Goal: Task Accomplishment & Management: Manage account settings

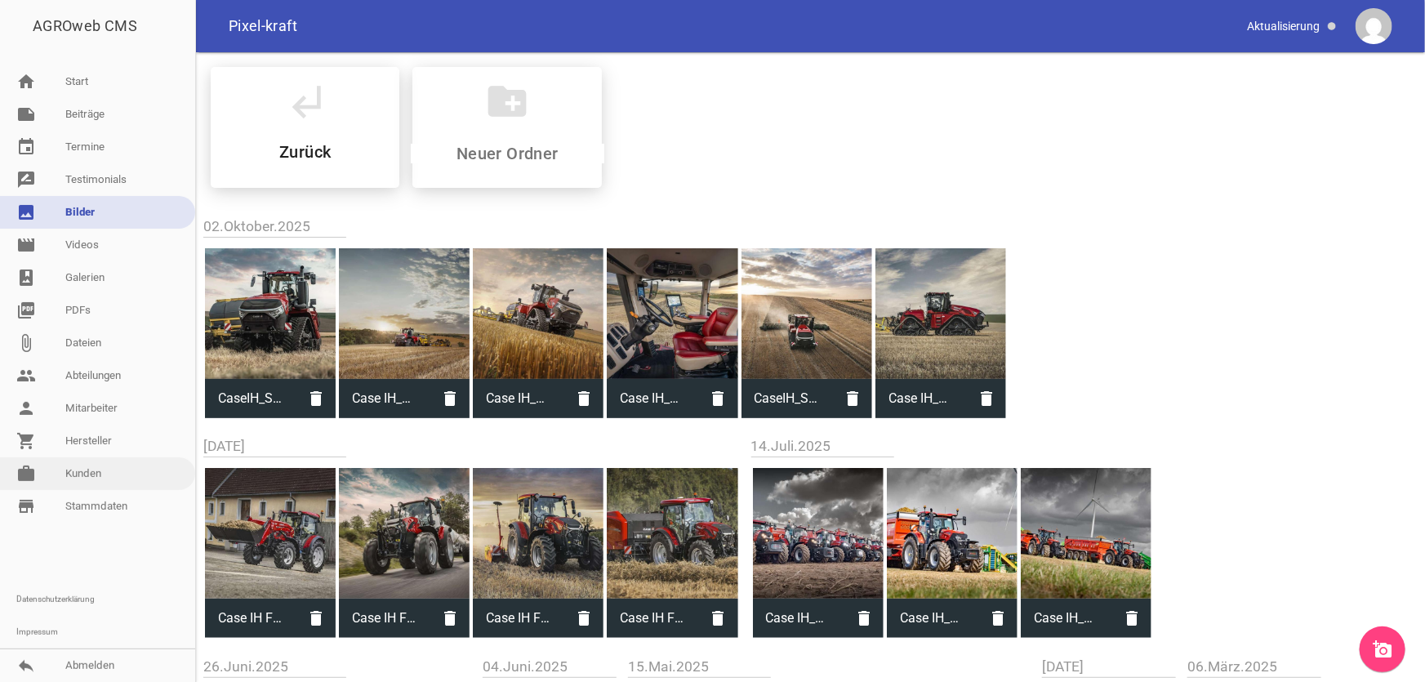
click at [90, 473] on link "work [PERSON_NAME]" at bounding box center [97, 473] width 195 height 33
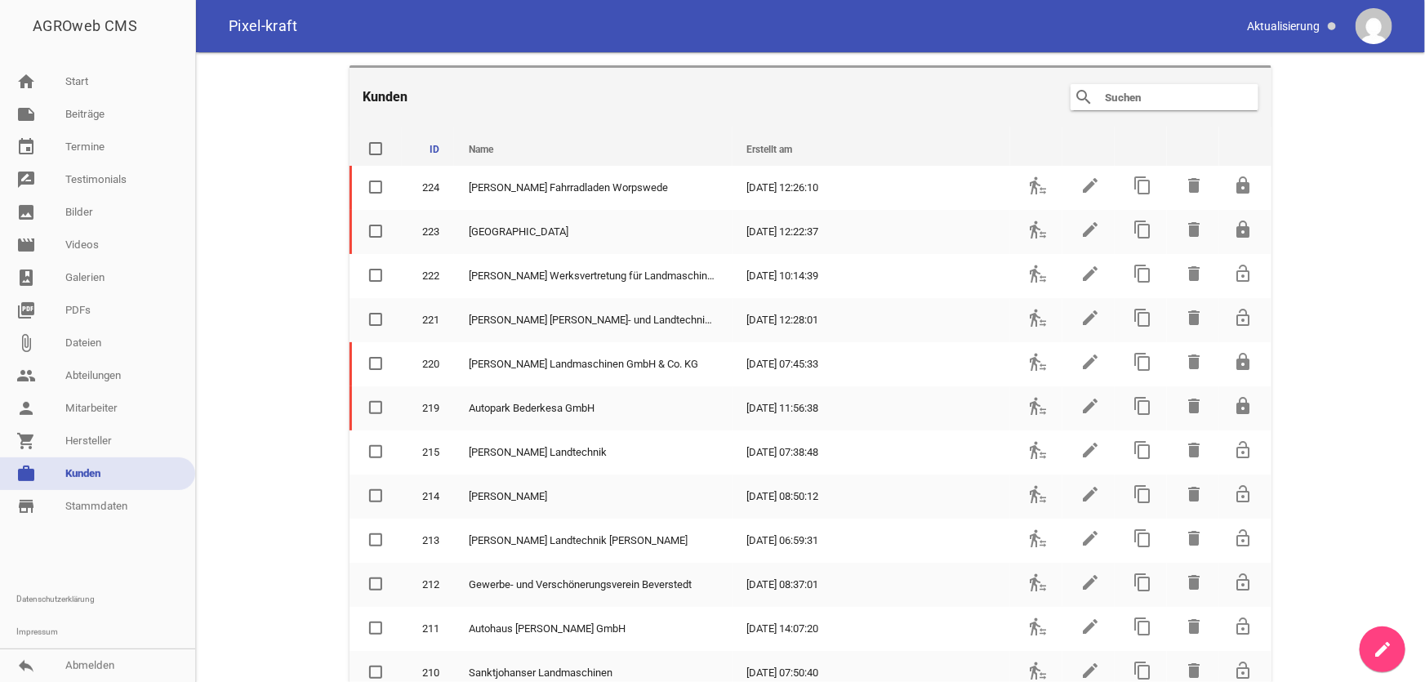
click at [1147, 94] on input "text" at bounding box center [1168, 97] width 131 height 20
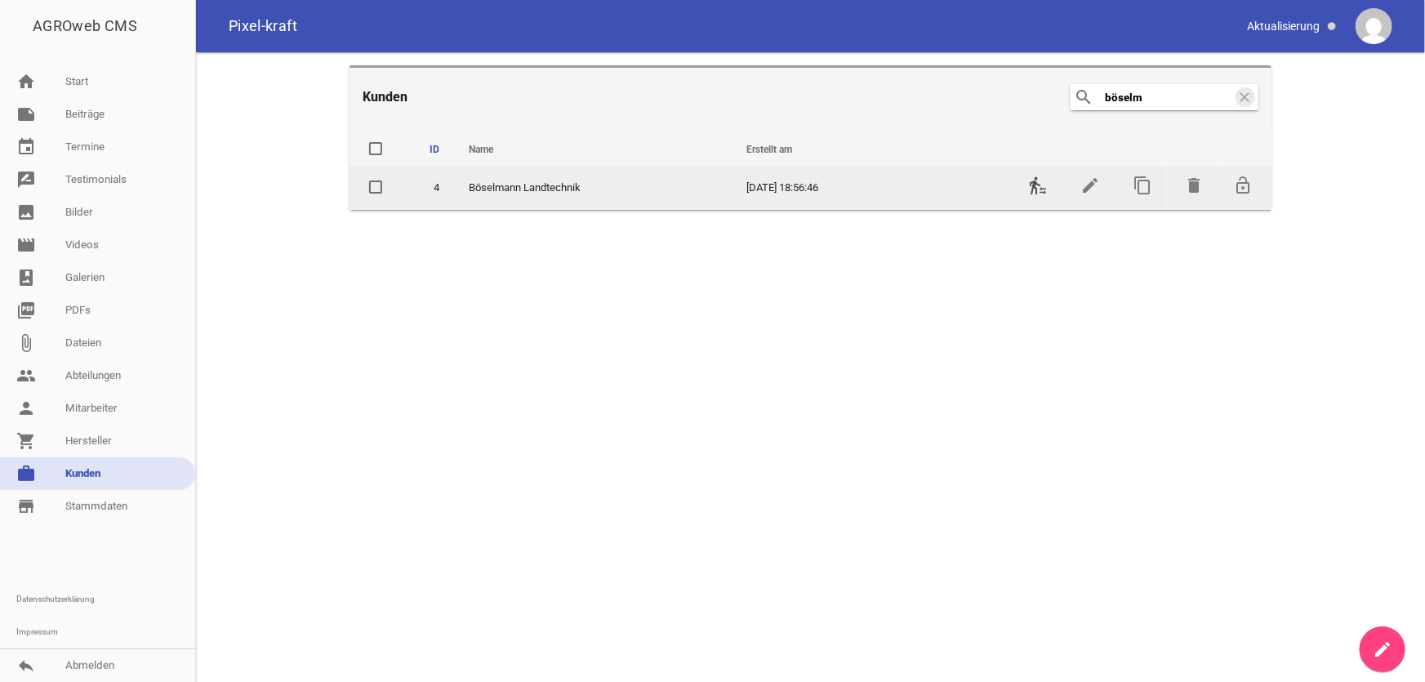
type input "böselm"
click at [1034, 187] on icon "transfer_within_a_station" at bounding box center [1038, 186] width 20 height 20
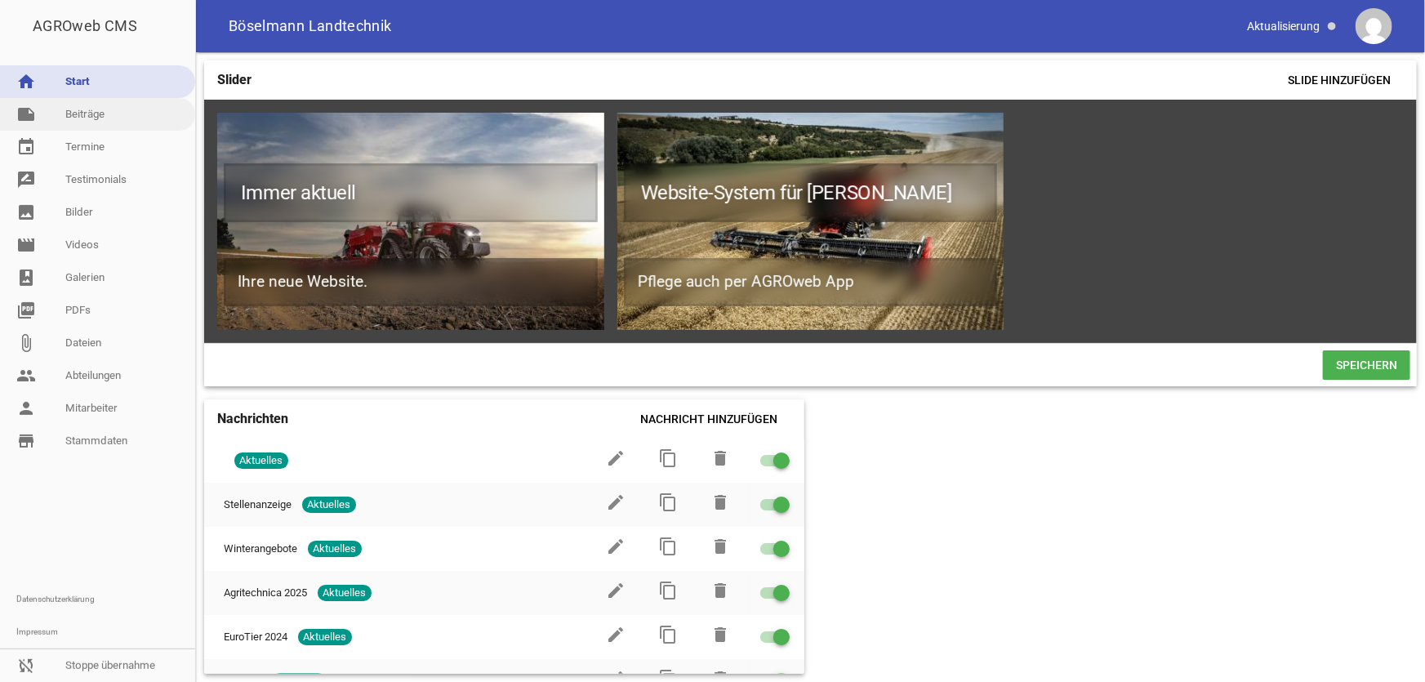
click at [88, 110] on link "note Beiträge" at bounding box center [97, 114] width 195 height 33
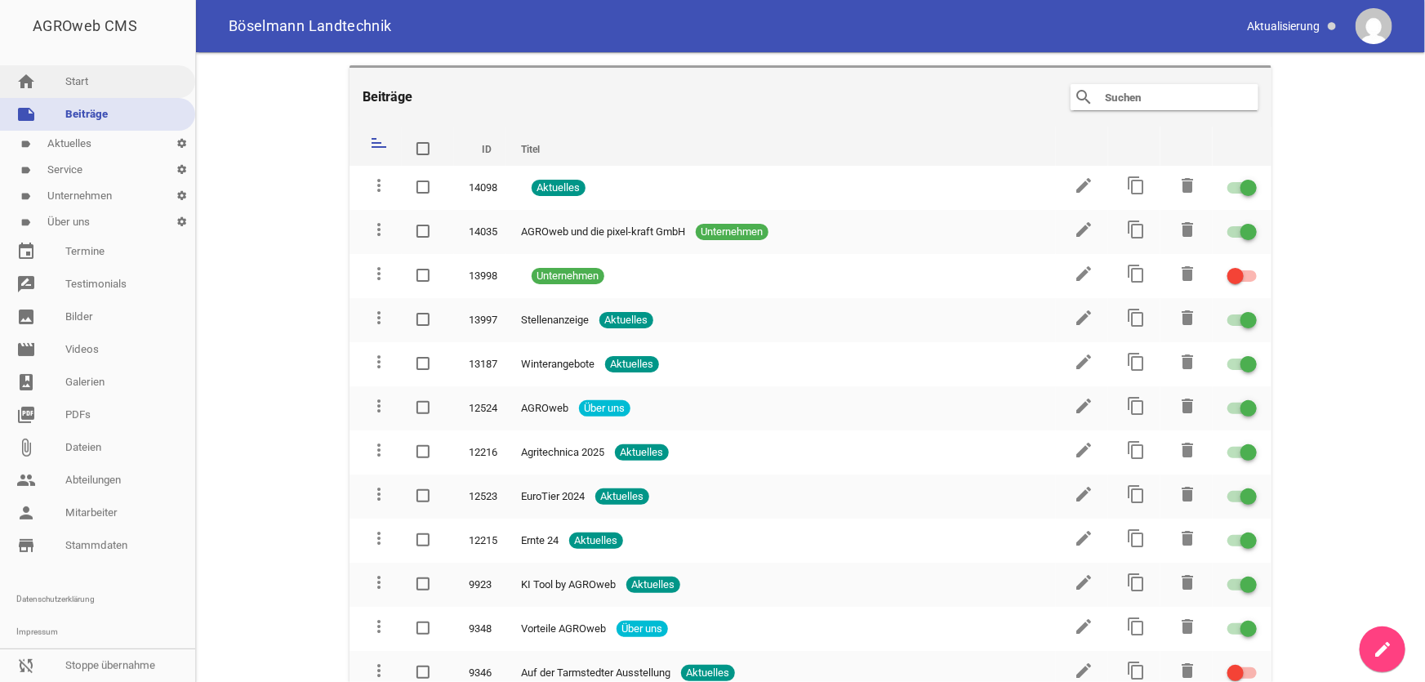
click at [95, 82] on link "home Start" at bounding box center [97, 81] width 195 height 33
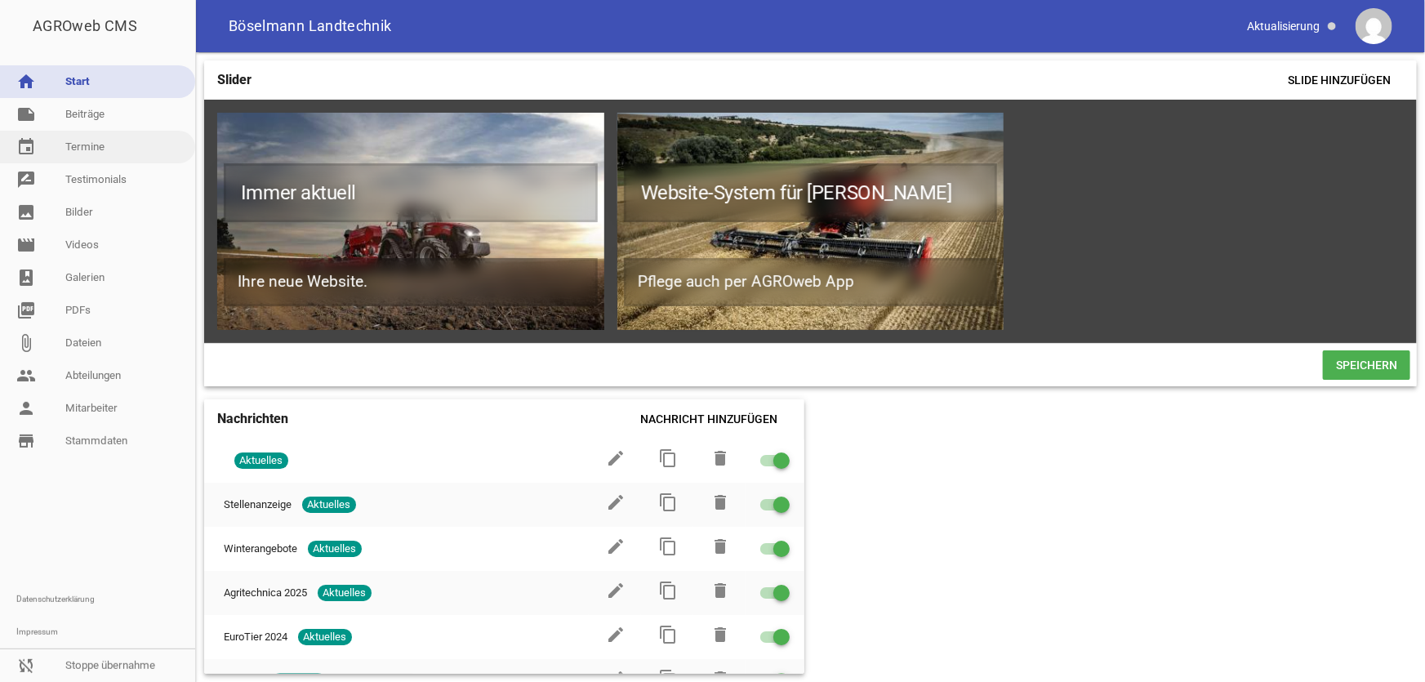
click at [106, 151] on link "event Termine" at bounding box center [97, 147] width 195 height 33
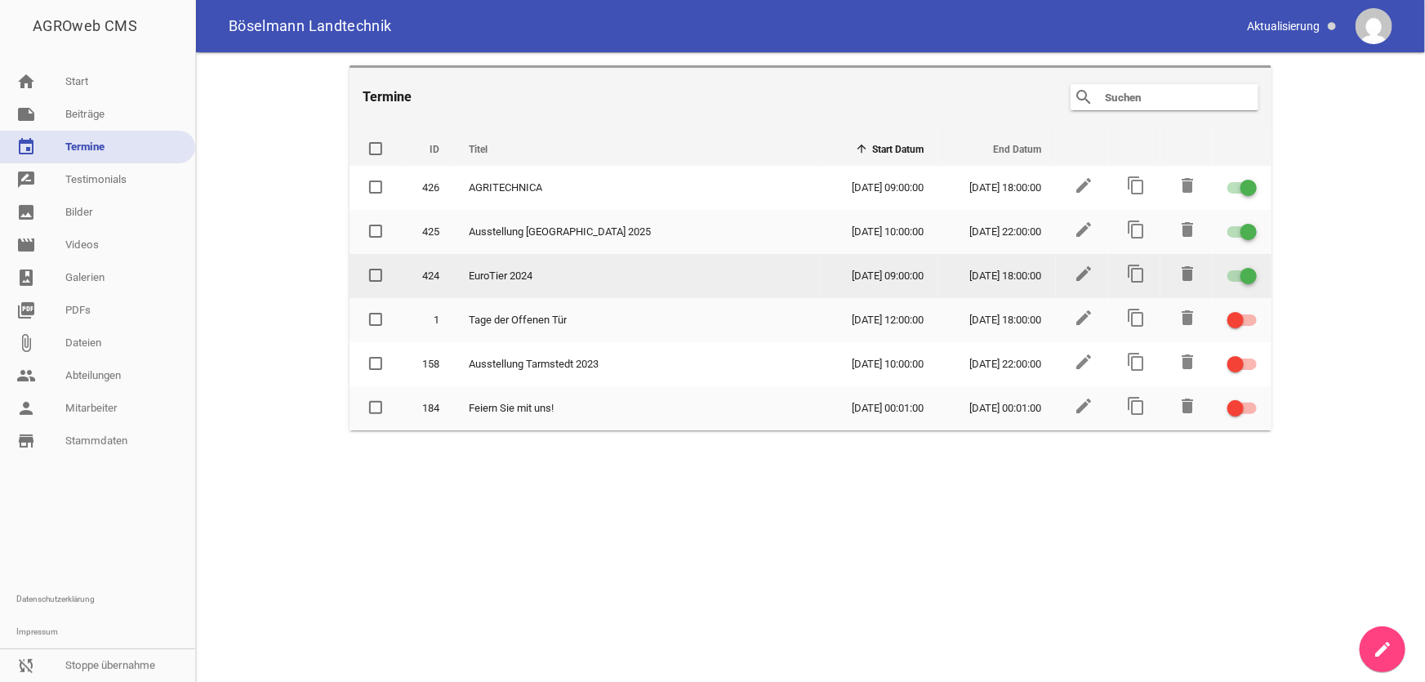
click at [1237, 271] on div at bounding box center [1242, 275] width 29 height 11
click at [1252, 266] on input "checkbox" at bounding box center [1252, 266] width 0 height 0
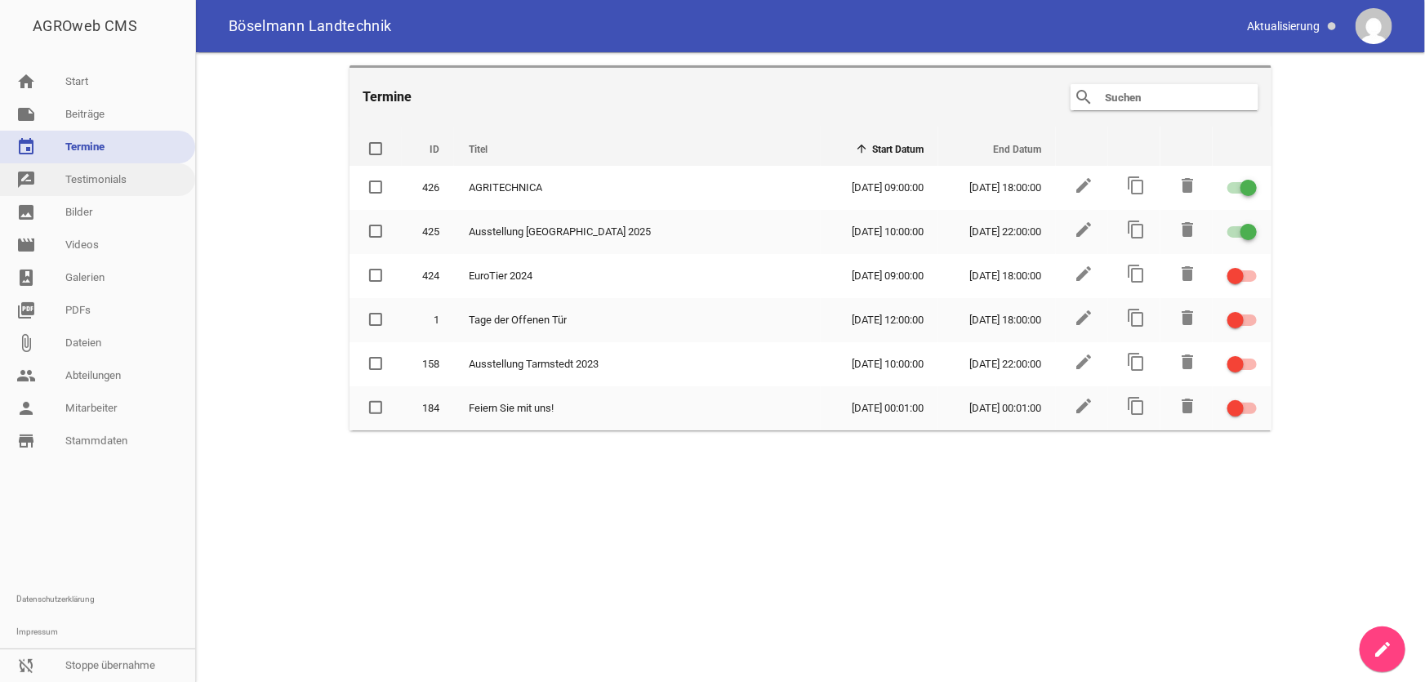
click at [97, 180] on link "rate_review Testimonials" at bounding box center [97, 179] width 195 height 33
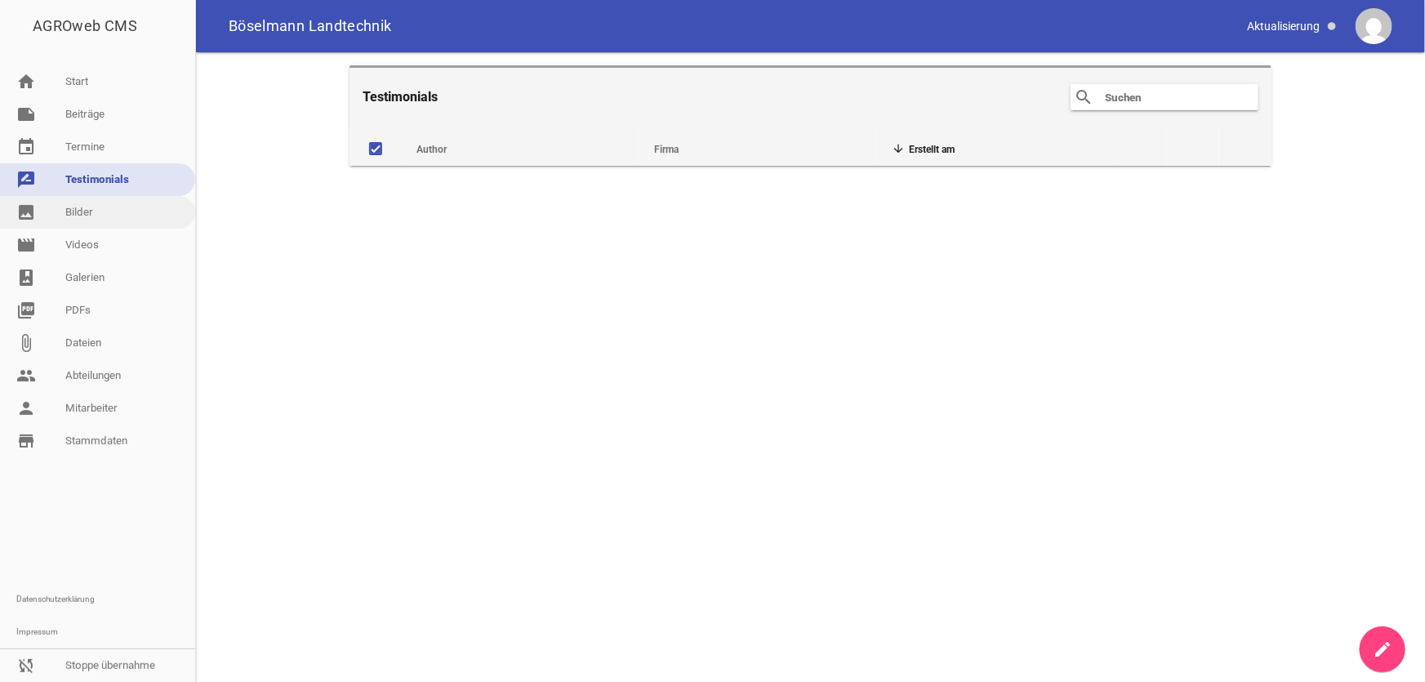
click at [83, 213] on link "image Bilder" at bounding box center [97, 212] width 195 height 33
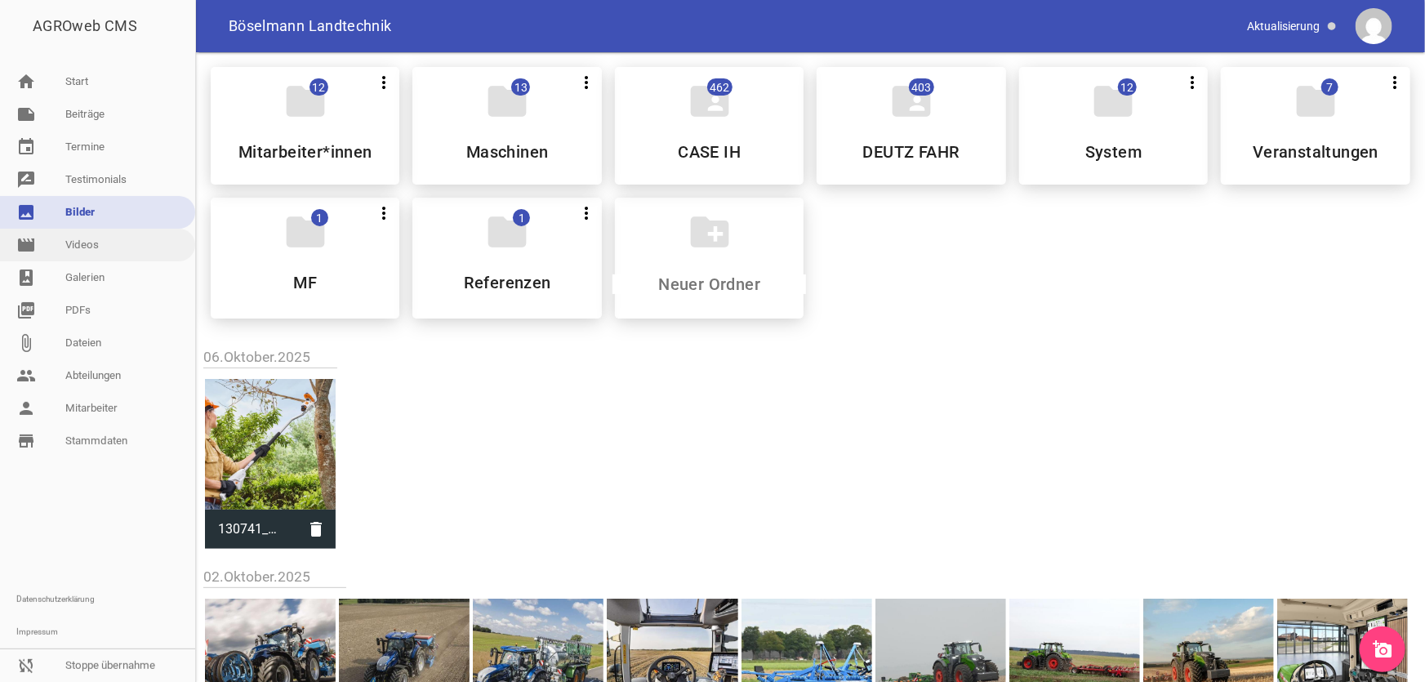
click at [89, 245] on link "movie Videos" at bounding box center [97, 245] width 195 height 33
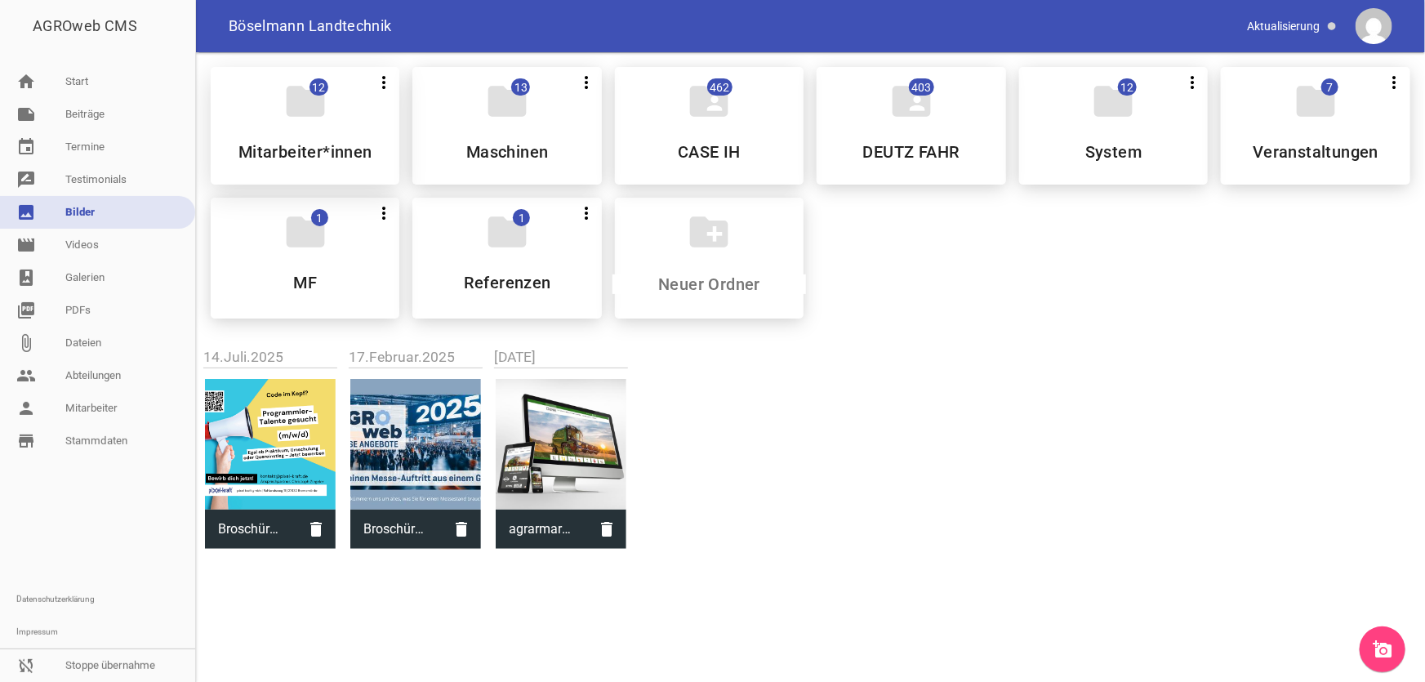
click at [308, 158] on h5 "Mitarbeiter*innen" at bounding box center [305, 152] width 134 height 16
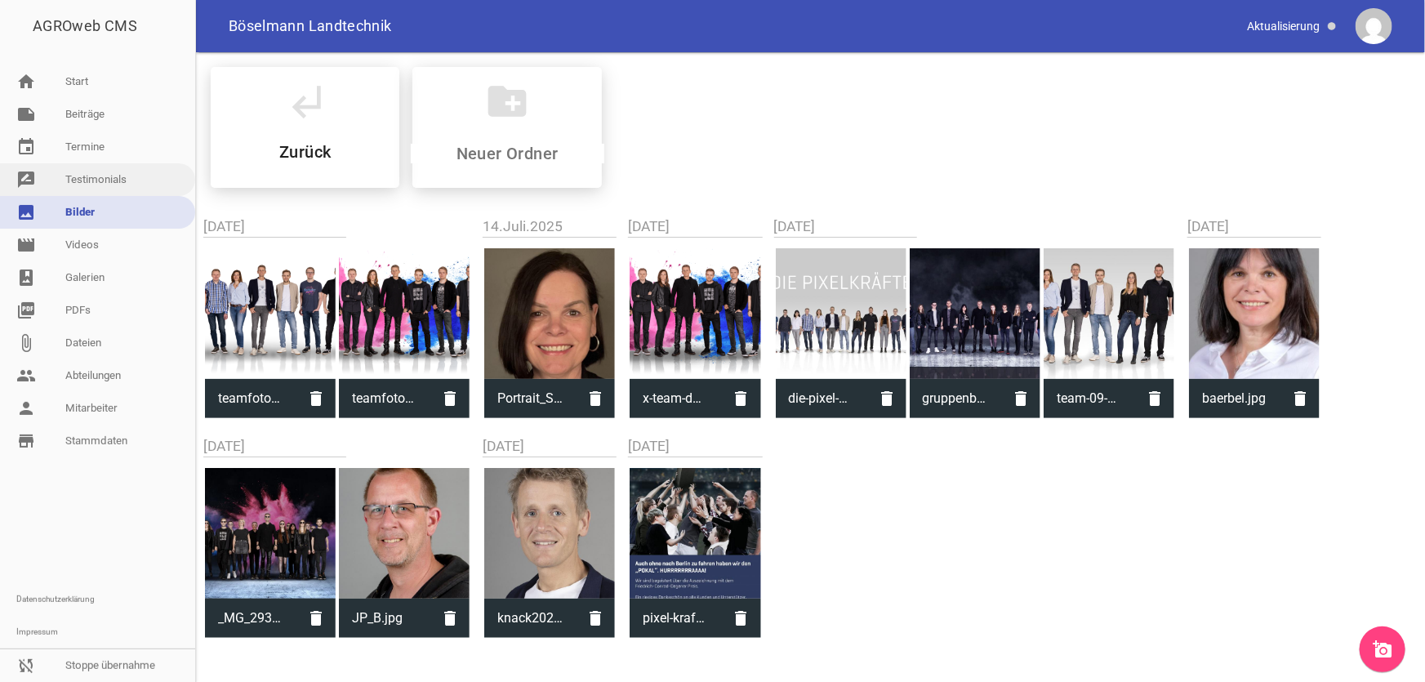
click at [100, 183] on link "rate_review Testimonials" at bounding box center [97, 179] width 195 height 33
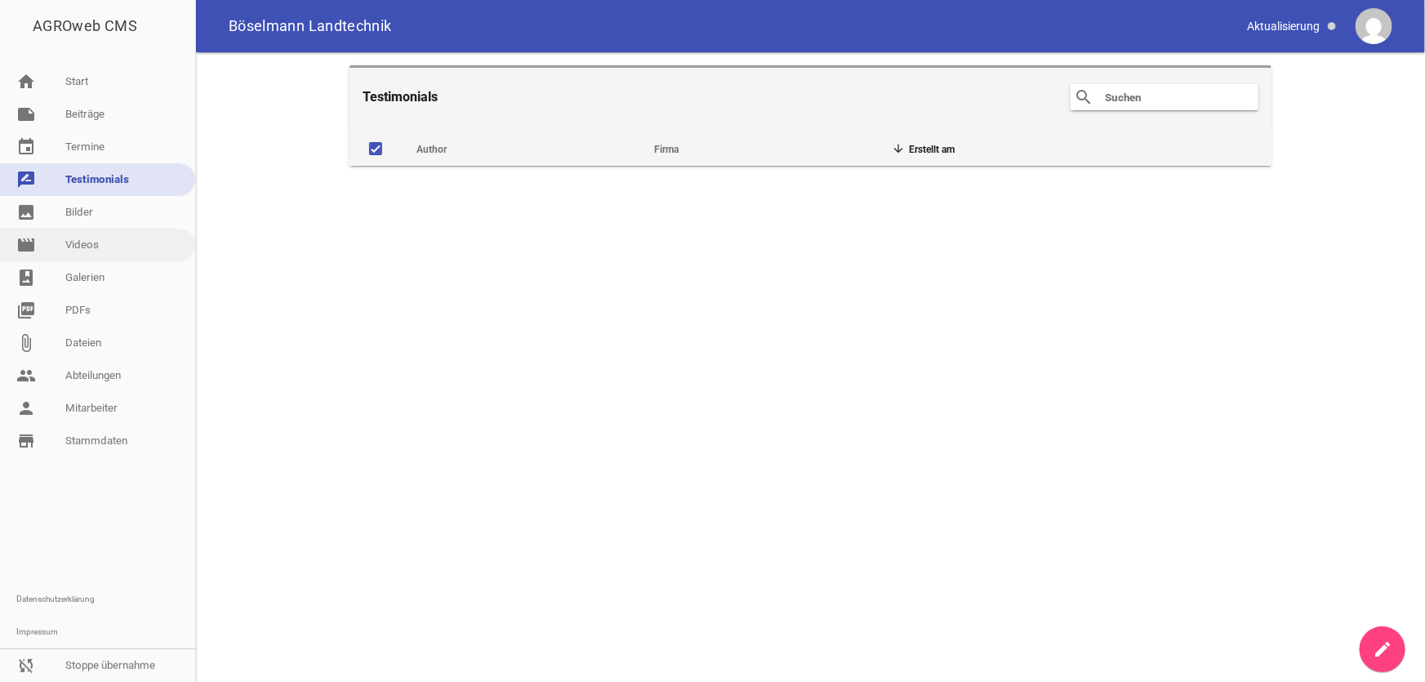
click at [92, 246] on link "movie Videos" at bounding box center [97, 245] width 195 height 33
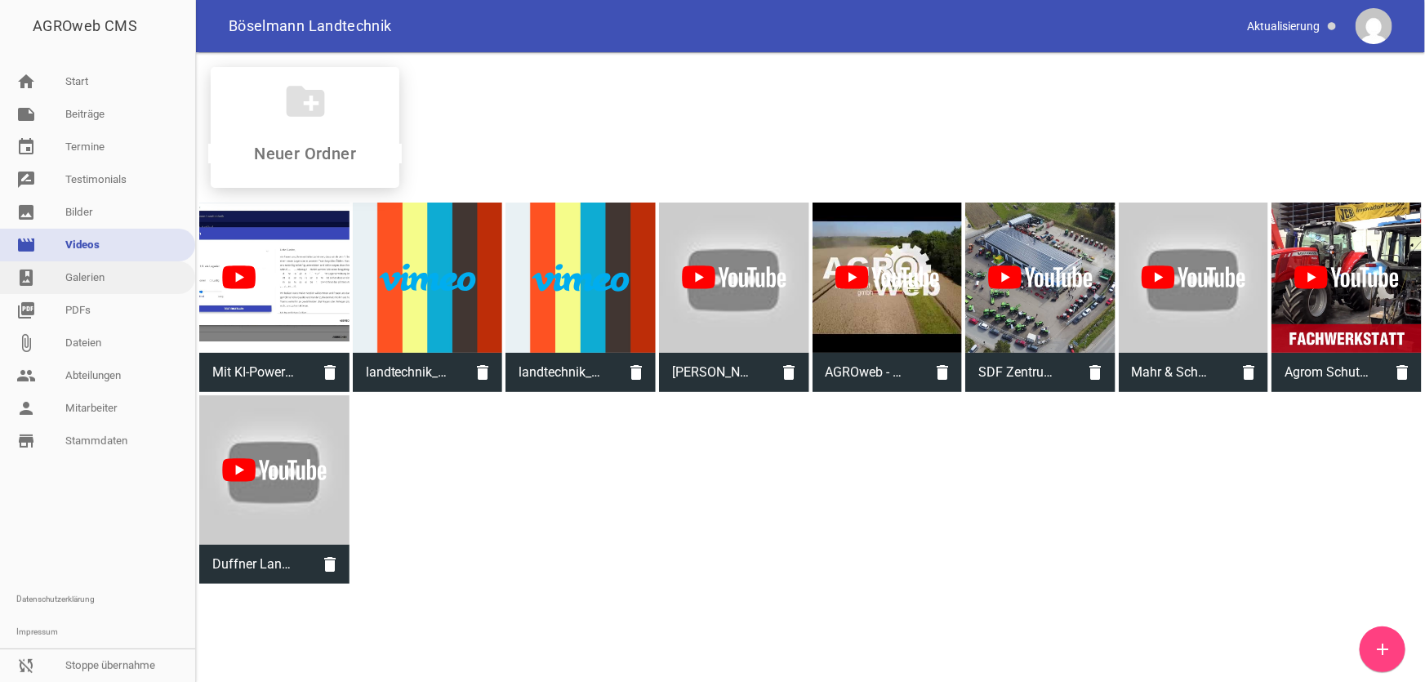
click at [86, 278] on link "photo_album Galerien" at bounding box center [97, 277] width 195 height 33
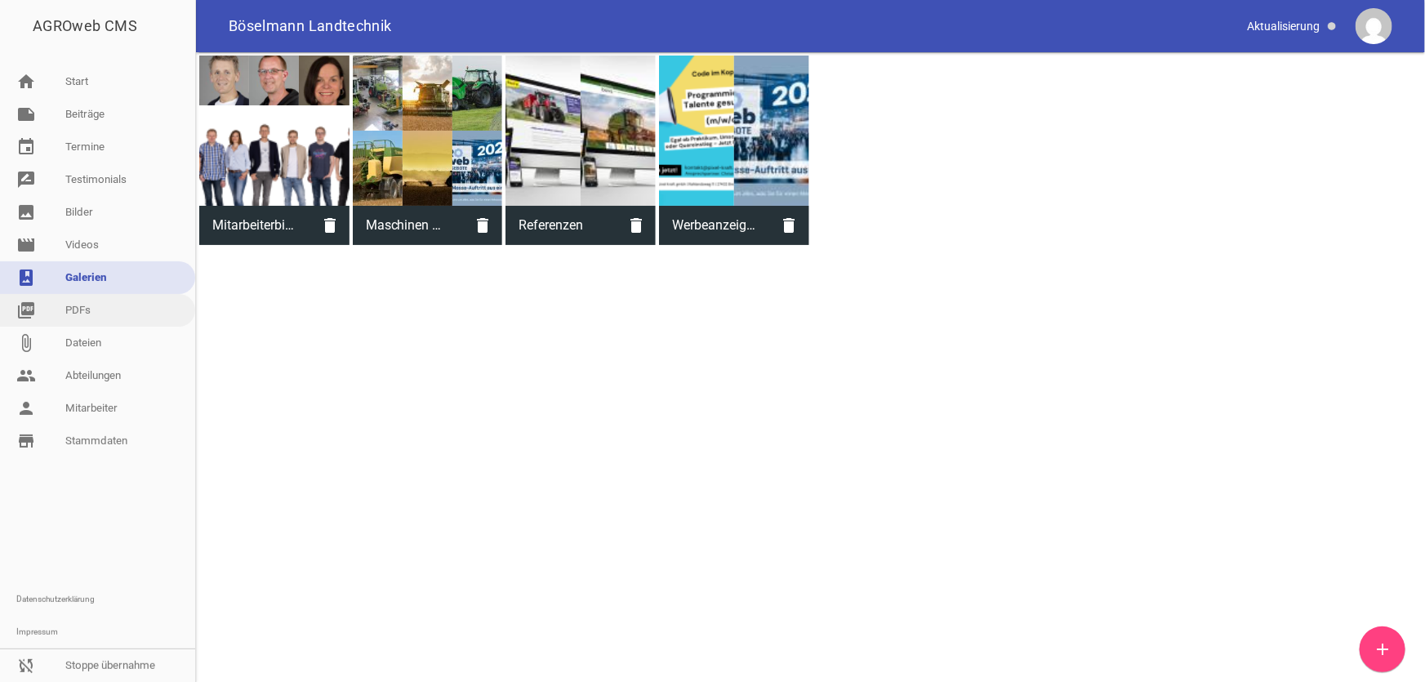
click at [80, 301] on link "picture_as_pdf PDFs" at bounding box center [97, 310] width 195 height 33
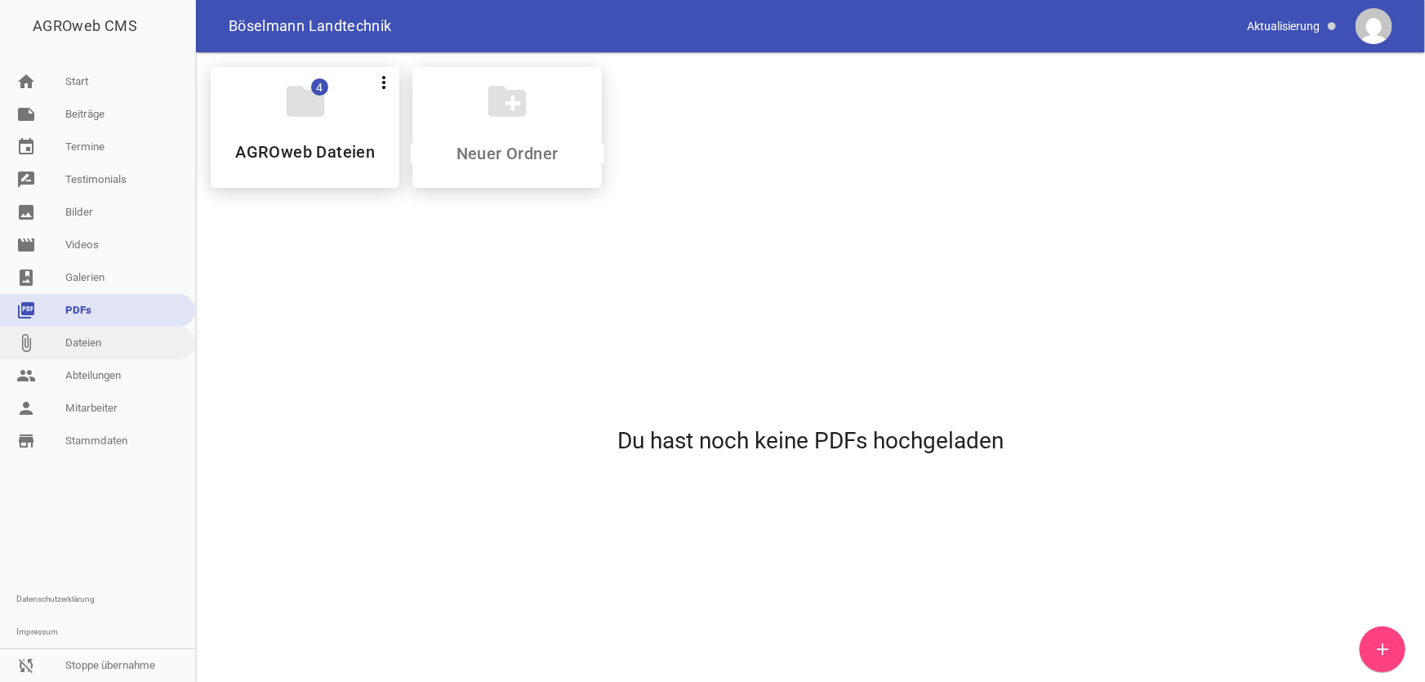
click at [91, 339] on link "attach_file Dateien" at bounding box center [97, 343] width 195 height 33
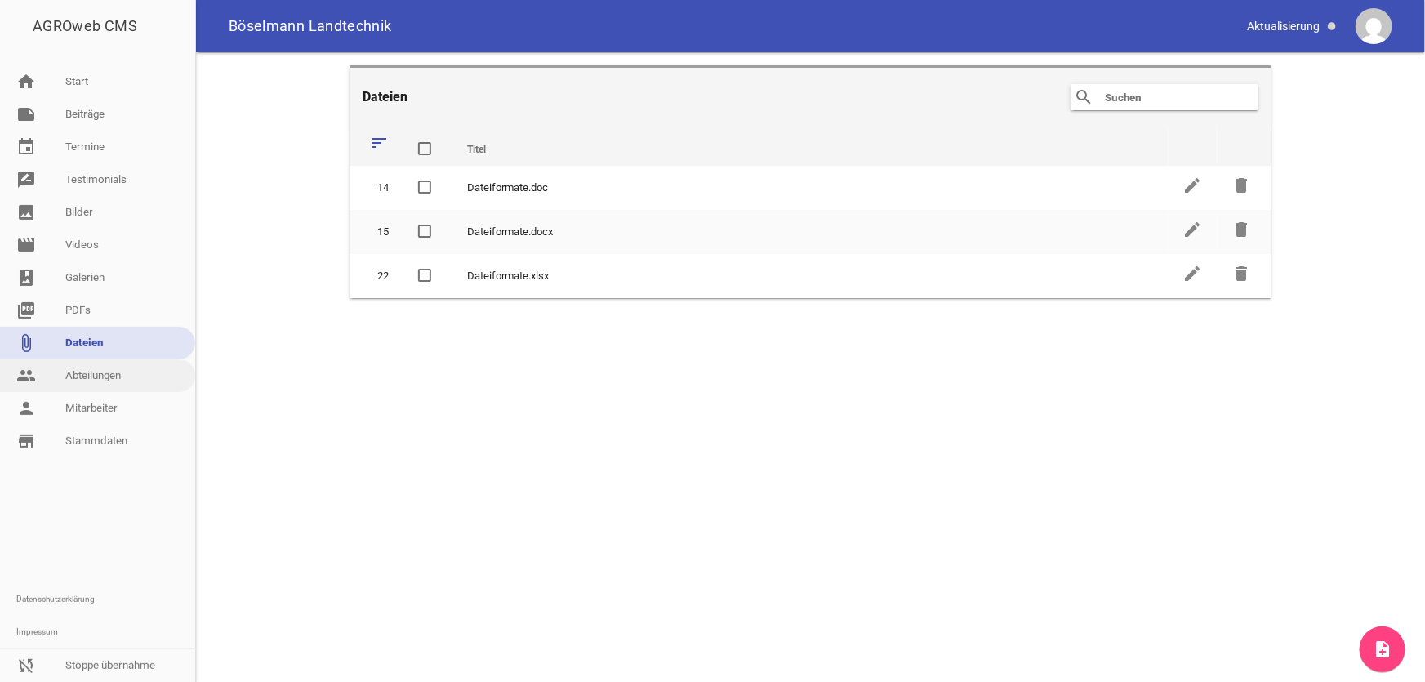
click at [86, 375] on link "people Abteilungen" at bounding box center [97, 375] width 195 height 33
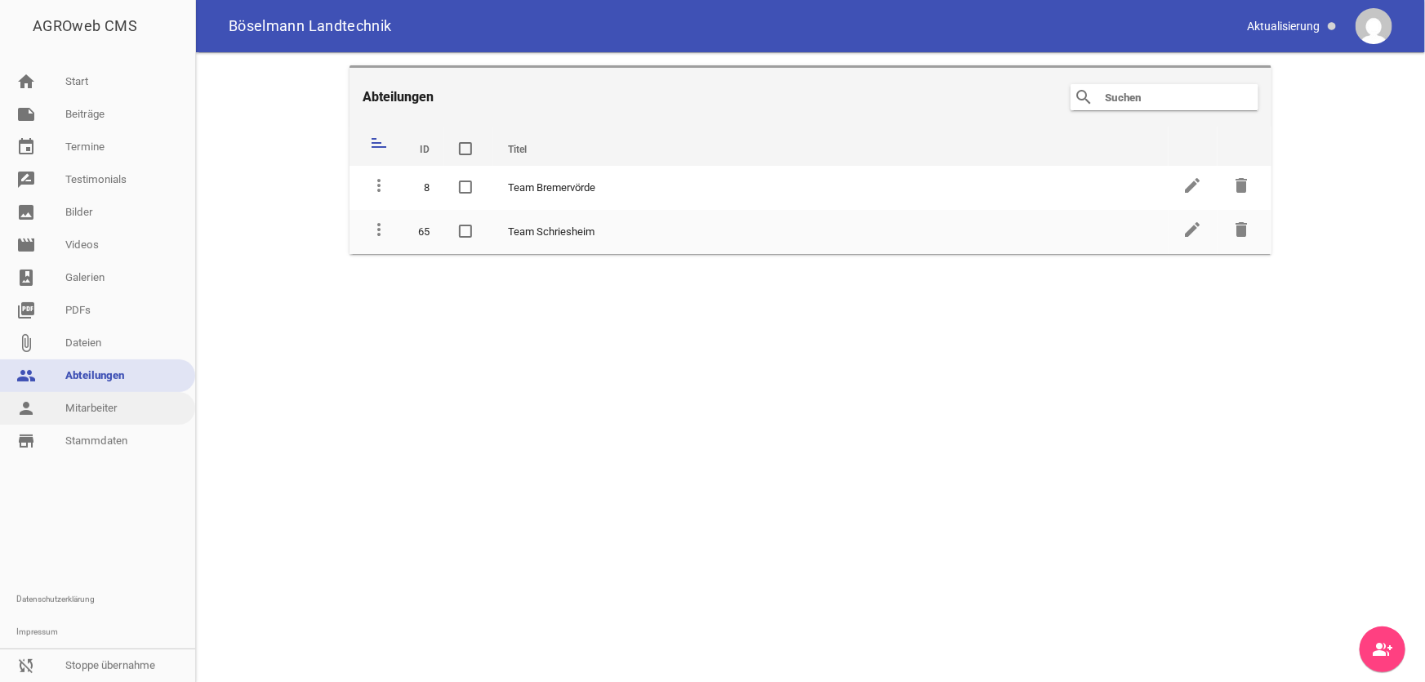
click at [93, 408] on link "person Mitarbeiter" at bounding box center [97, 408] width 195 height 33
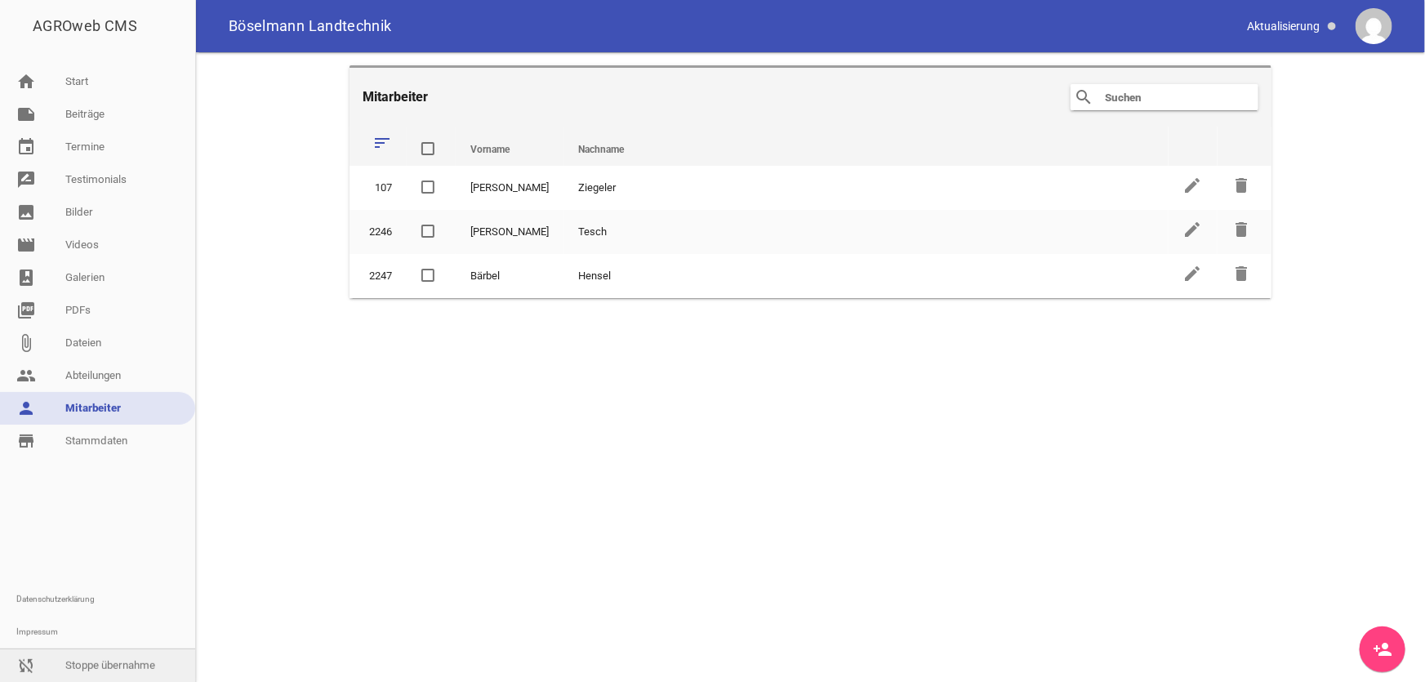
click at [91, 667] on link "sync_disabled Stoppe übernahme" at bounding box center [97, 665] width 195 height 33
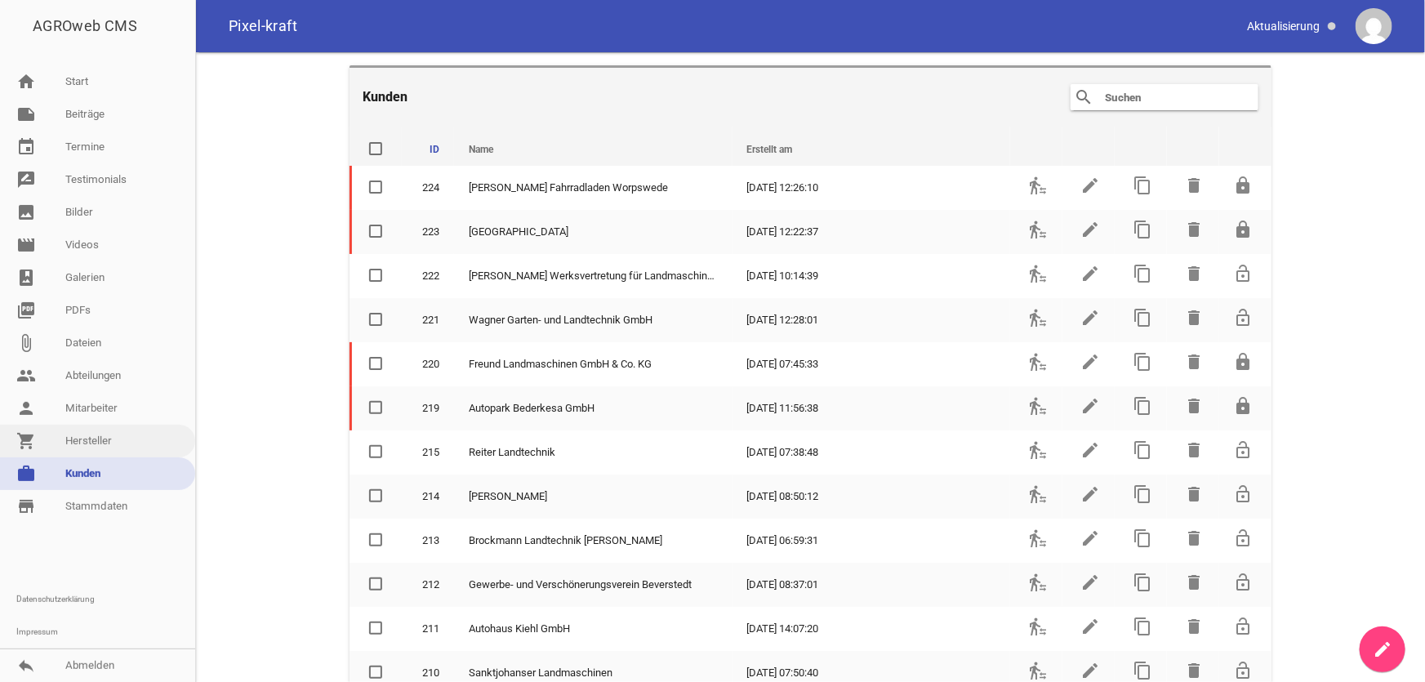
click at [96, 440] on link "shopping_cart Hersteller" at bounding box center [97, 441] width 195 height 33
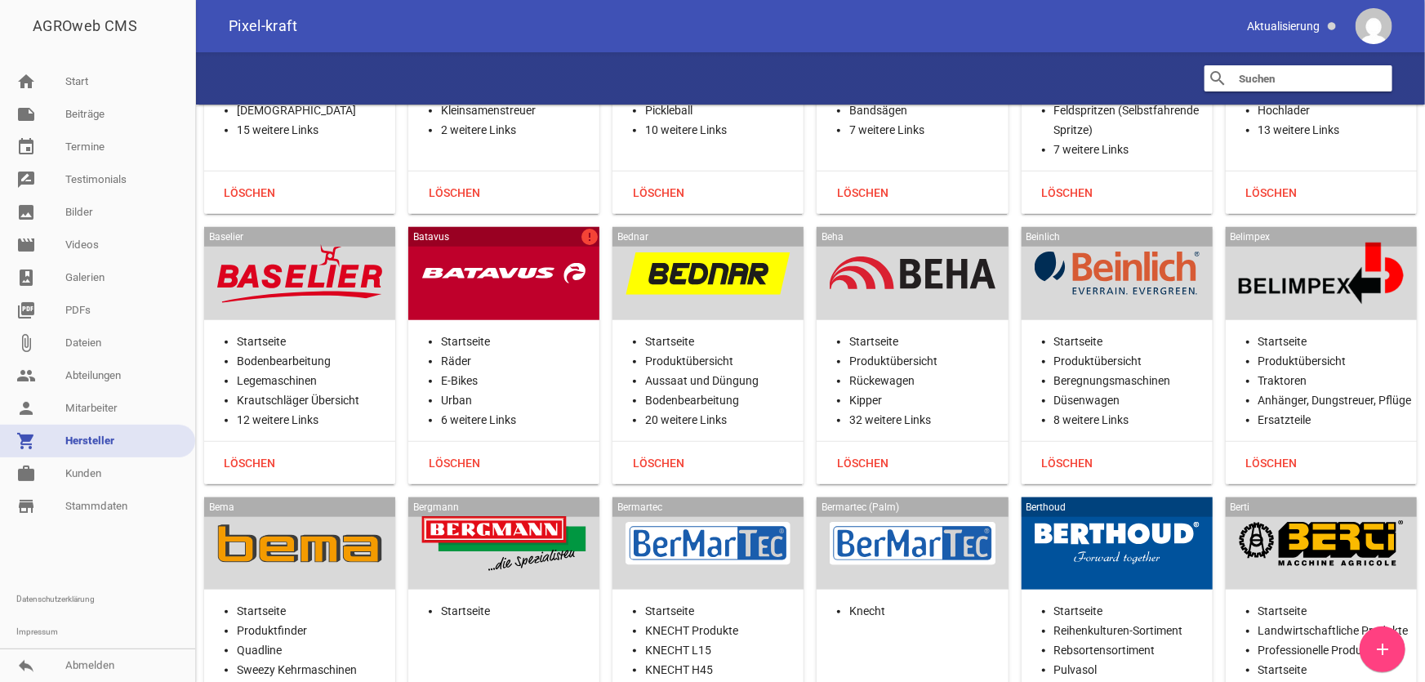
scroll to position [3786, 0]
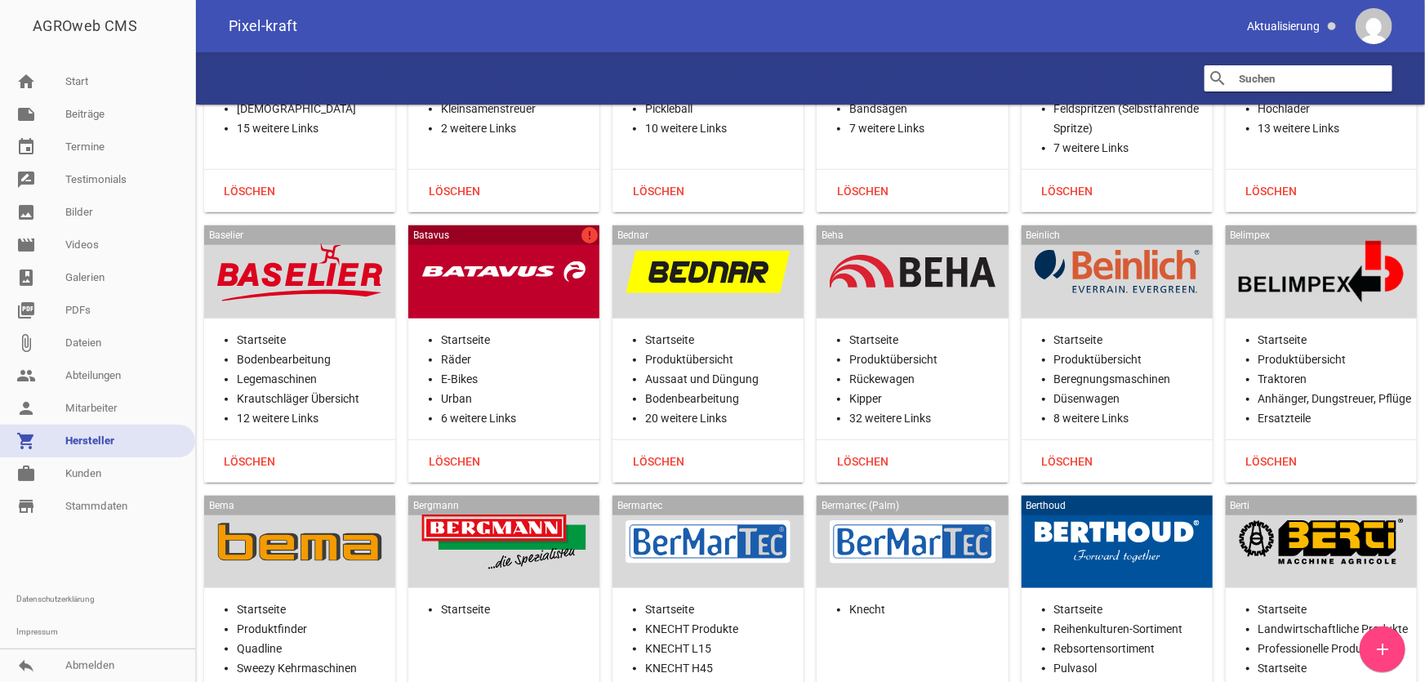
click at [581, 285] on div at bounding box center [503, 271] width 165 height 67
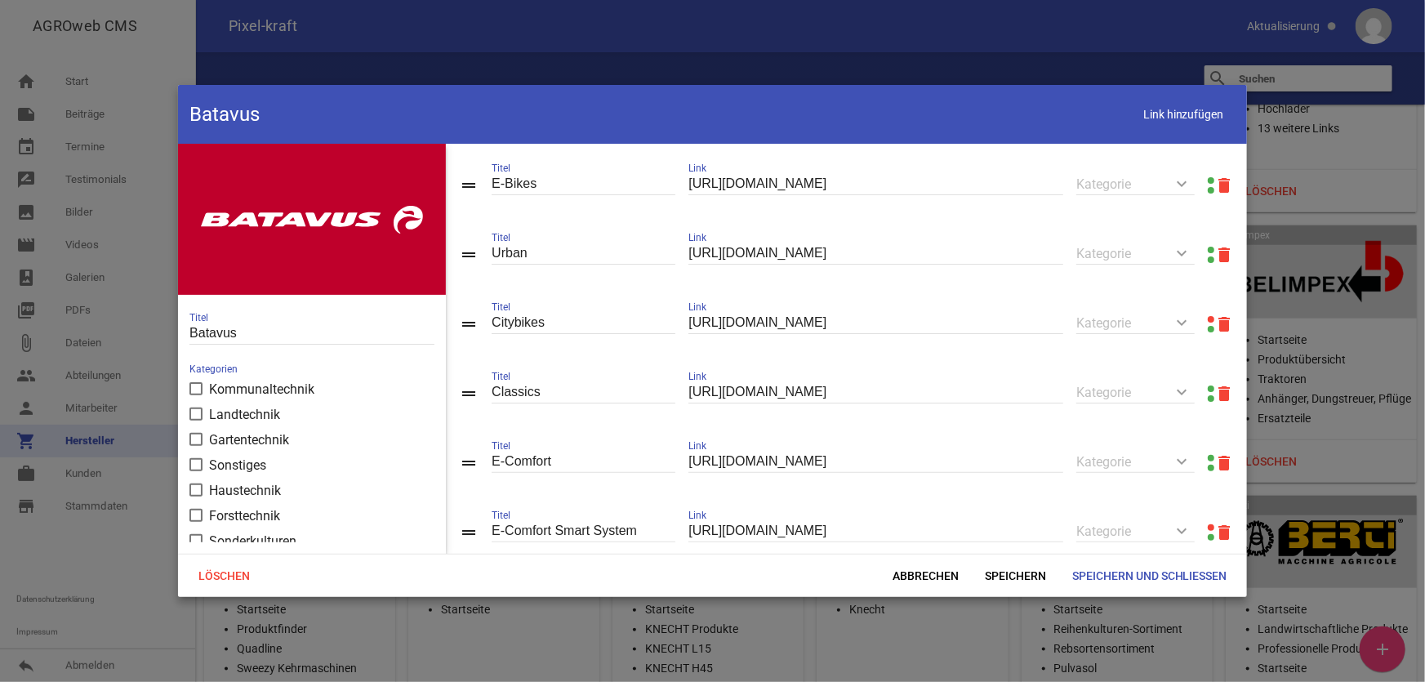
scroll to position [148, 0]
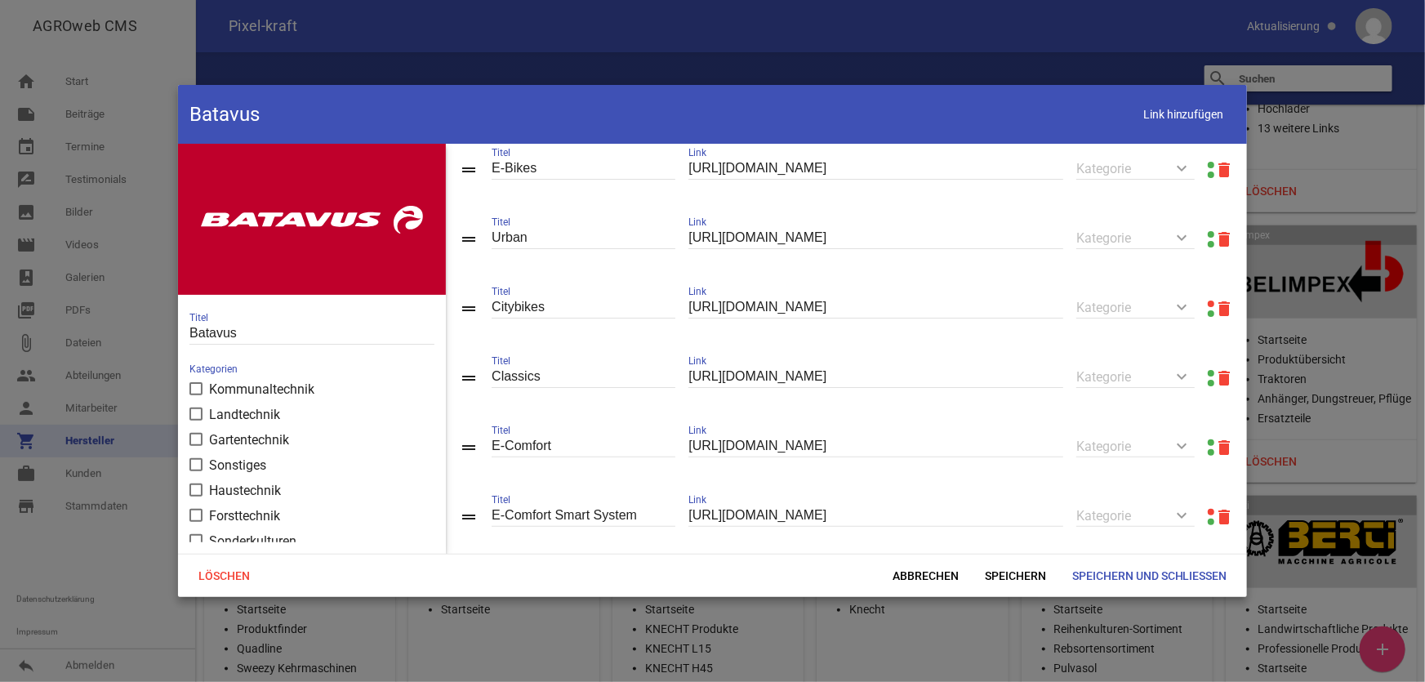
click at [1208, 305] on link at bounding box center [1211, 304] width 7 height 7
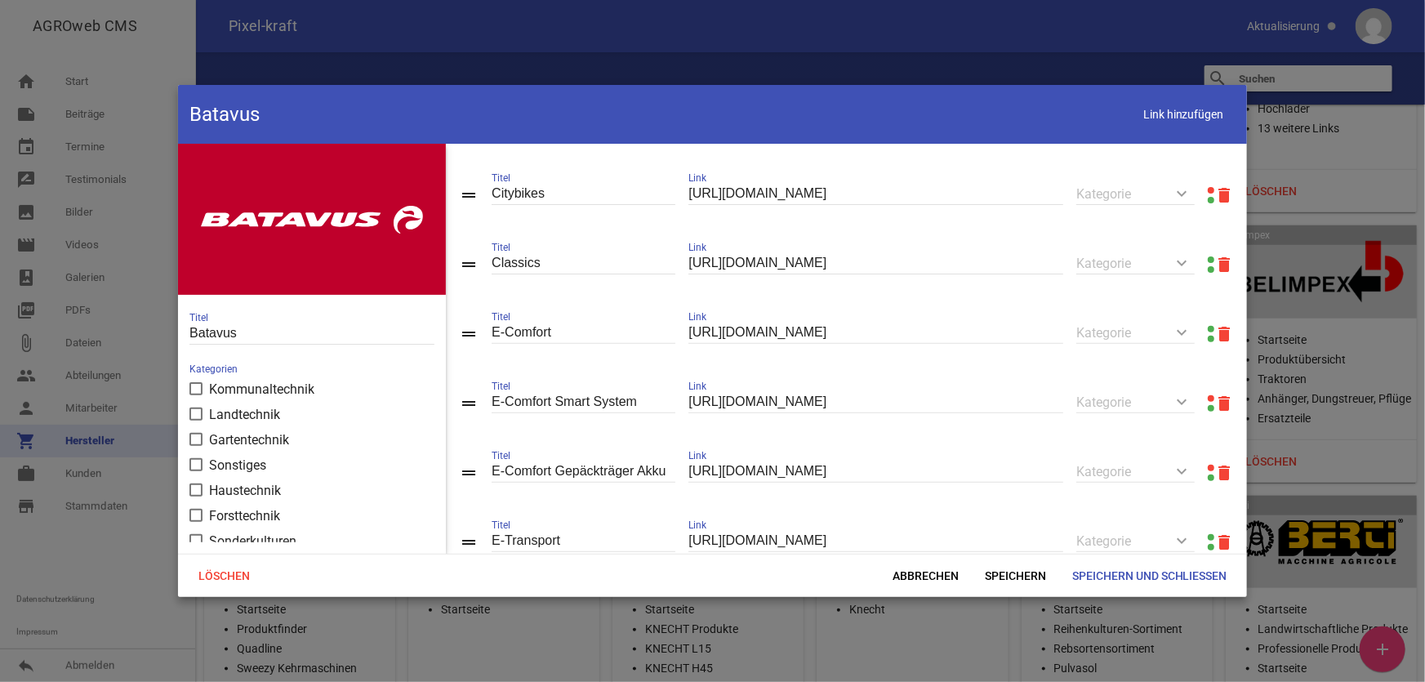
scroll to position [296, 0]
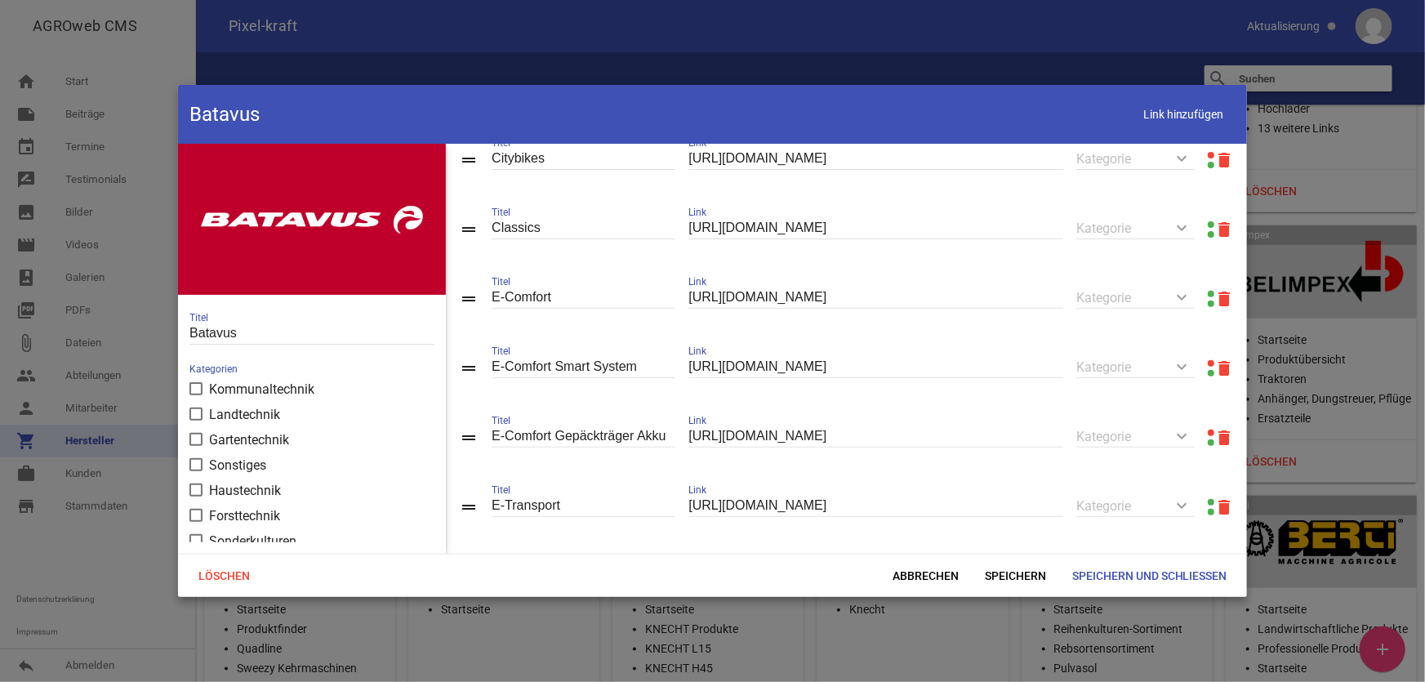
click at [1208, 367] on link at bounding box center [1211, 363] width 7 height 7
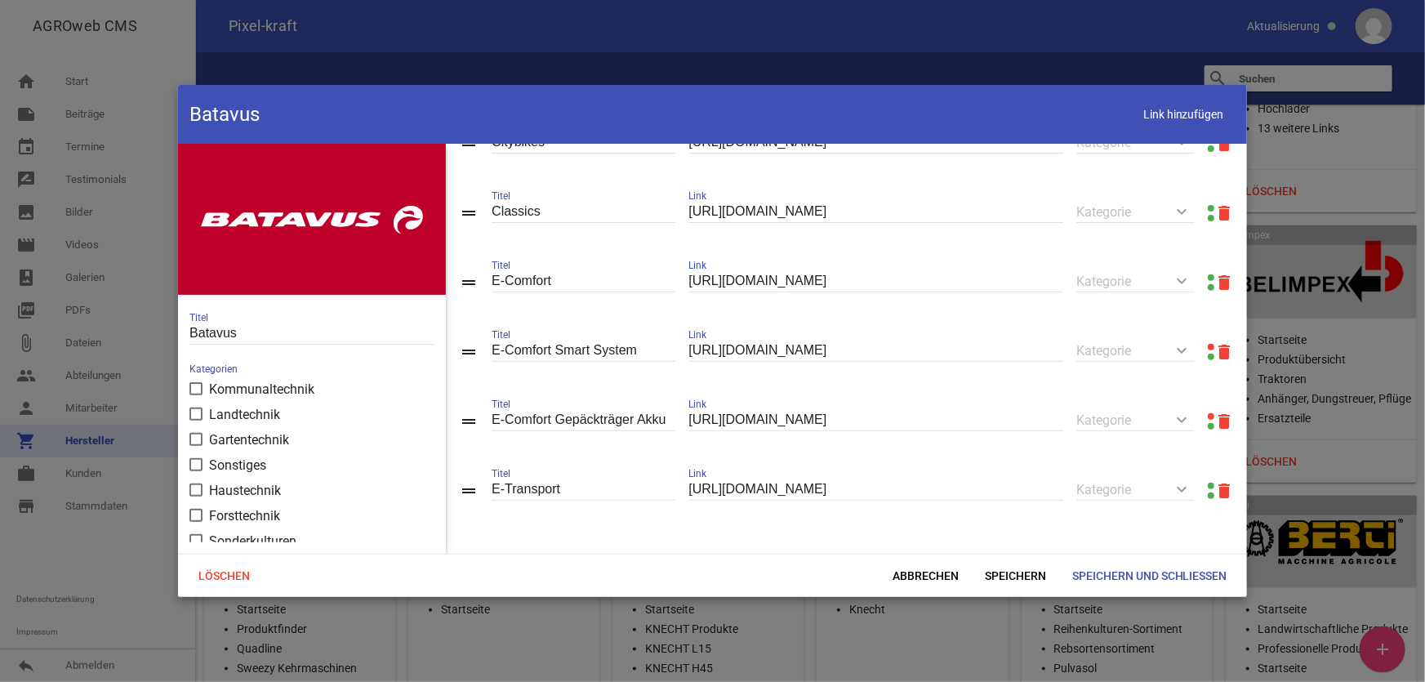
scroll to position [319, 0]
click at [1208, 413] on link at bounding box center [1211, 416] width 7 height 7
click at [1217, 417] on icon "delete" at bounding box center [1224, 422] width 20 height 20
click at [1011, 573] on span "Speichern" at bounding box center [1015, 575] width 87 height 29
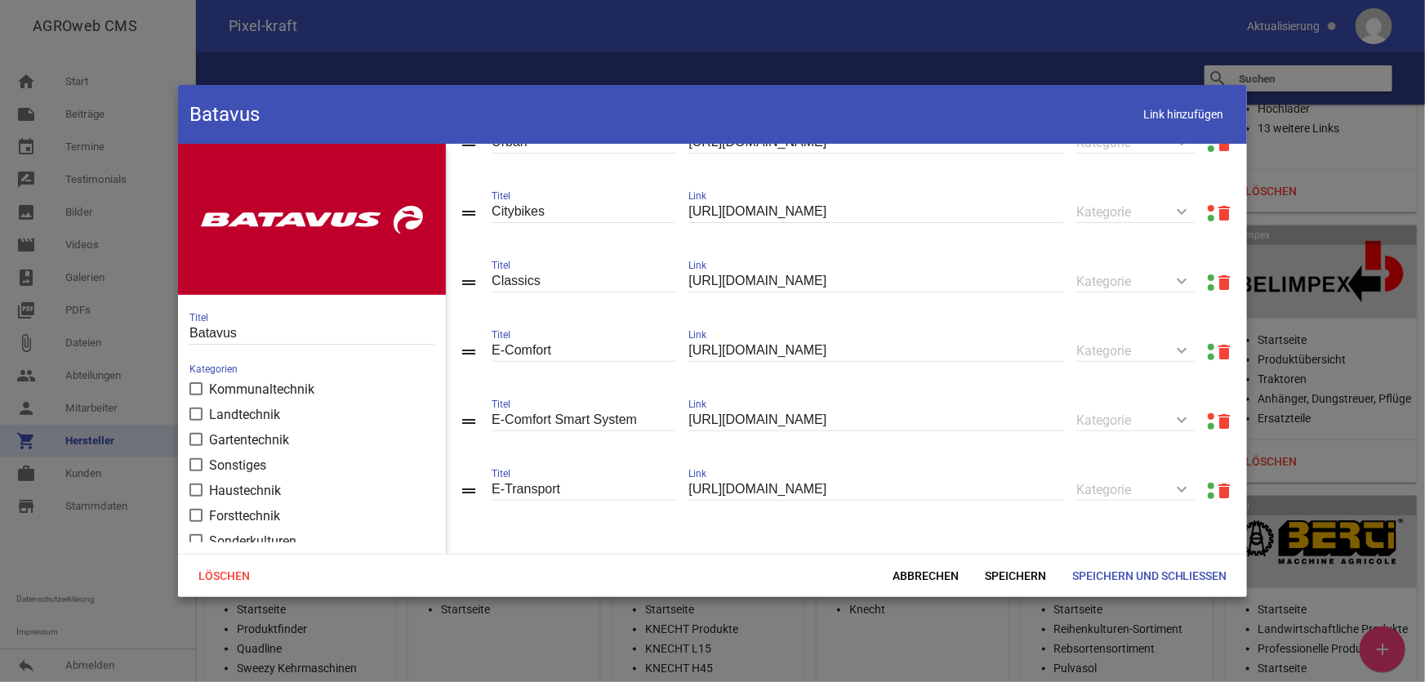
click at [1208, 416] on link at bounding box center [1211, 416] width 7 height 7
click at [1178, 575] on span "Speichern und Schließen" at bounding box center [1149, 575] width 181 height 29
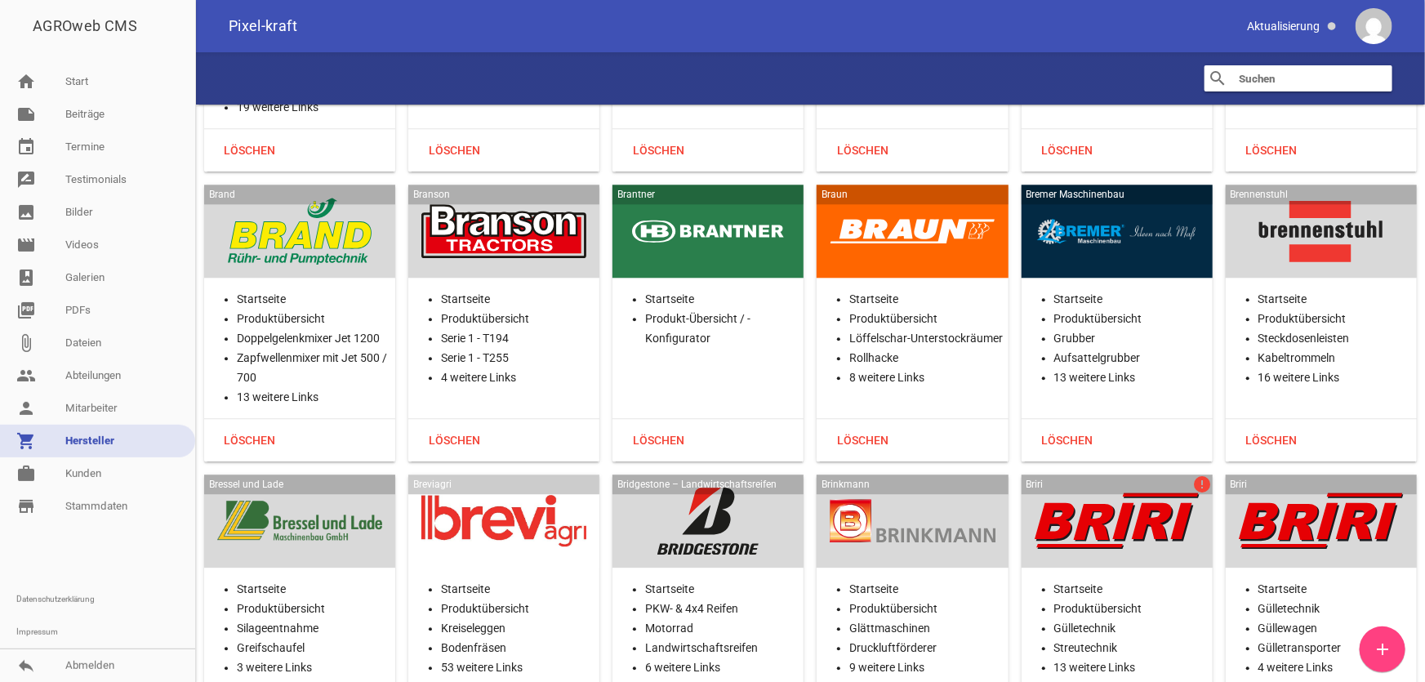
scroll to position [5345, 0]
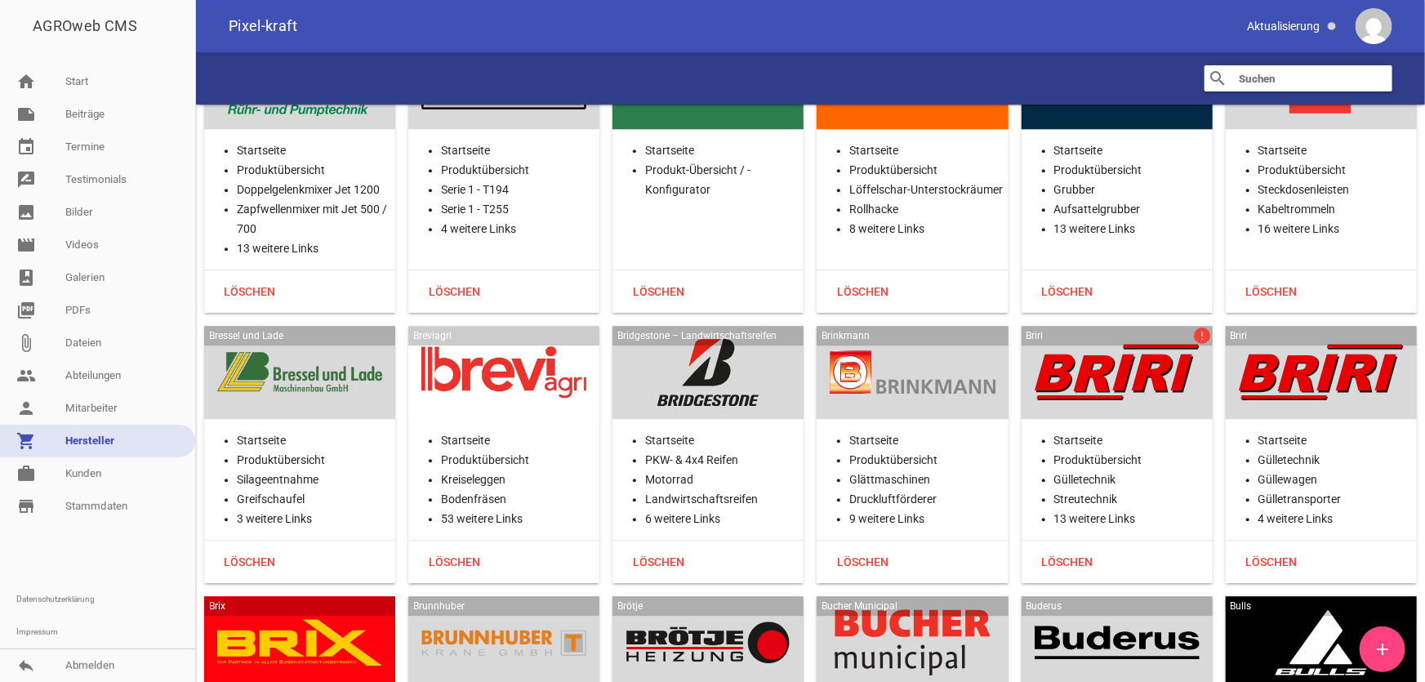
click at [1122, 358] on div at bounding box center [1117, 372] width 165 height 67
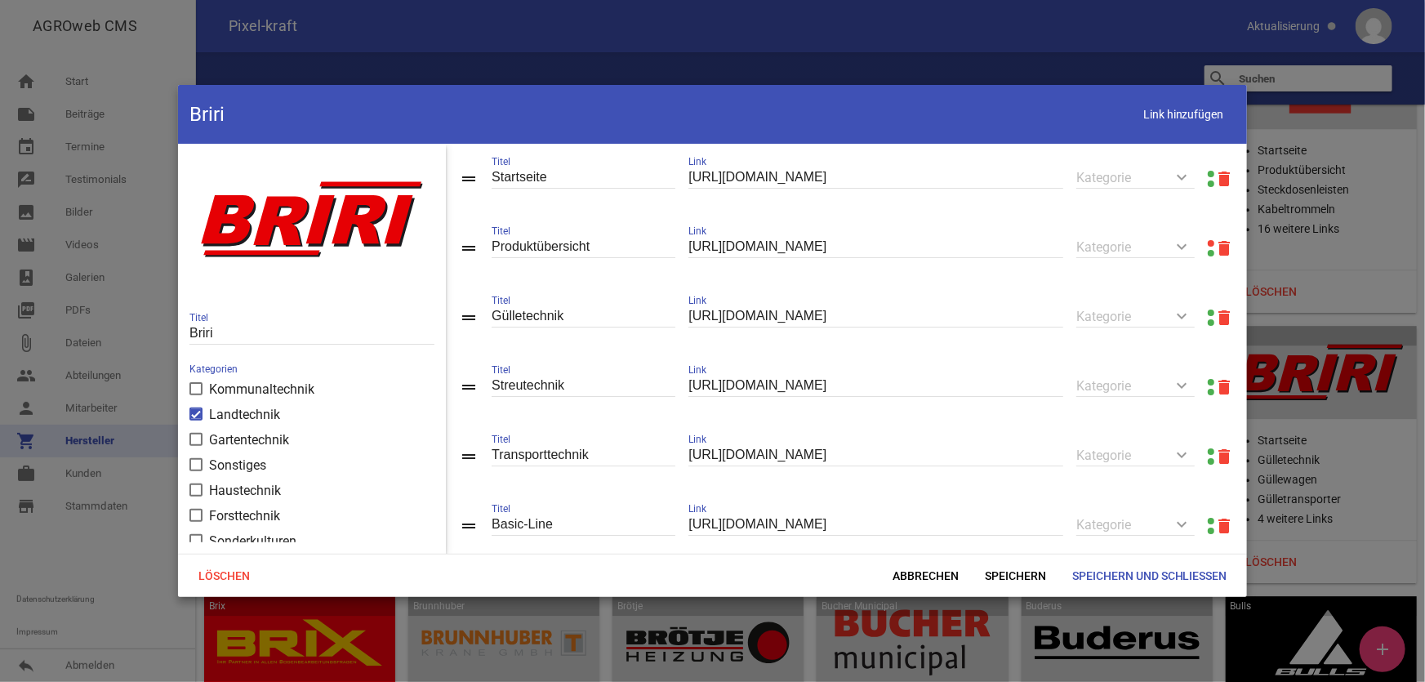
click at [1208, 243] on link at bounding box center [1211, 243] width 7 height 7
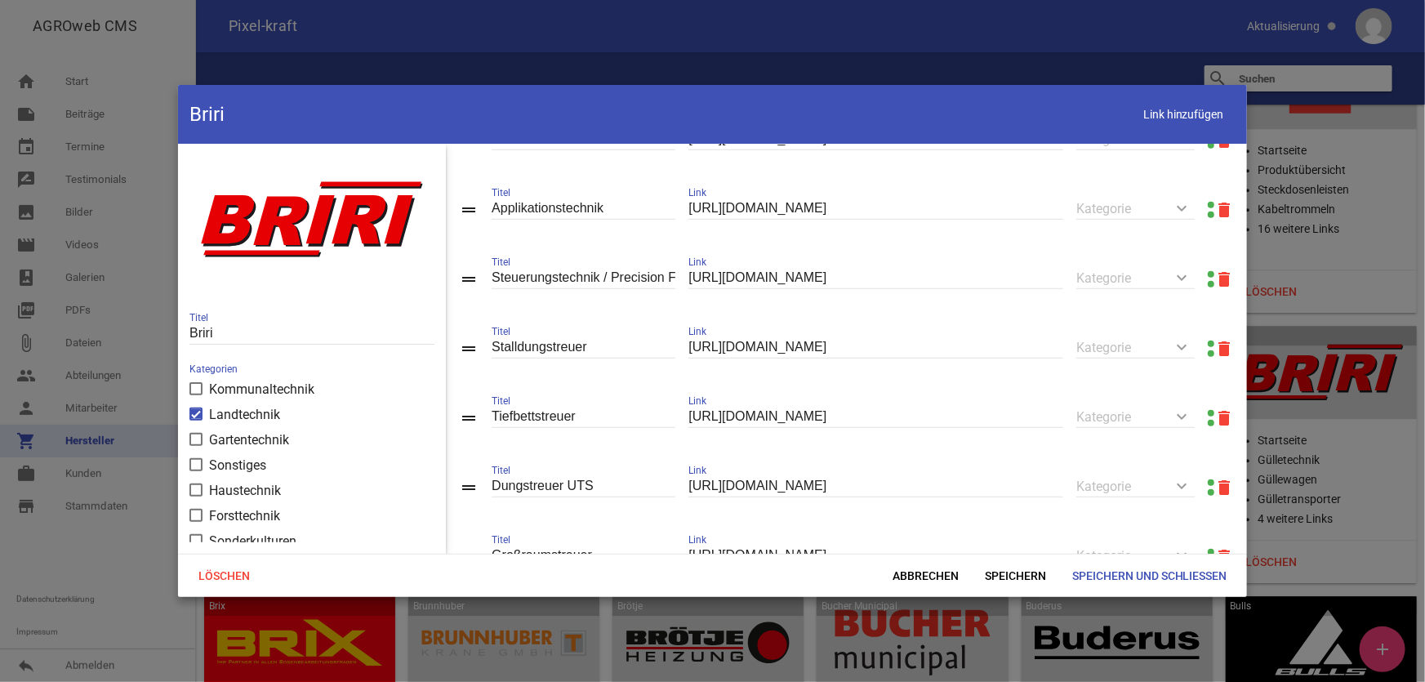
scroll to position [811, 0]
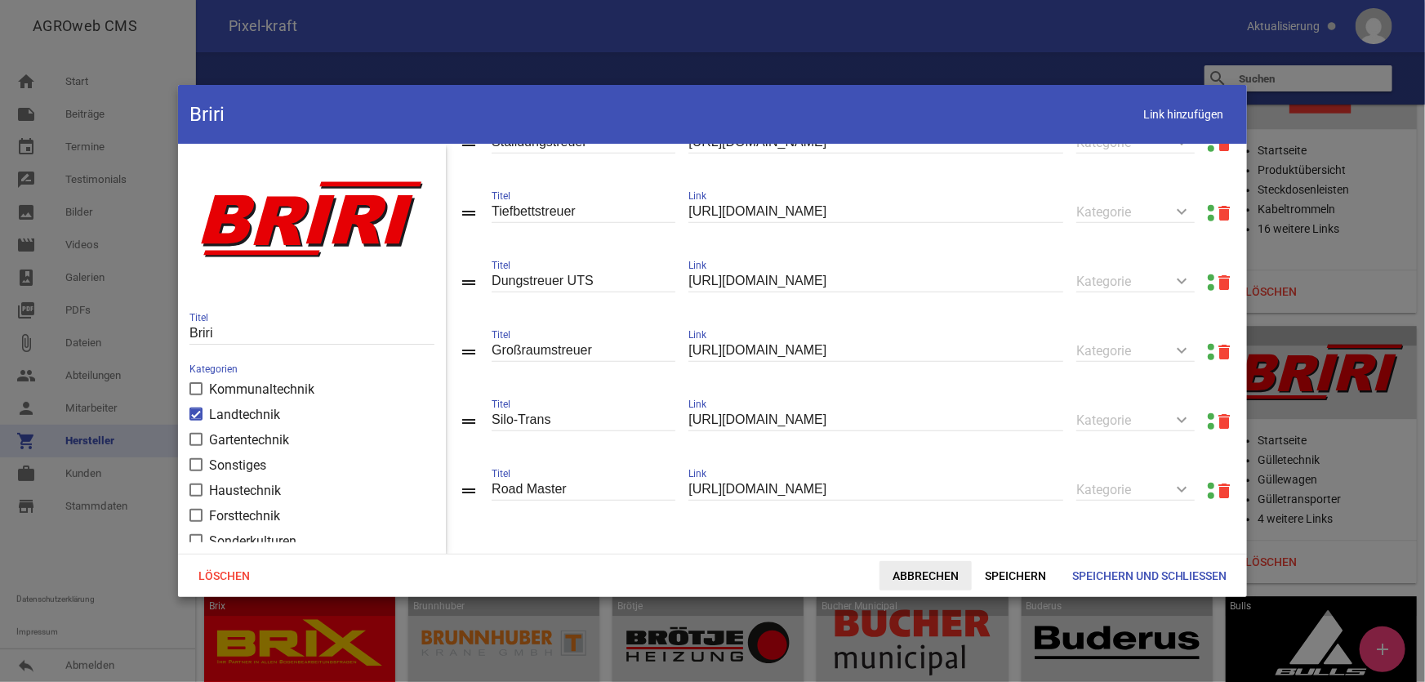
click at [928, 576] on span "Abbrechen" at bounding box center [926, 575] width 92 height 29
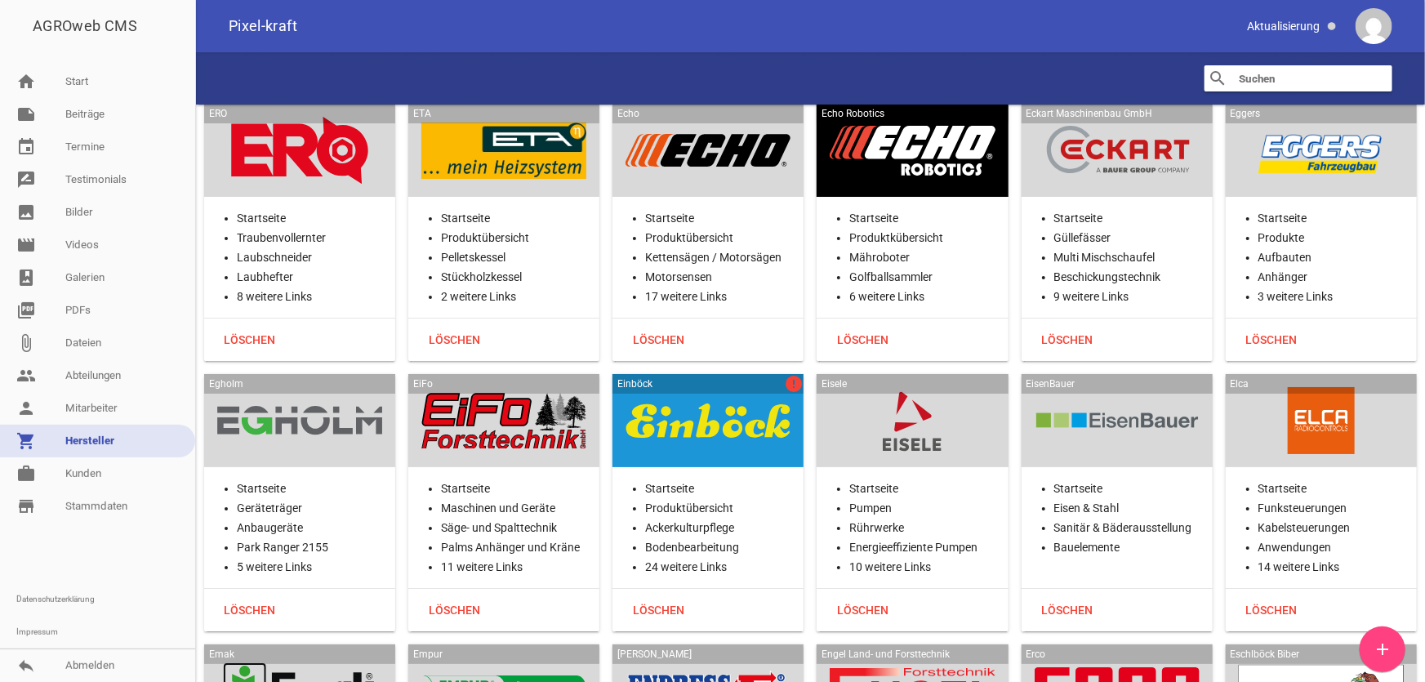
scroll to position [9280, 0]
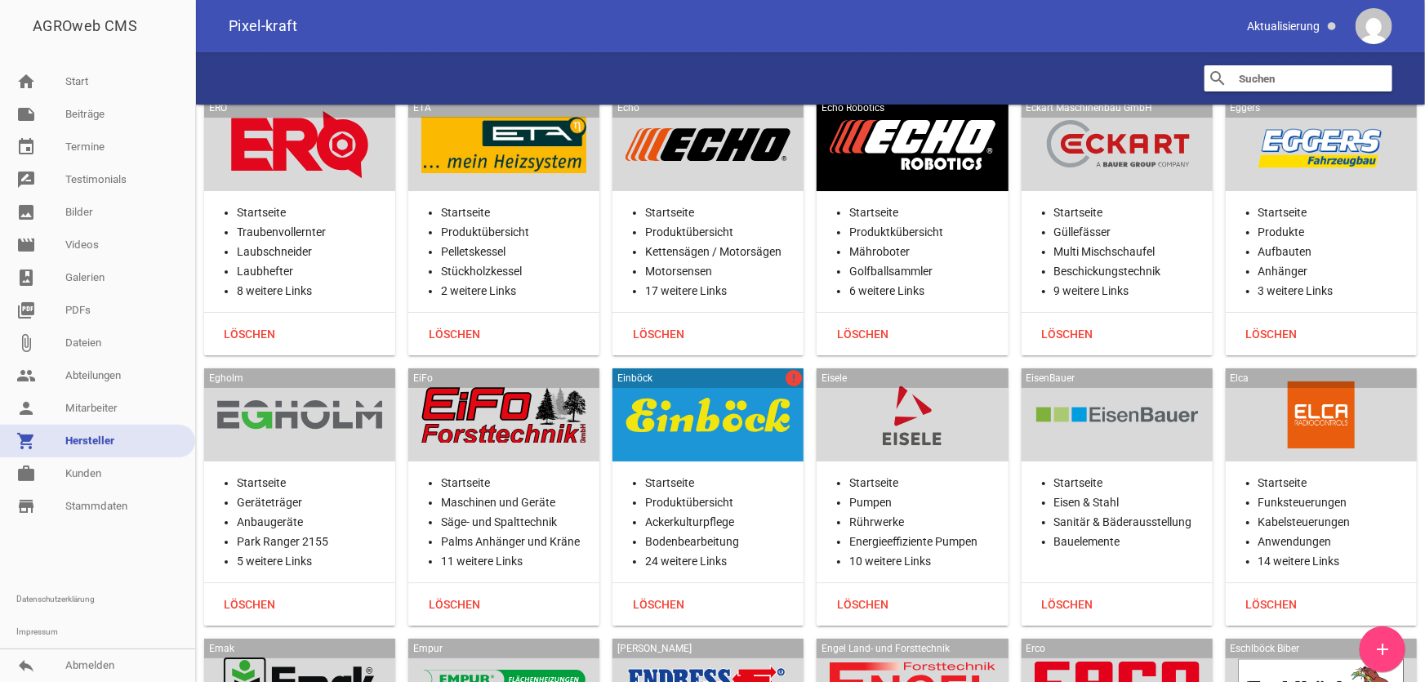
click at [737, 412] on div at bounding box center [708, 414] width 165 height 67
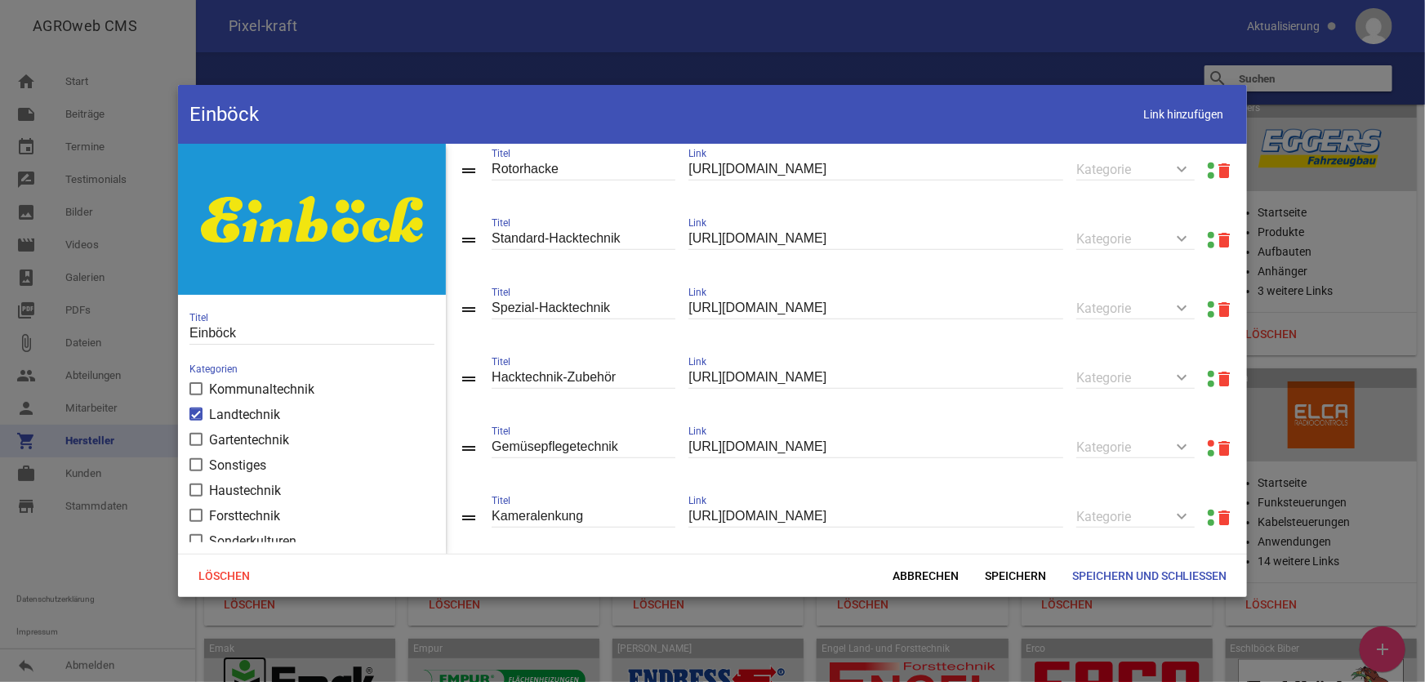
scroll to position [519, 0]
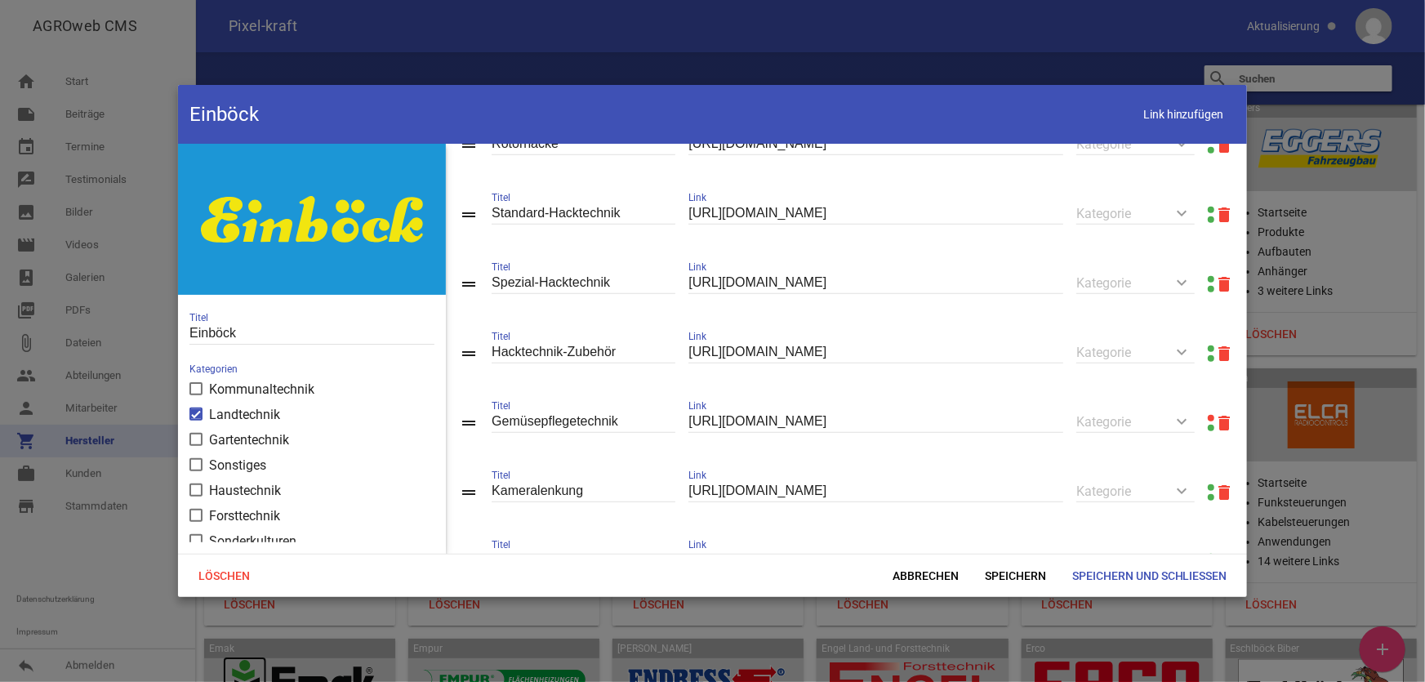
click at [1208, 421] on link at bounding box center [1211, 418] width 7 height 7
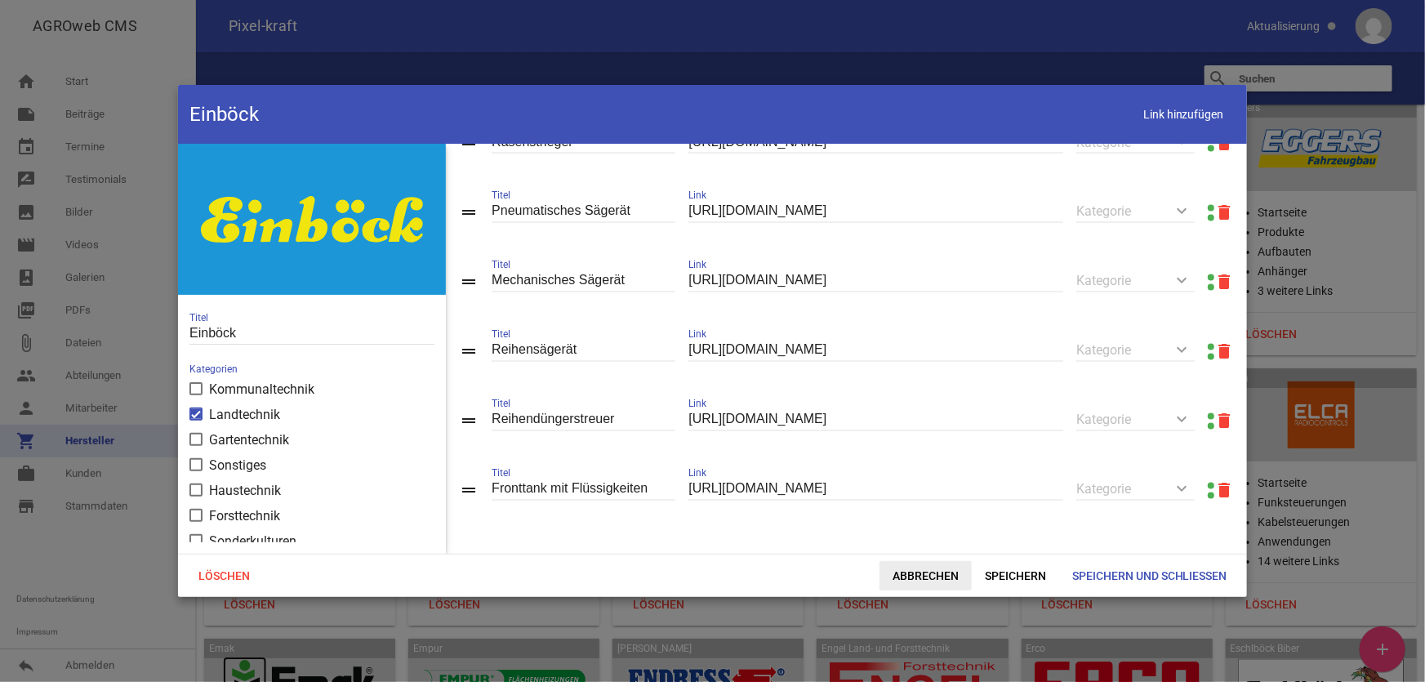
click at [912, 579] on span "Abbrechen" at bounding box center [926, 575] width 92 height 29
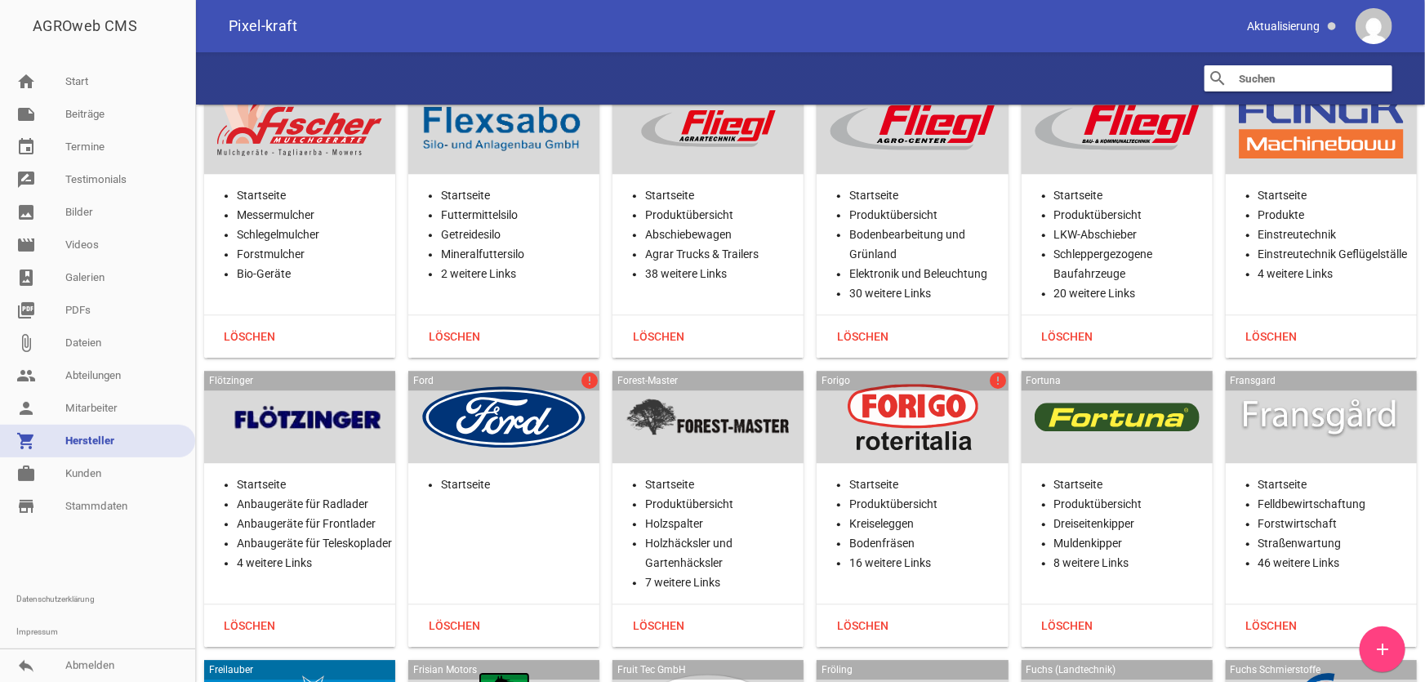
scroll to position [11582, 0]
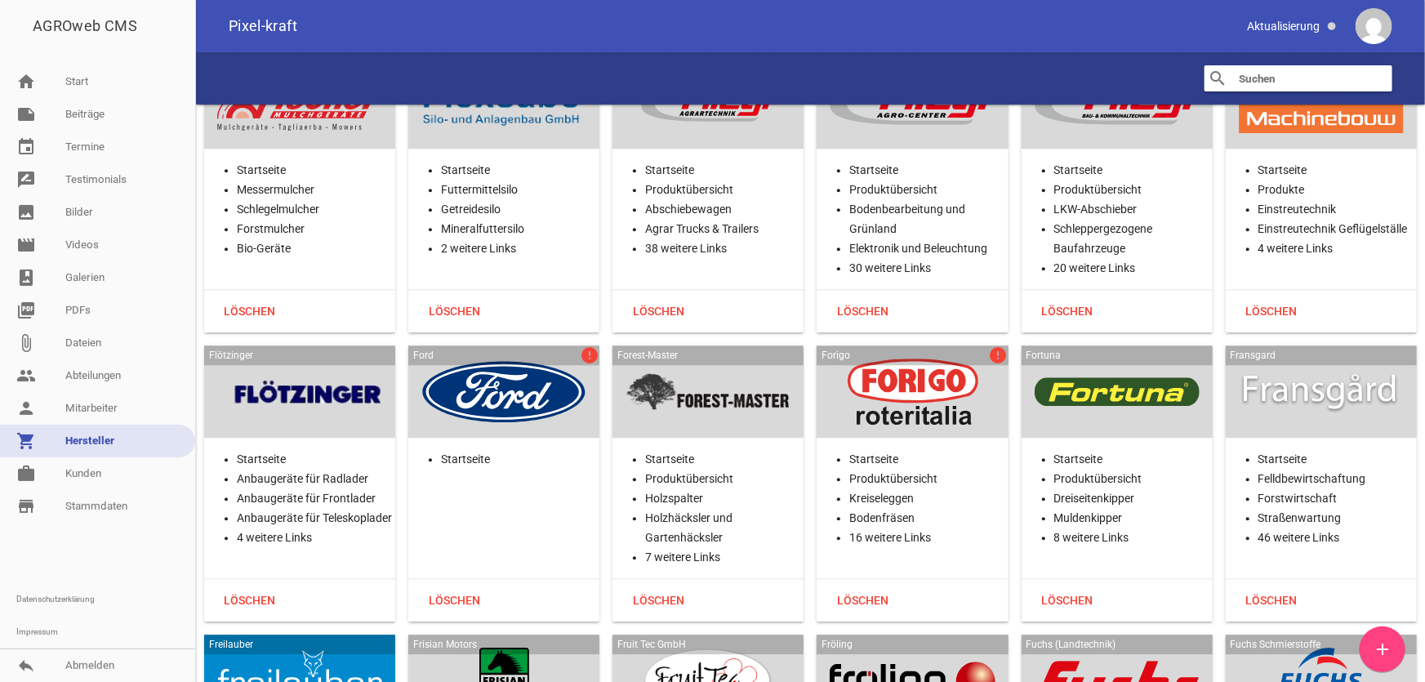
click at [925, 372] on div at bounding box center [912, 392] width 165 height 67
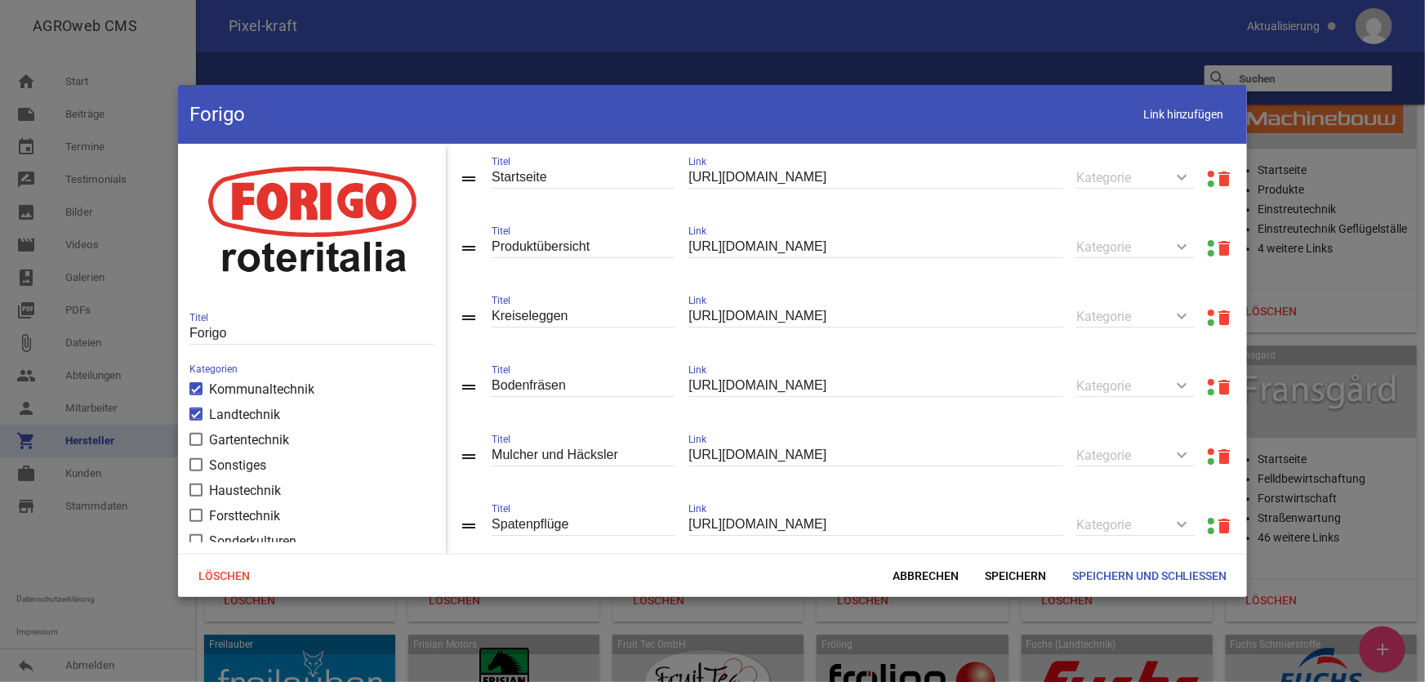
click at [1208, 168] on div "delete" at bounding box center [1221, 178] width 26 height 56
click at [1208, 172] on link at bounding box center [1211, 174] width 7 height 7
click at [1208, 312] on link at bounding box center [1211, 313] width 7 height 7
click at [1208, 383] on link at bounding box center [1211, 382] width 7 height 7
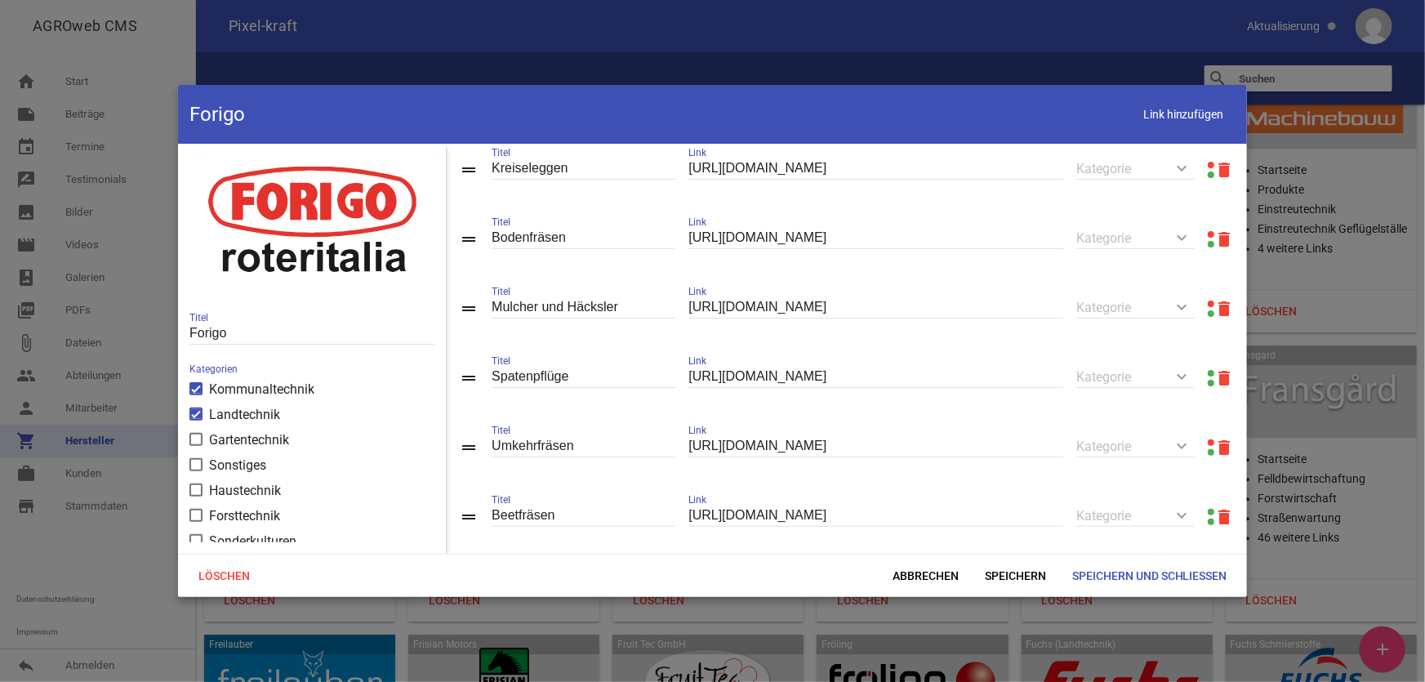
click at [1208, 305] on link at bounding box center [1211, 304] width 7 height 7
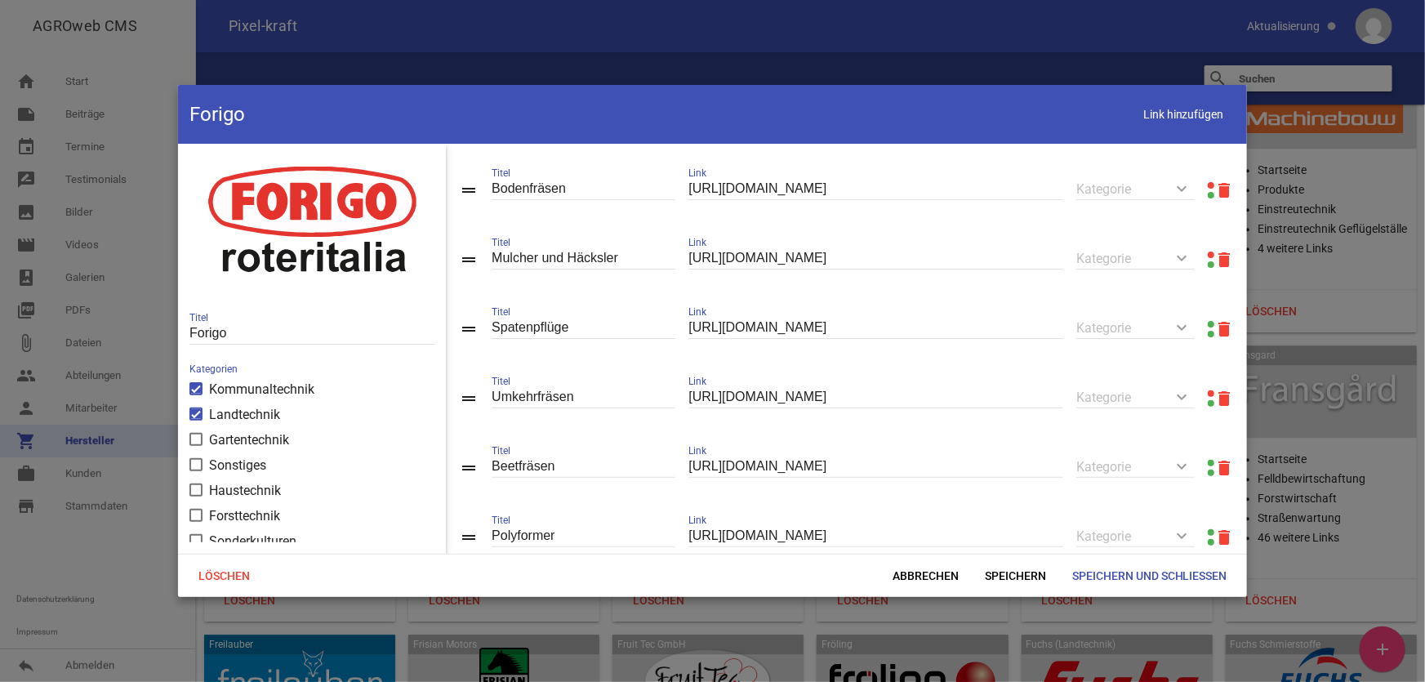
scroll to position [222, 0]
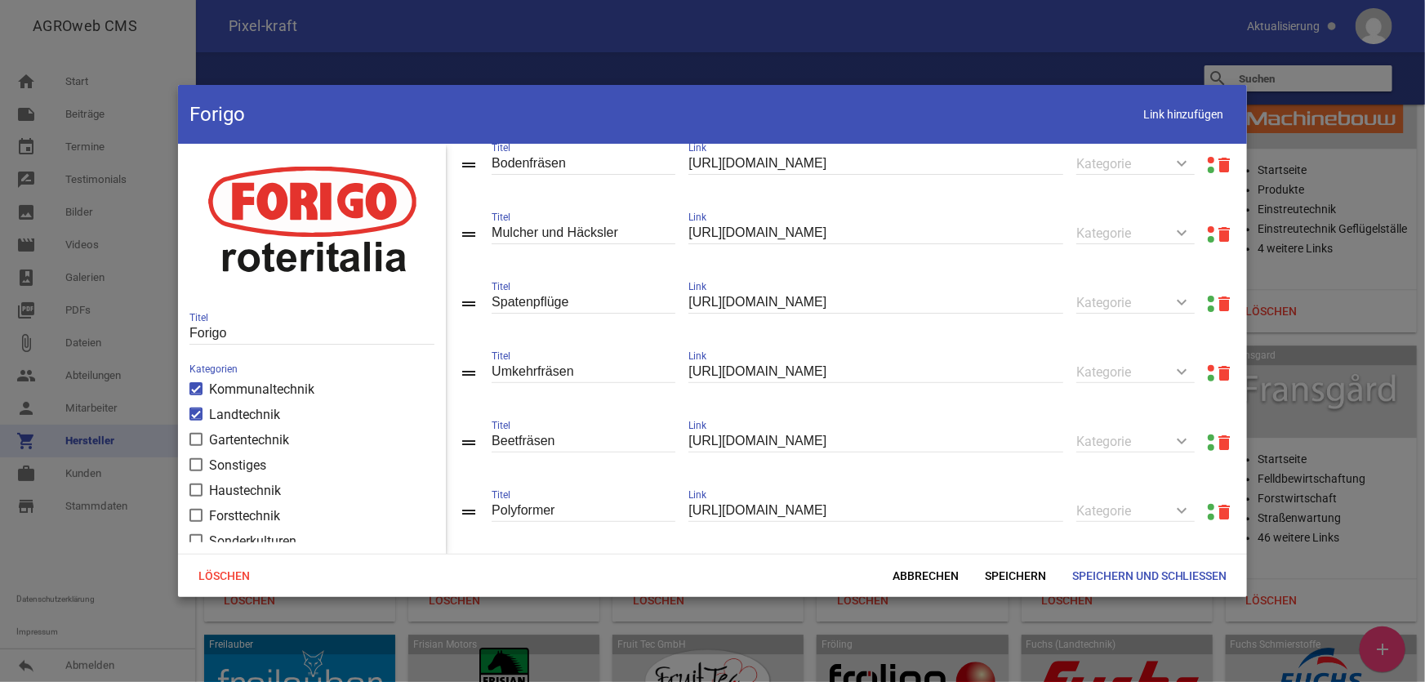
click at [1208, 371] on link at bounding box center [1211, 368] width 7 height 7
click at [909, 577] on span "Abbrechen" at bounding box center [926, 575] width 92 height 29
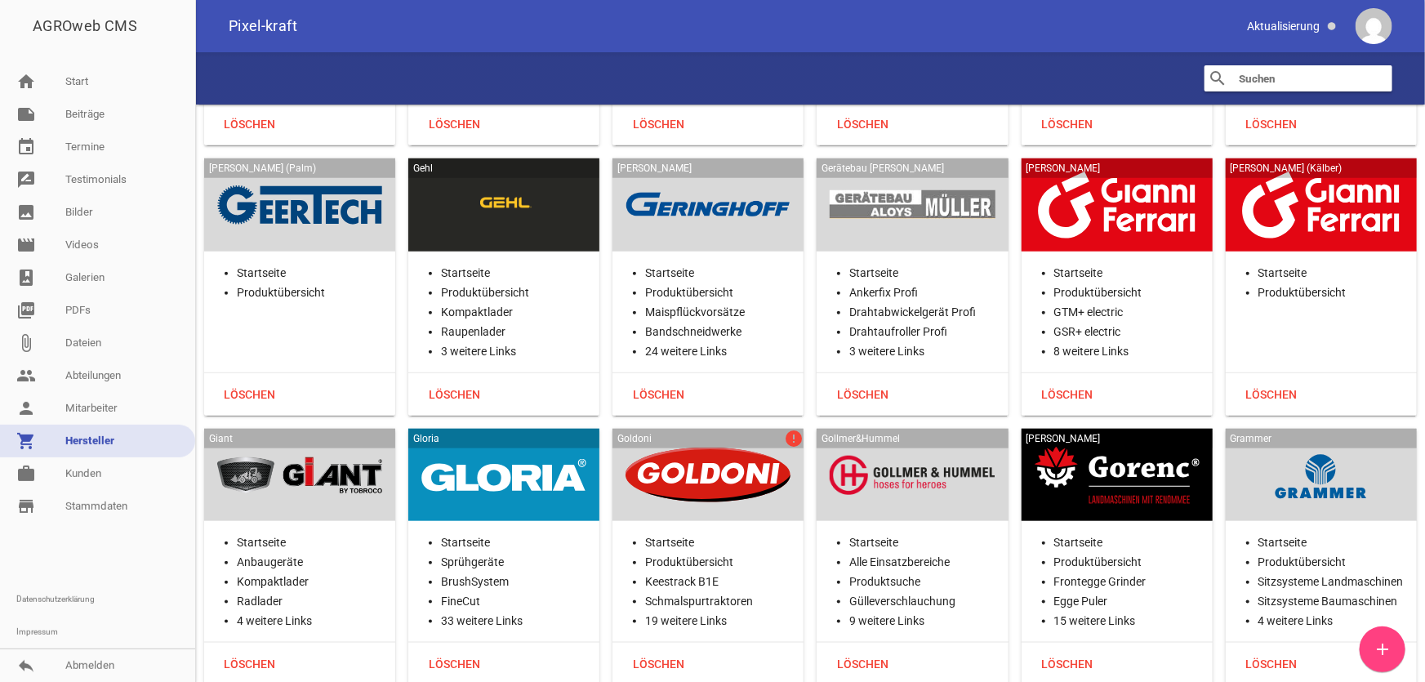
scroll to position [13290, 0]
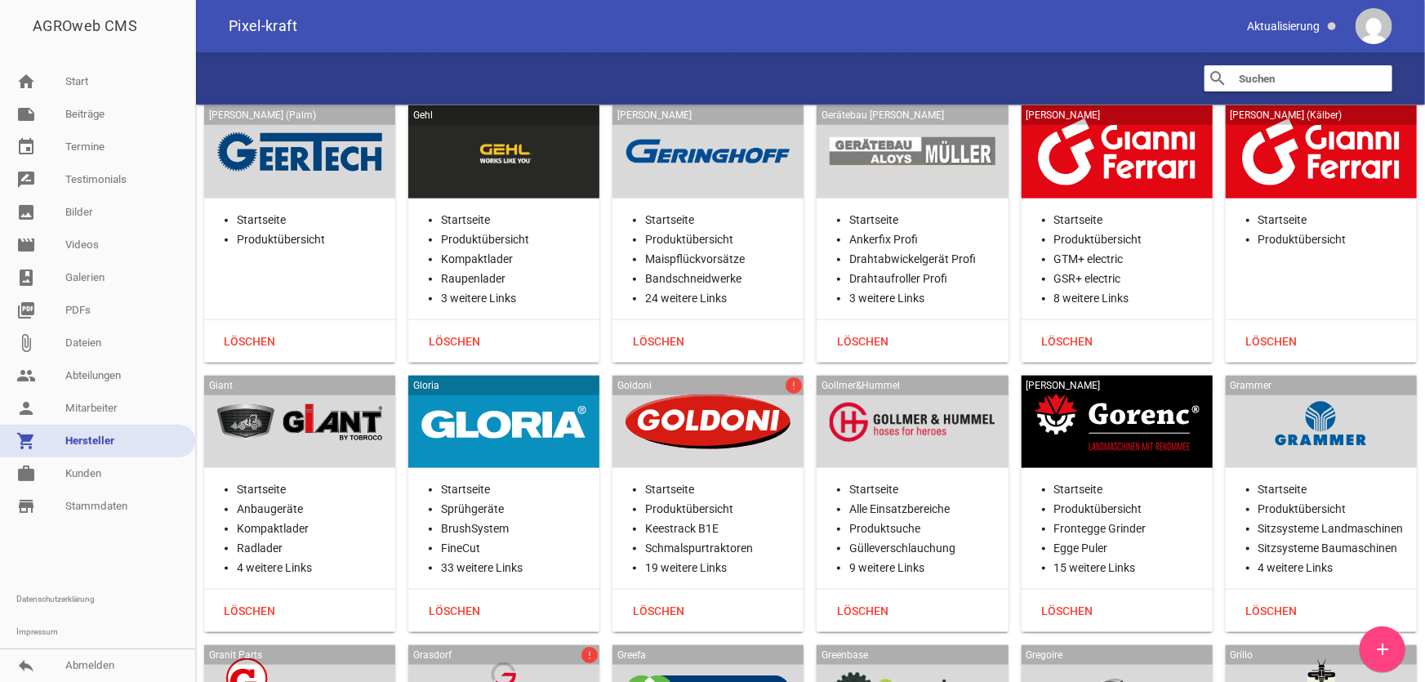
click at [708, 389] on div at bounding box center [708, 422] width 165 height 67
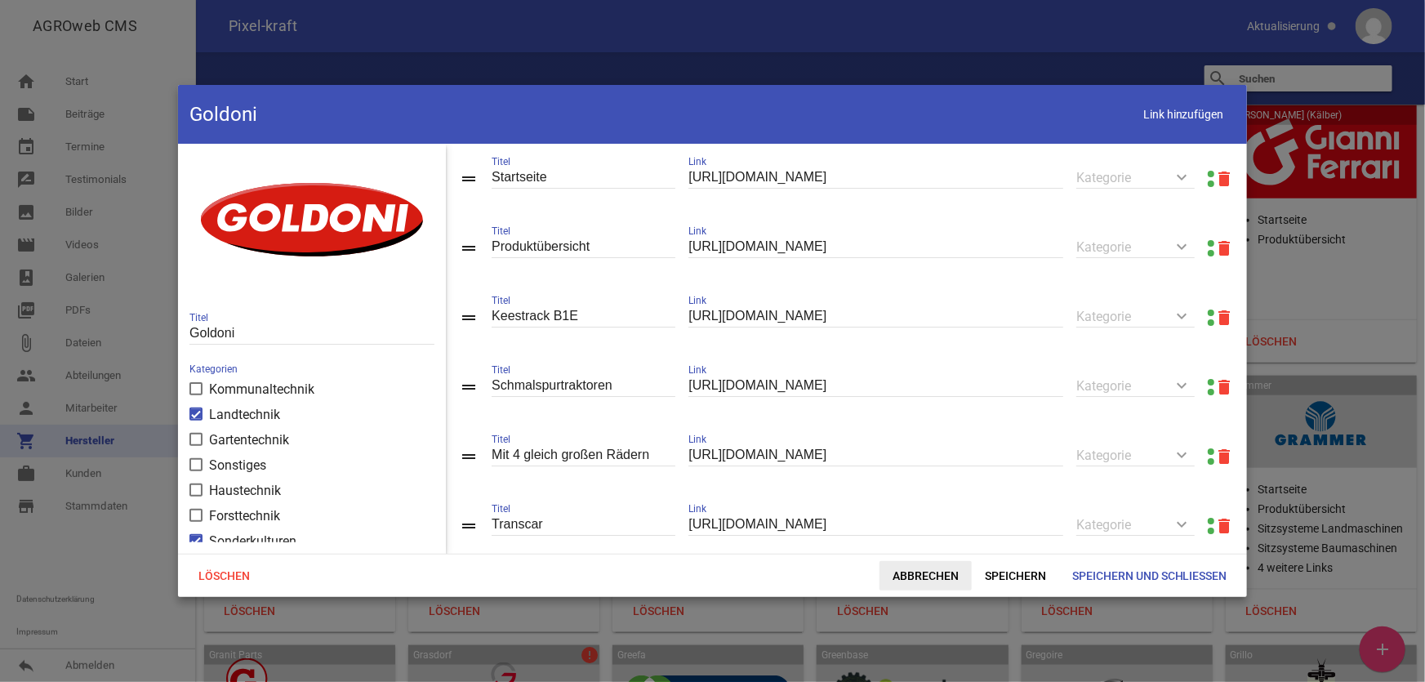
click at [911, 575] on span "Abbrechen" at bounding box center [926, 575] width 92 height 29
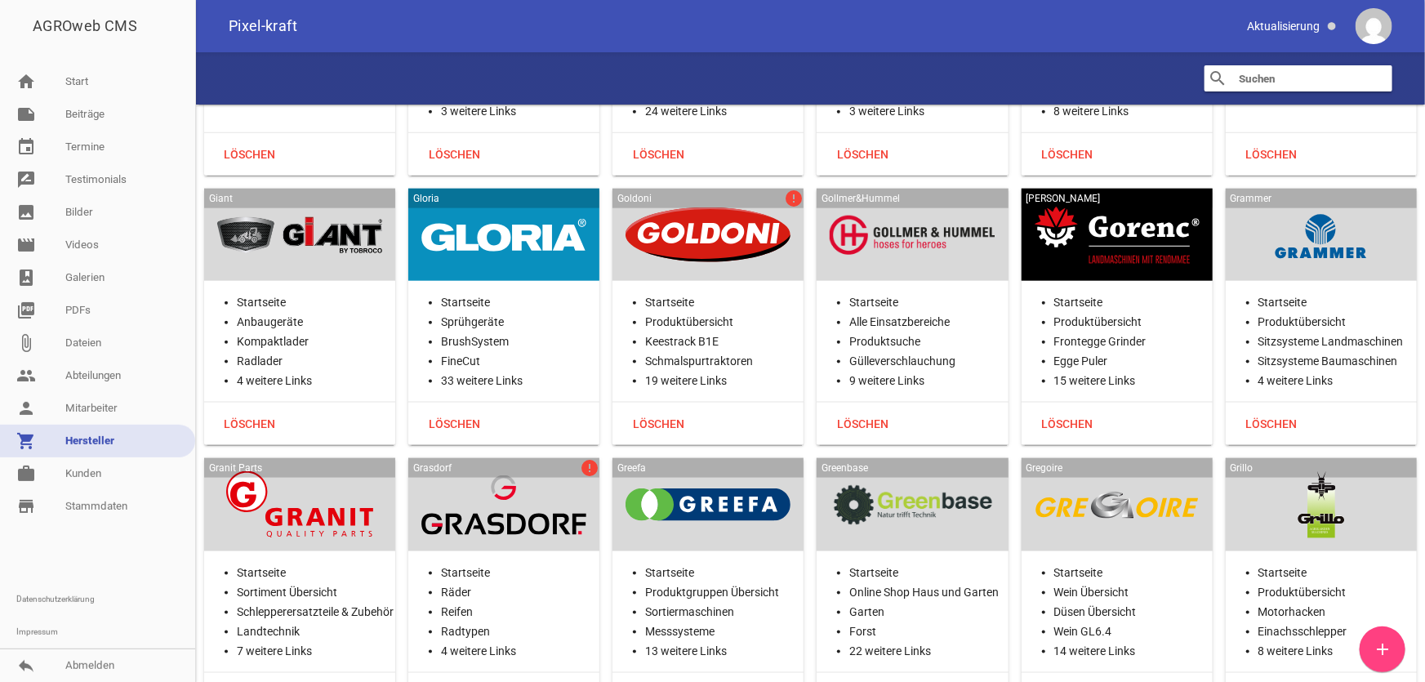
scroll to position [13513, 0]
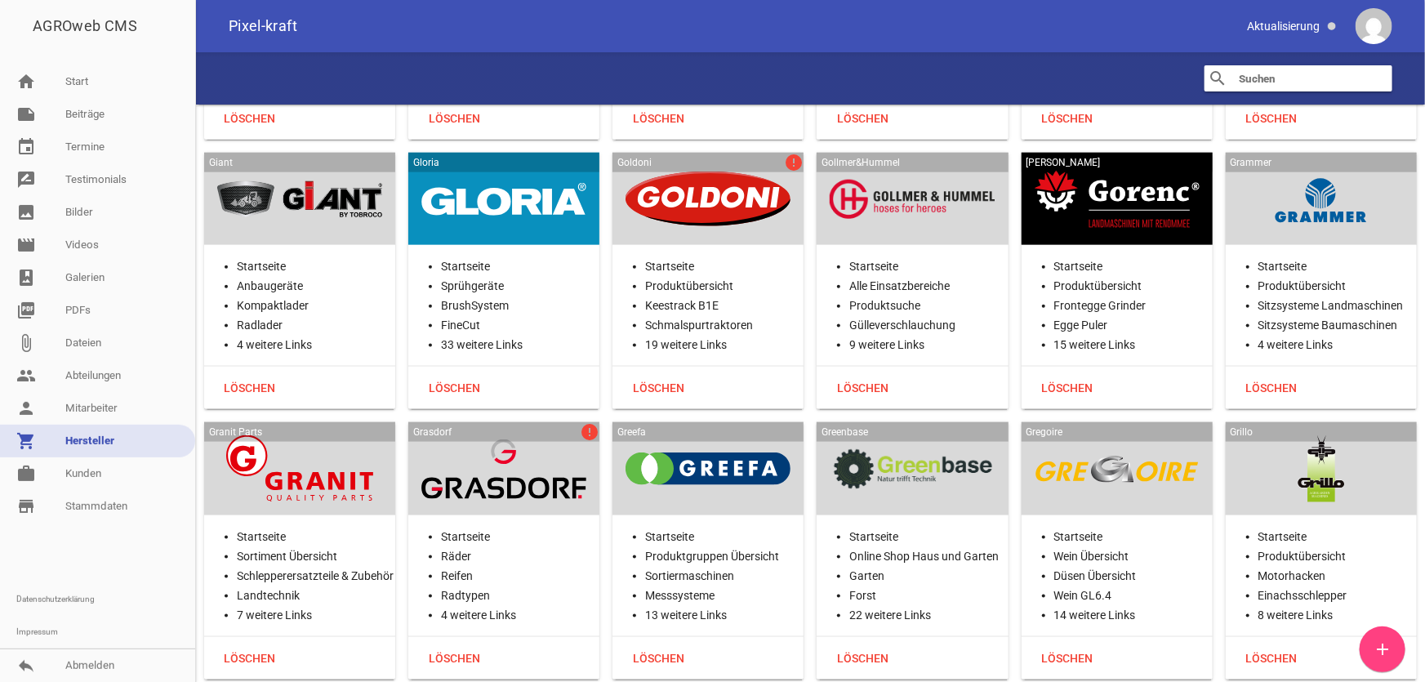
click at [570, 435] on div at bounding box center [503, 468] width 165 height 67
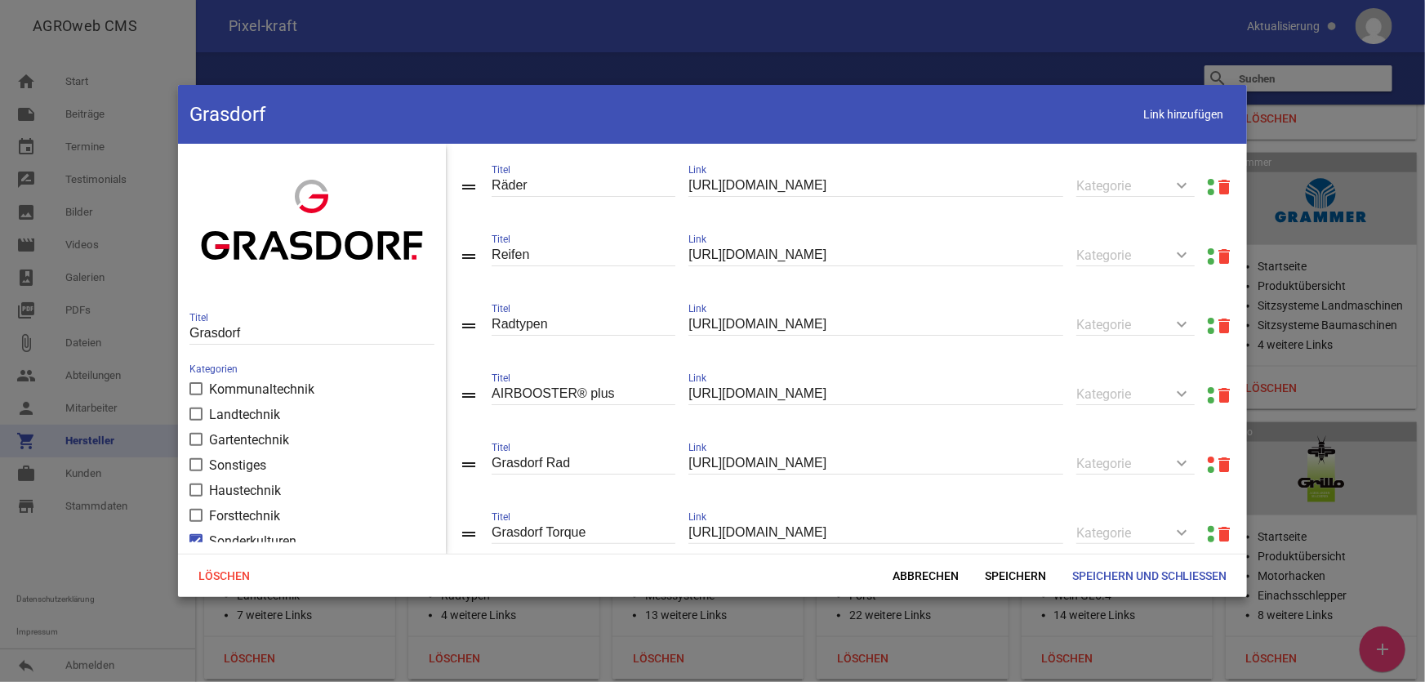
scroll to position [148, 0]
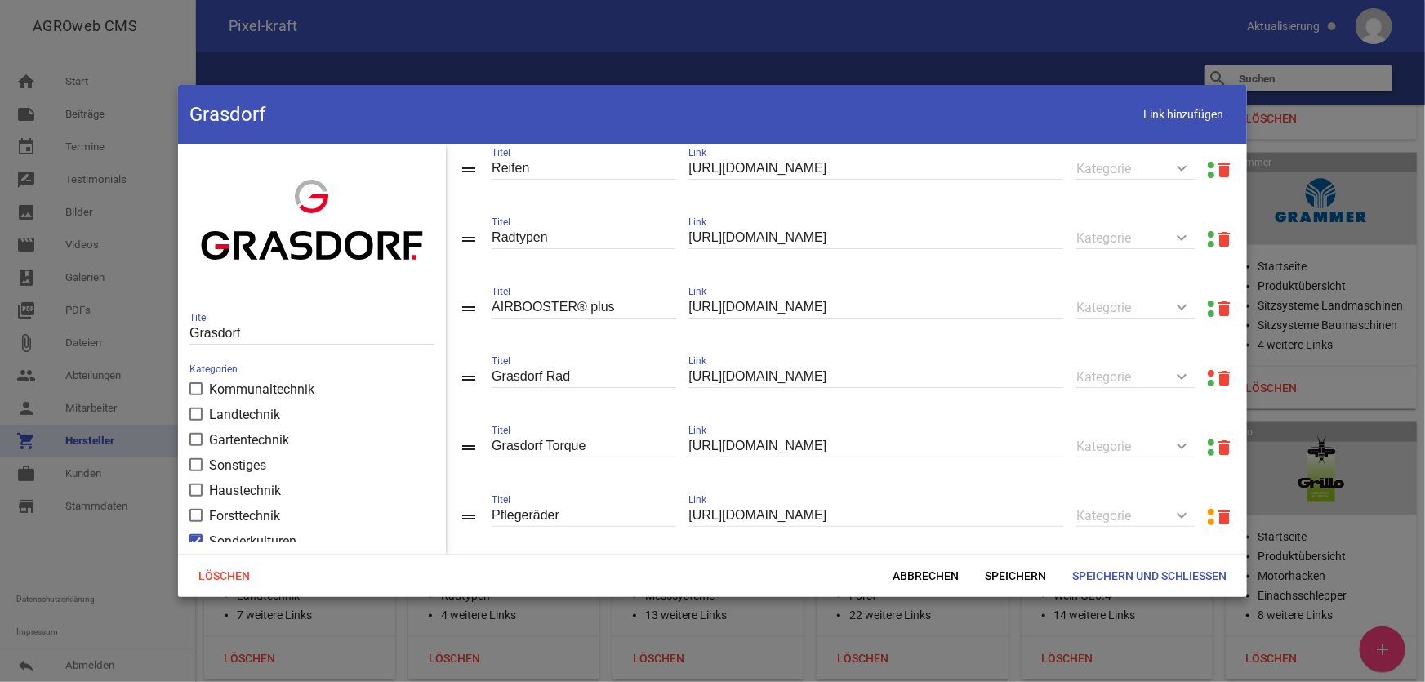
click at [1208, 373] on link at bounding box center [1211, 373] width 7 height 7
click at [1208, 303] on link at bounding box center [1211, 304] width 7 height 7
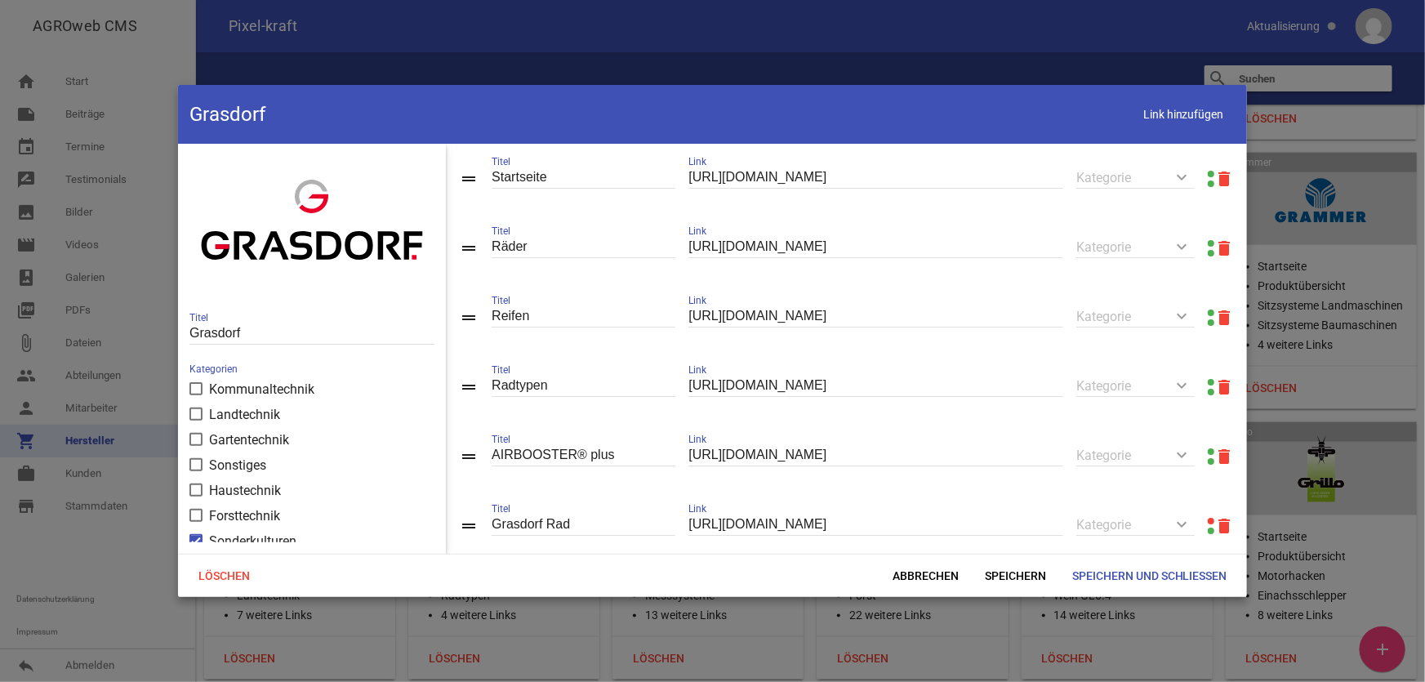
click at [1208, 172] on link at bounding box center [1211, 174] width 7 height 7
click at [941, 568] on span "Abbrechen" at bounding box center [926, 575] width 92 height 29
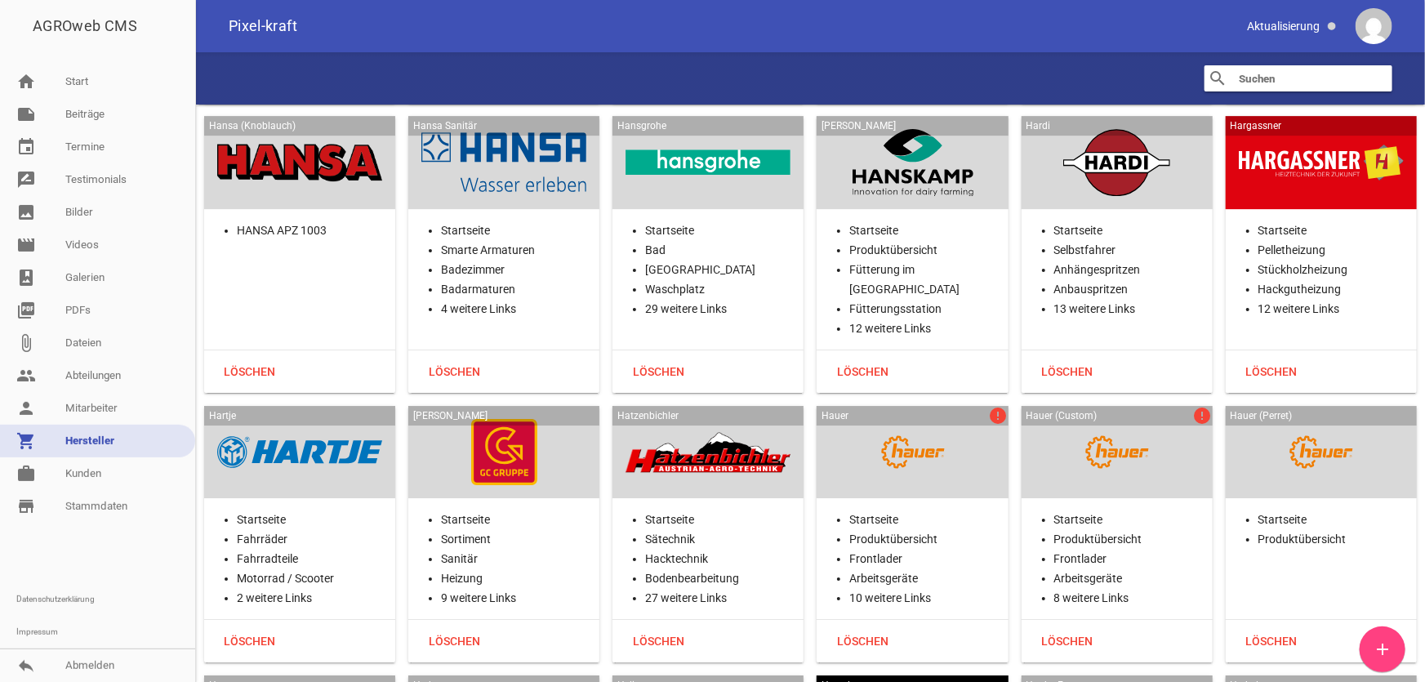
scroll to position [15220, 0]
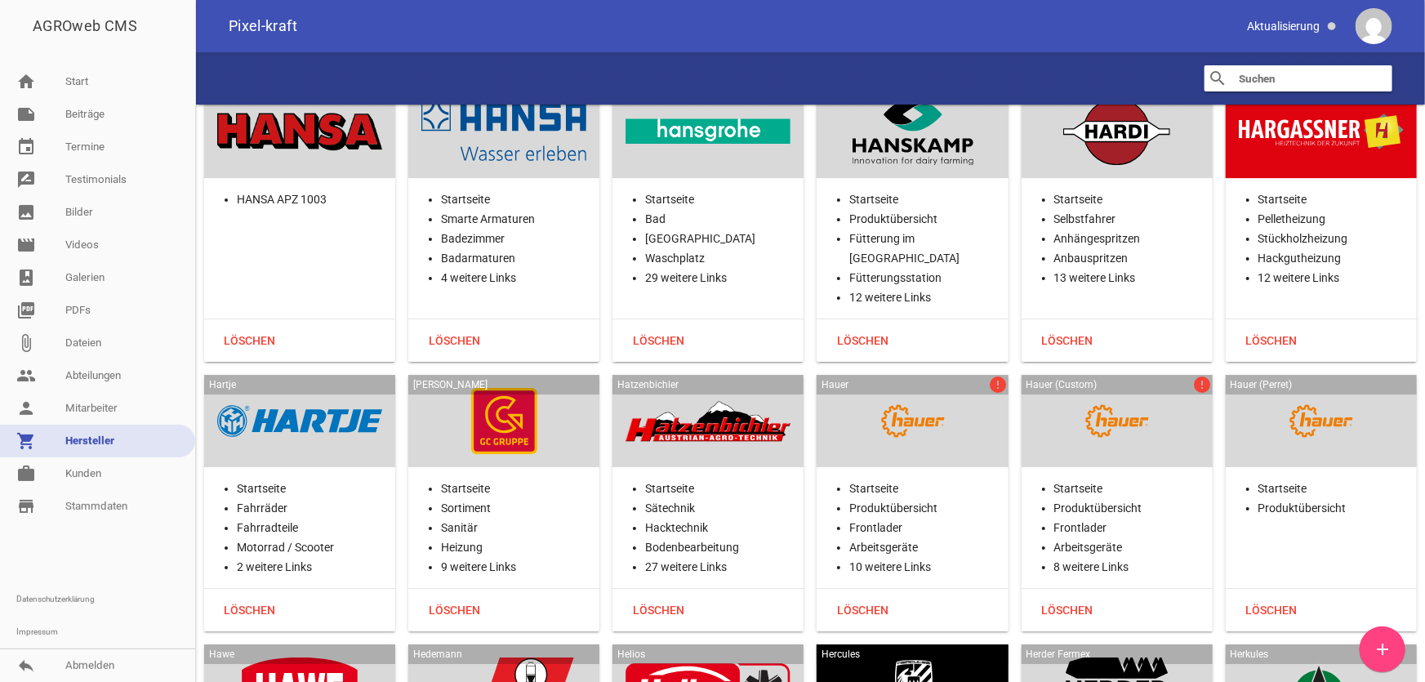
click at [935, 388] on div at bounding box center [912, 421] width 165 height 67
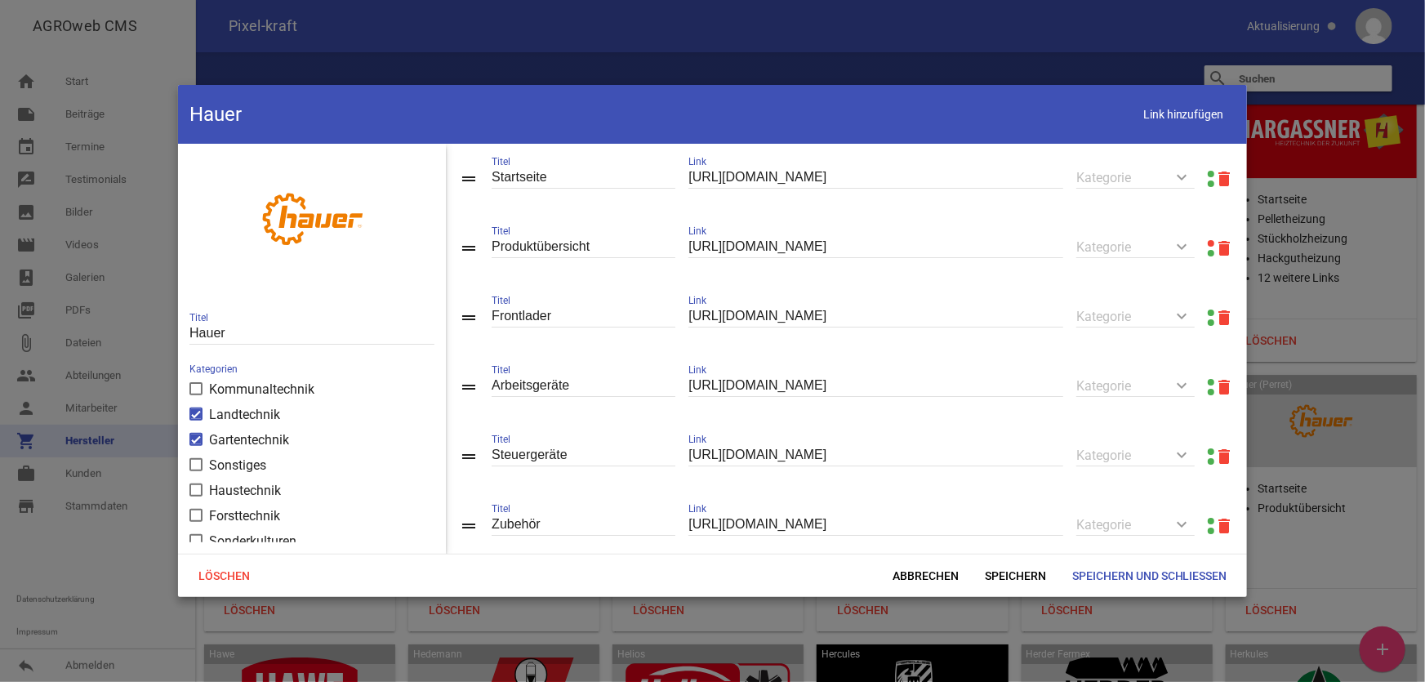
click at [1208, 242] on link at bounding box center [1211, 243] width 7 height 7
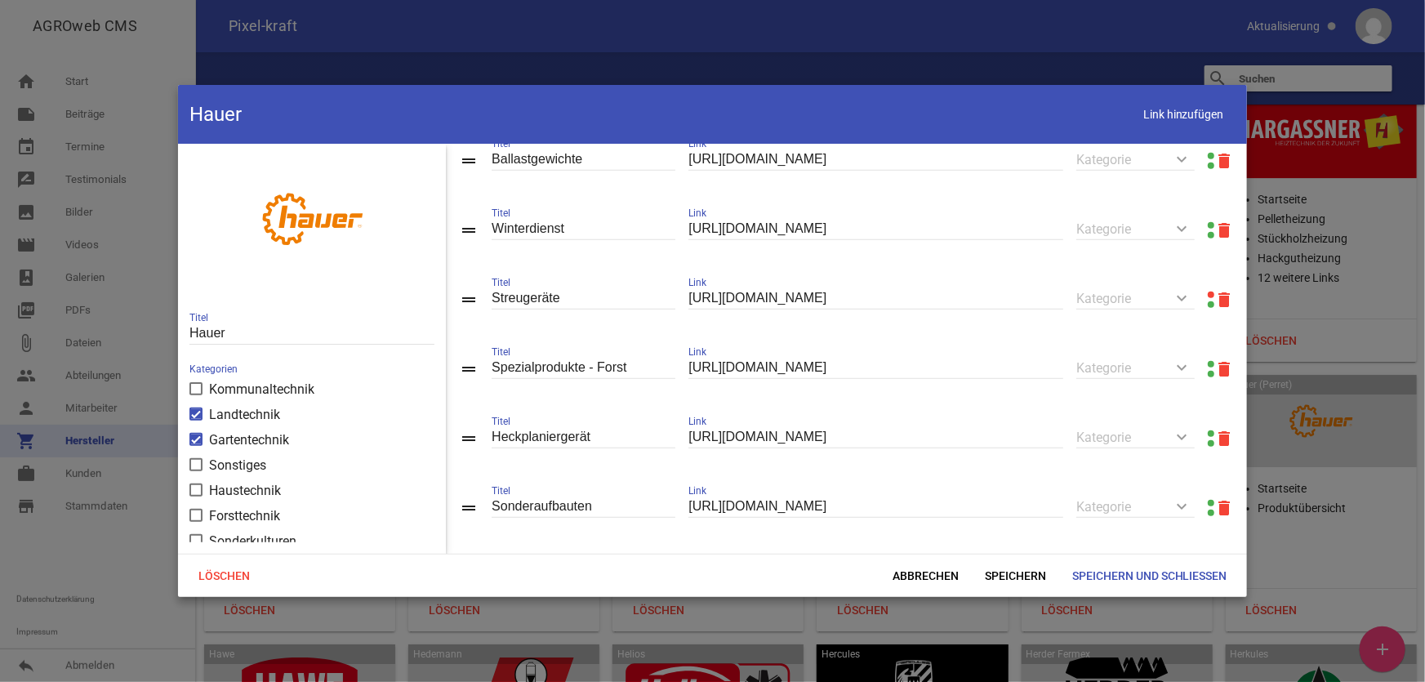
scroll to position [519, 0]
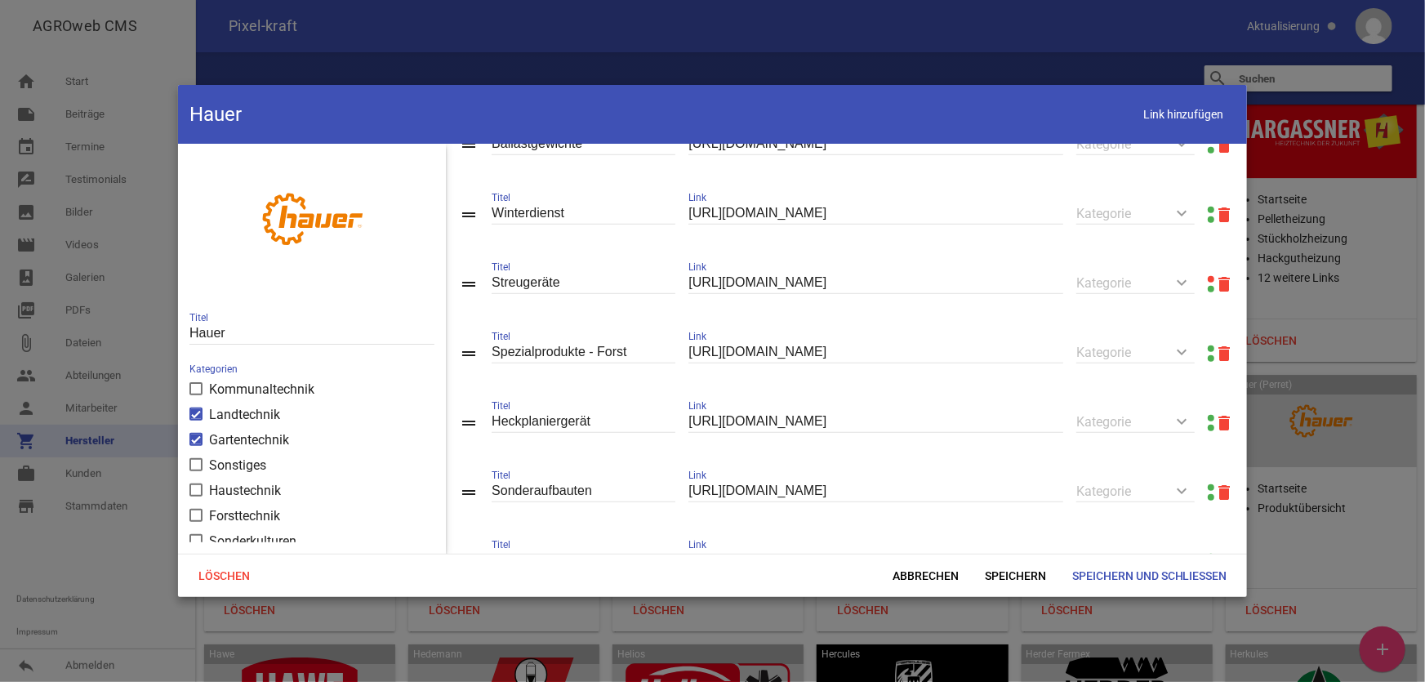
click at [1208, 283] on link at bounding box center [1211, 279] width 7 height 7
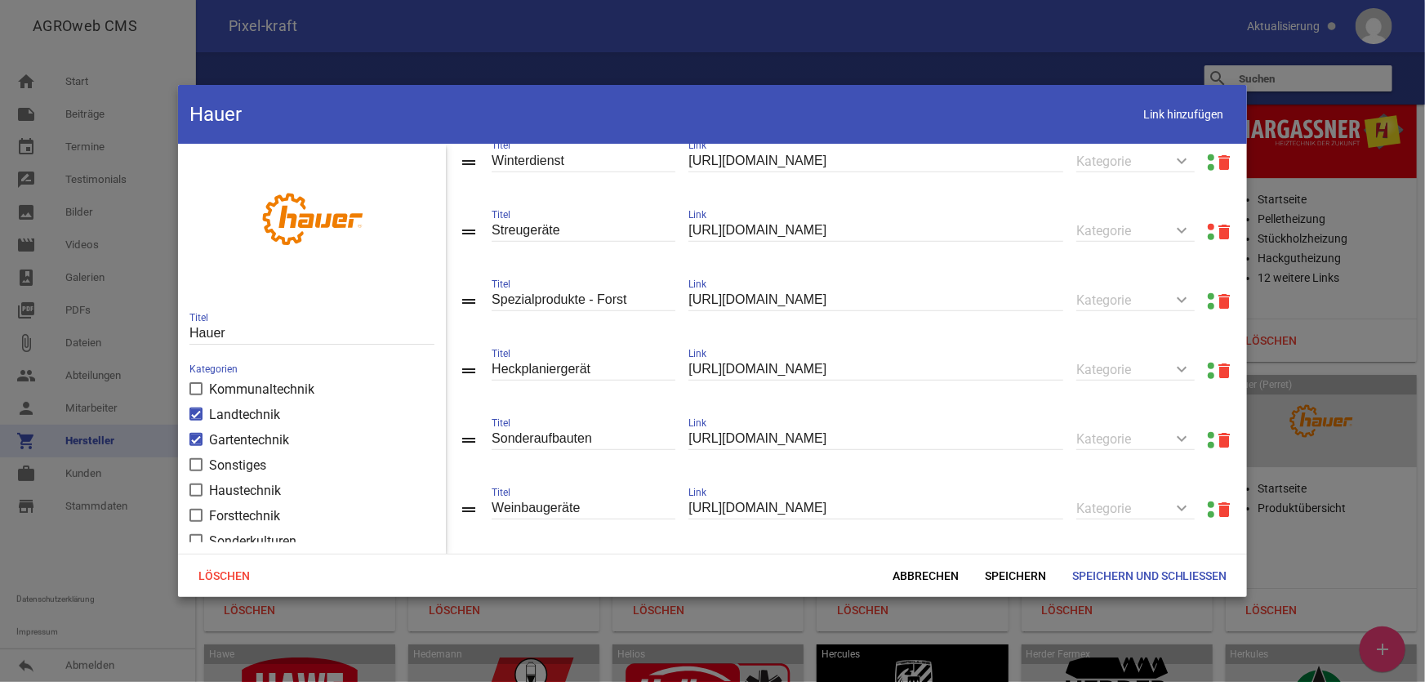
scroll to position [639, 0]
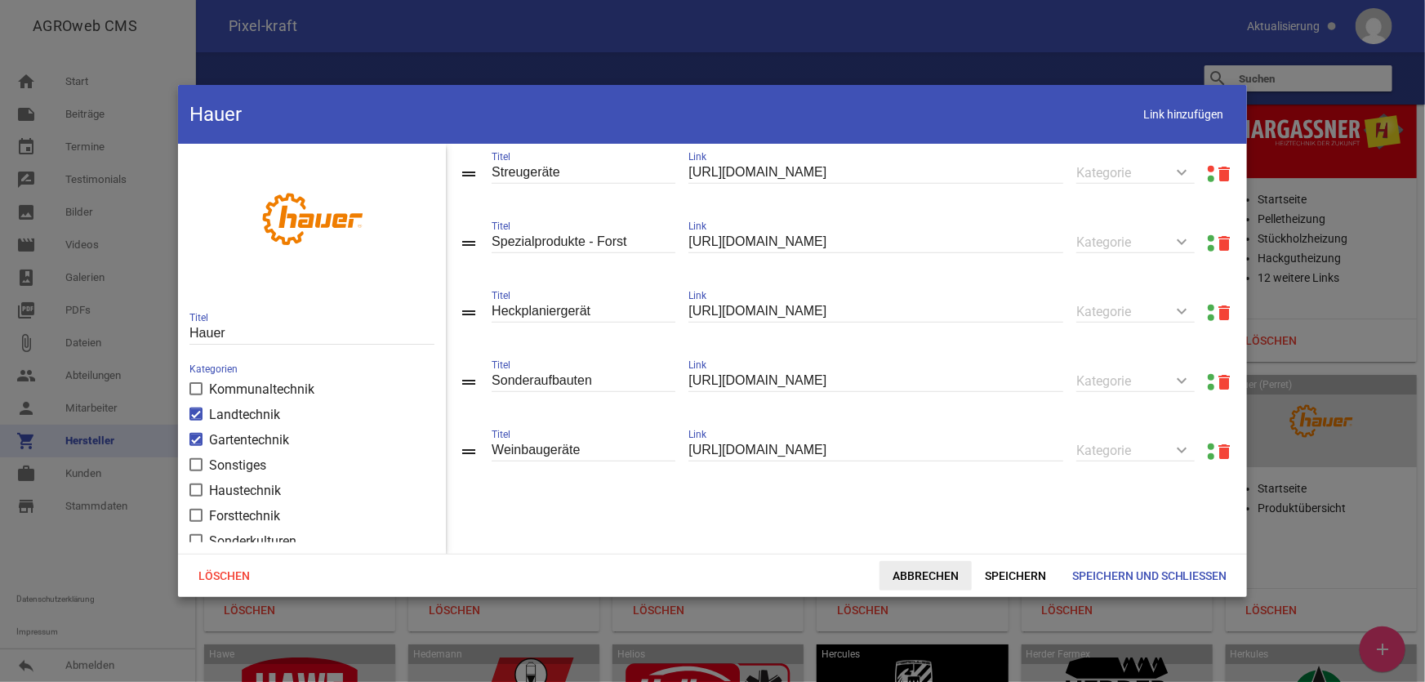
click at [914, 571] on span "Abbrechen" at bounding box center [926, 575] width 92 height 29
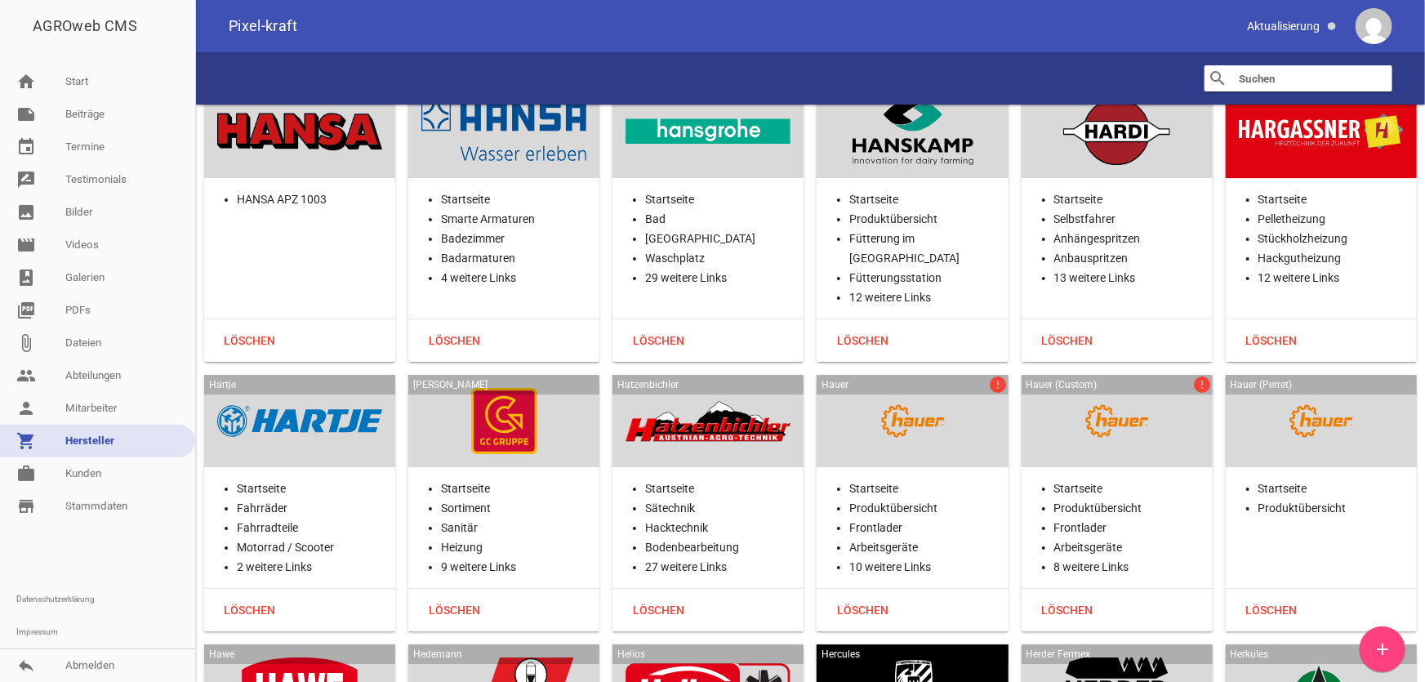
click at [1130, 388] on div at bounding box center [1117, 421] width 165 height 67
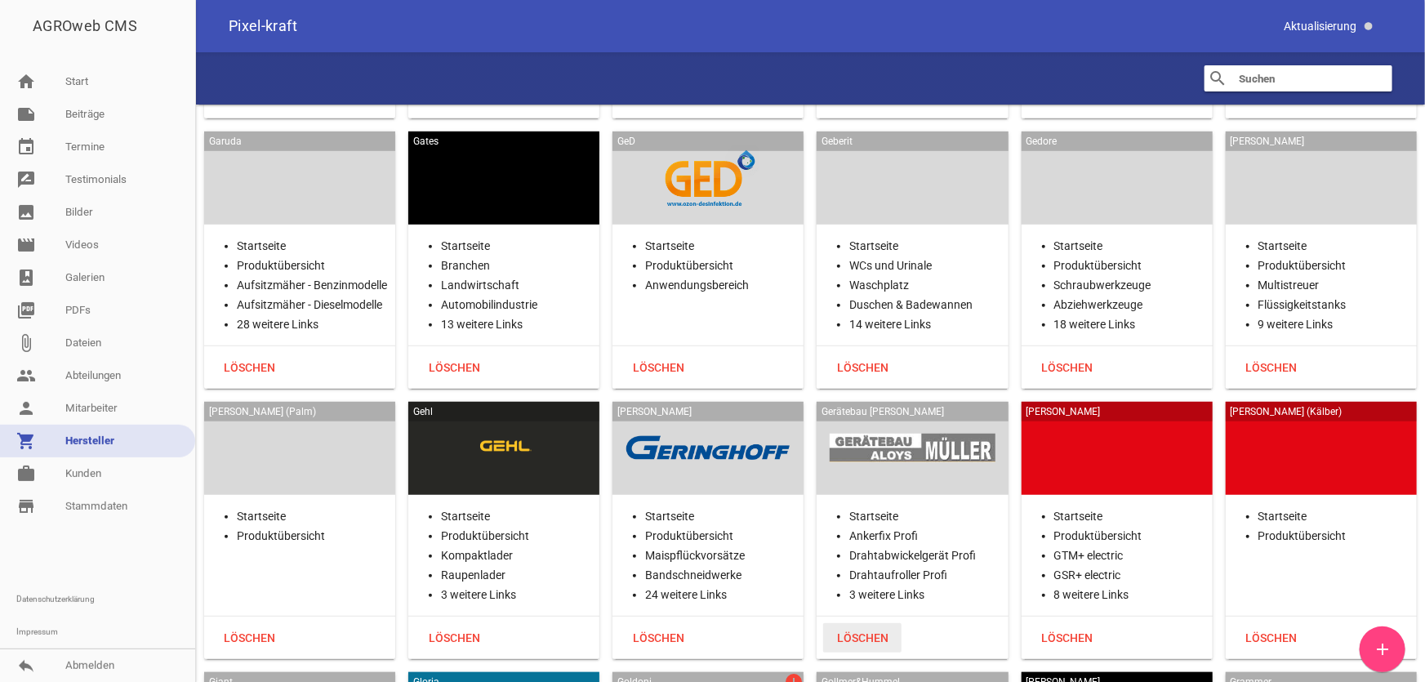
scroll to position [13438, 0]
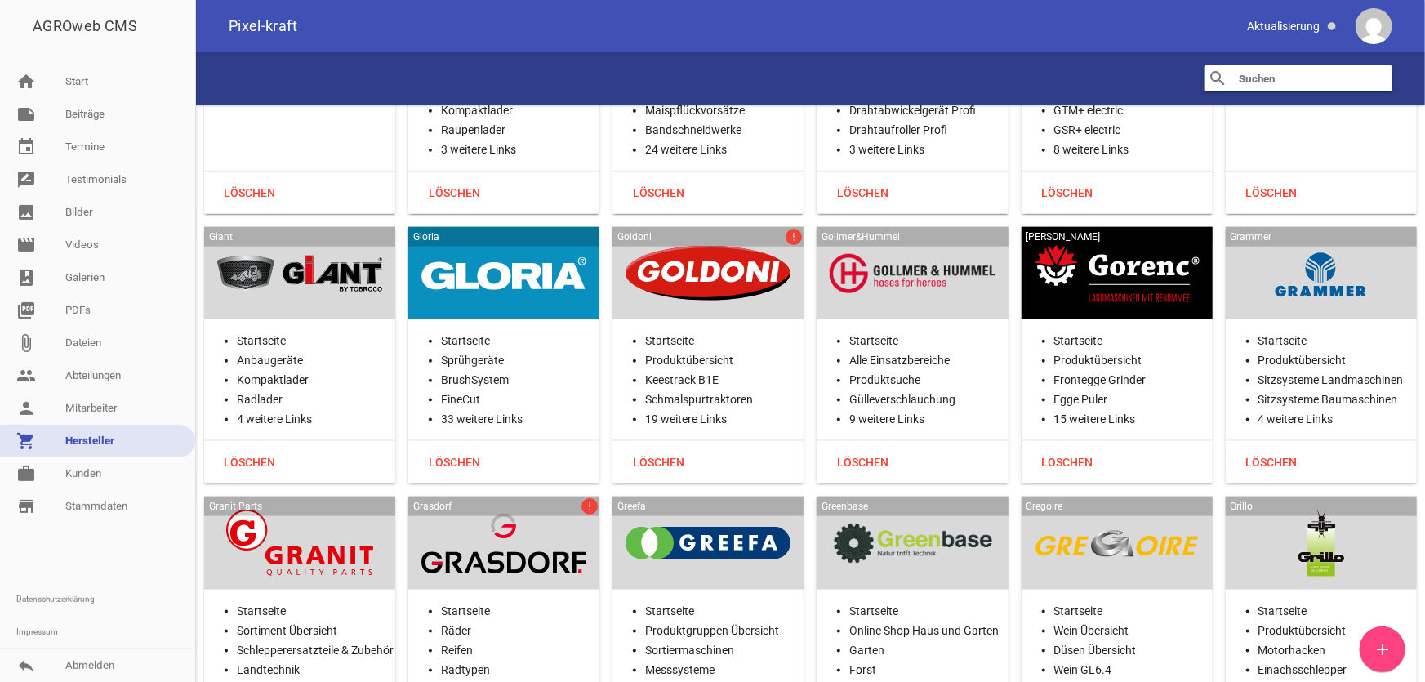
click at [733, 240] on div at bounding box center [708, 273] width 165 height 67
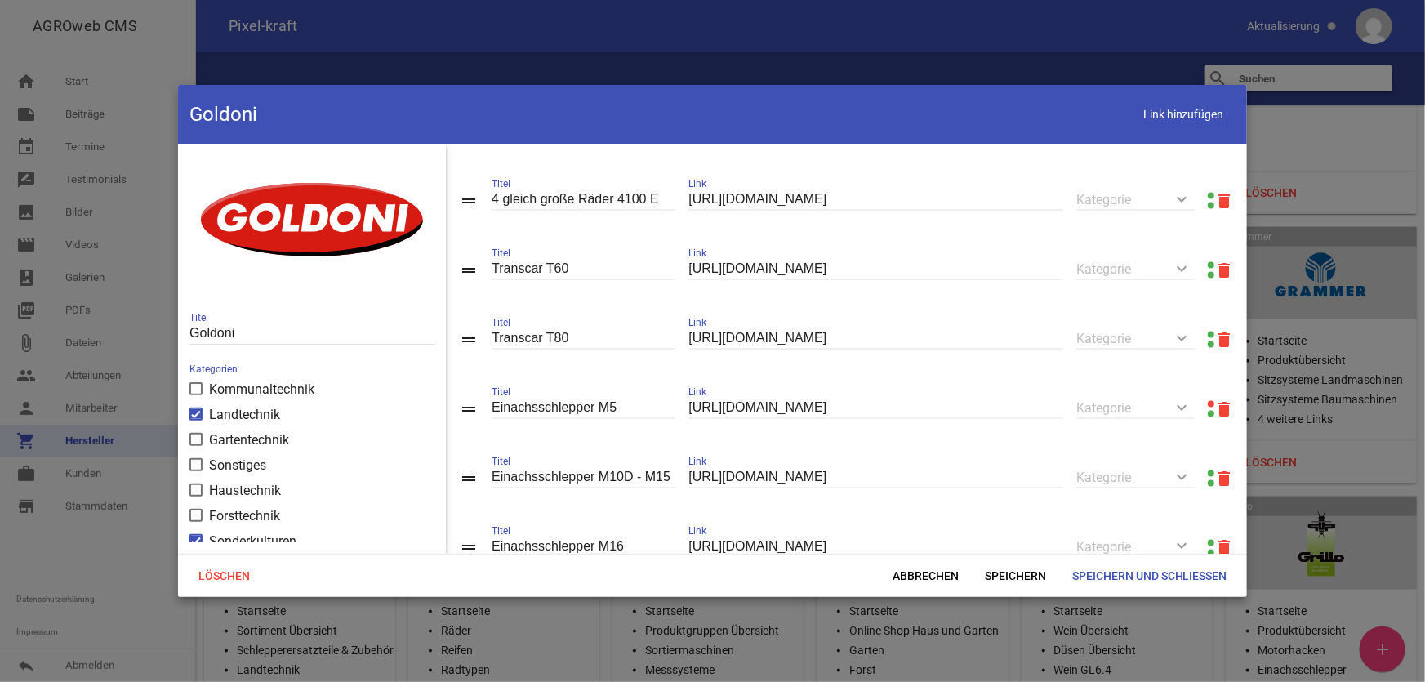
scroll to position [1187, 0]
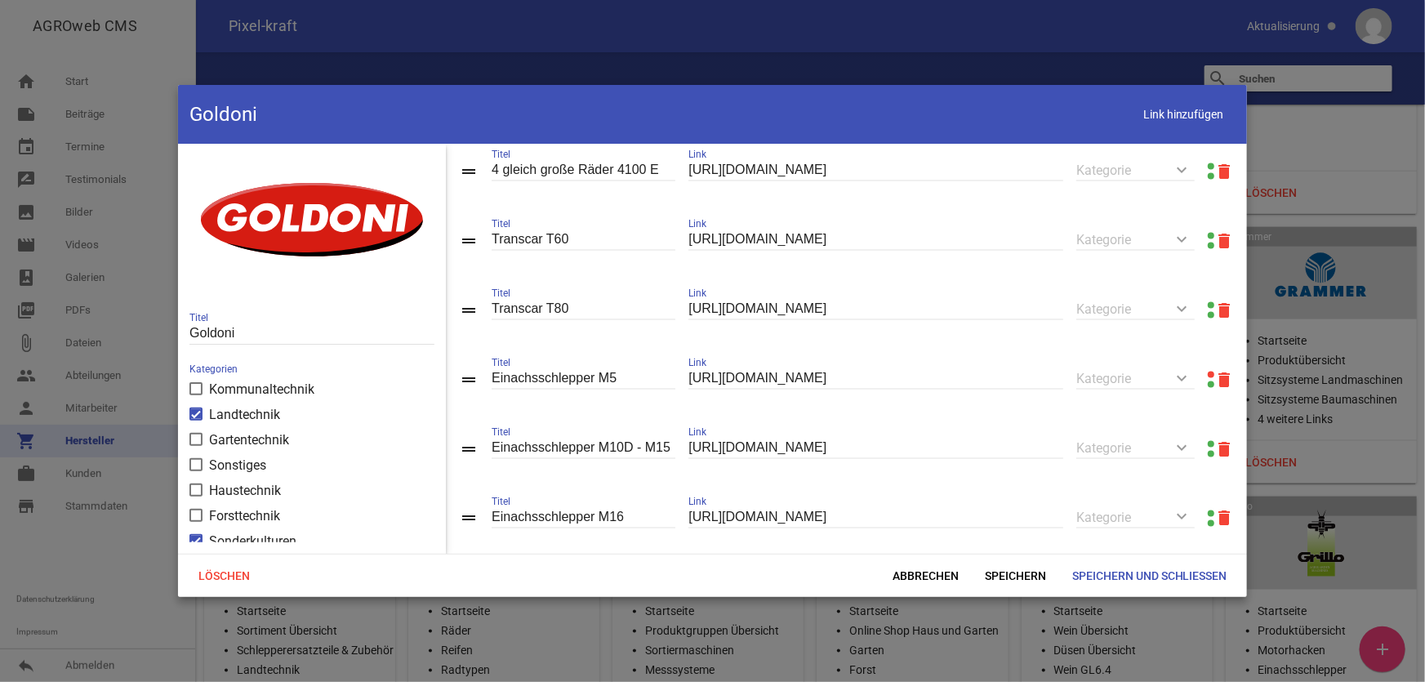
click at [1208, 378] on link at bounding box center [1211, 375] width 7 height 7
click at [1208, 309] on link at bounding box center [1211, 305] width 7 height 7
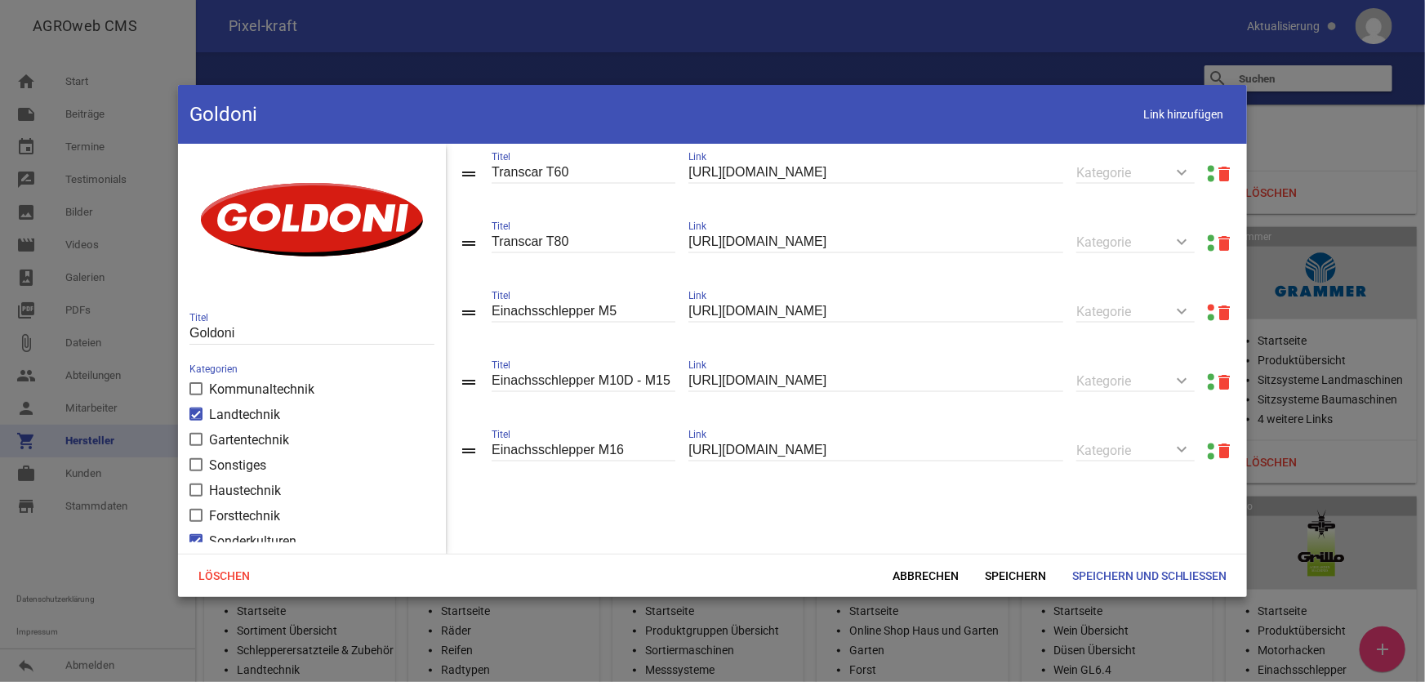
click at [1208, 381] on link at bounding box center [1211, 377] width 7 height 7
drag, startPoint x: 612, startPoint y: 386, endPoint x: 759, endPoint y: 394, distance: 147.2
click at [759, 394] on div "drag_handle Einachsschlepper M10D - M15 Titel https://www.goldoni.com/produkte/…" at bounding box center [846, 381] width 801 height 69
type input "Einachsschlepper M9 - M9 G"
click at [1007, 580] on span "Speichern" at bounding box center [1015, 575] width 87 height 29
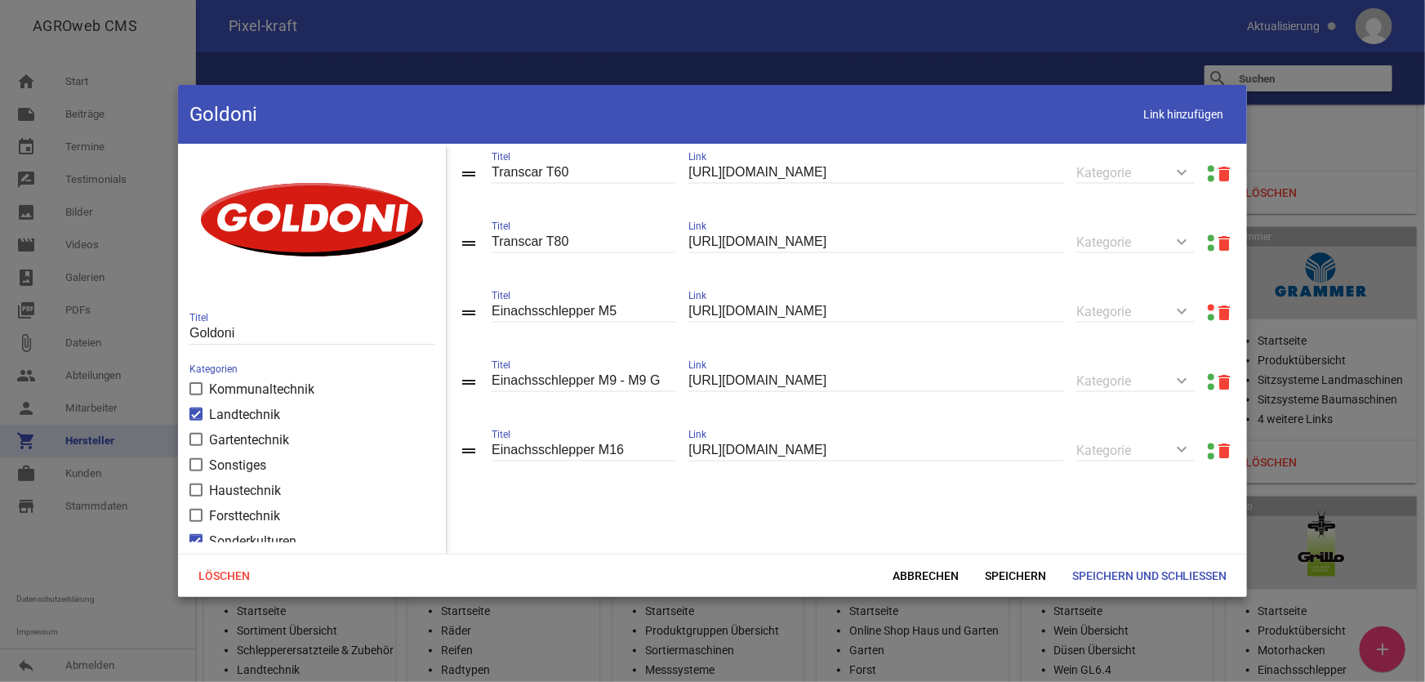
click at [1208, 450] on link at bounding box center [1211, 446] width 7 height 7
drag, startPoint x: 618, startPoint y: 462, endPoint x: 662, endPoint y: 457, distance: 44.4
click at [657, 461] on input "Einachsschlepper M16" at bounding box center [584, 450] width 184 height 22
type input "Einachsschlepper M12-M14"
click at [1216, 317] on icon "delete" at bounding box center [1224, 313] width 20 height 20
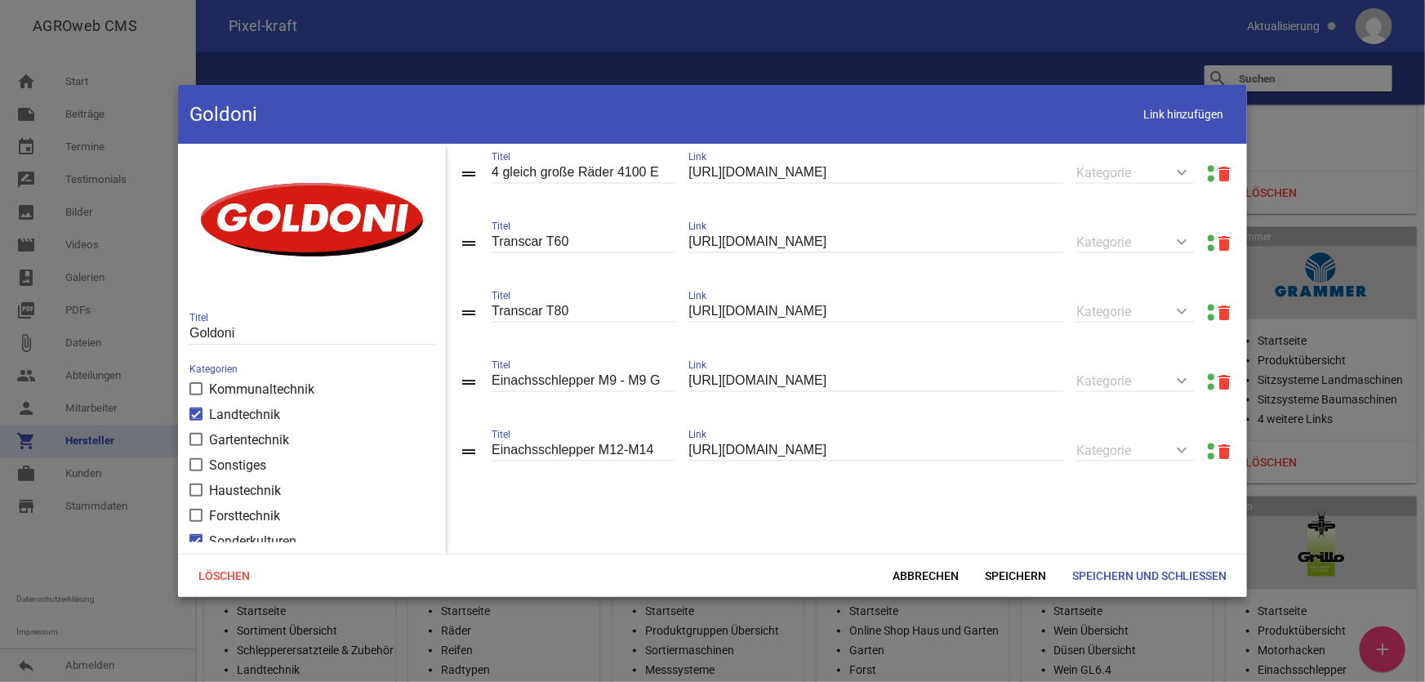
scroll to position [1201, 0]
click at [1009, 572] on span "Speichern" at bounding box center [1015, 575] width 87 height 29
click at [1208, 235] on link at bounding box center [1211, 238] width 7 height 7
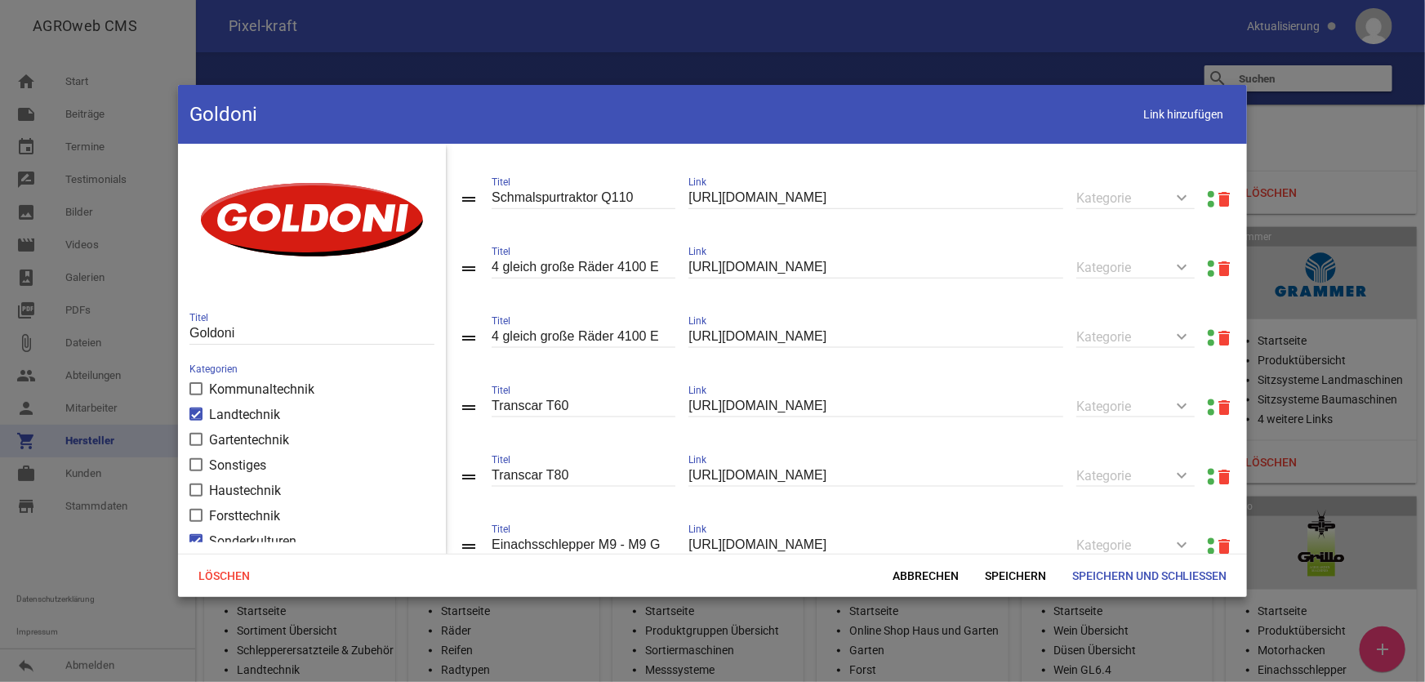
scroll to position [979, 0]
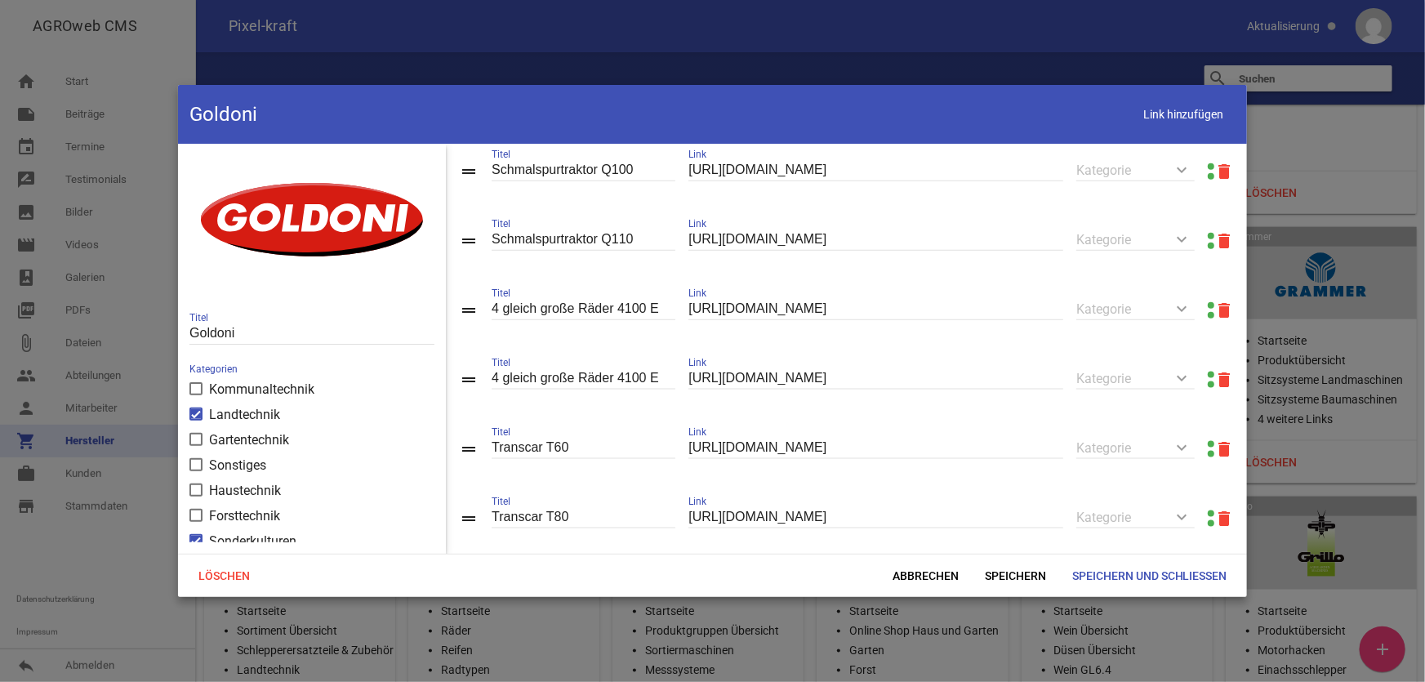
click at [1208, 239] on link at bounding box center [1211, 236] width 7 height 7
click at [1208, 170] on link at bounding box center [1211, 166] width 7 height 7
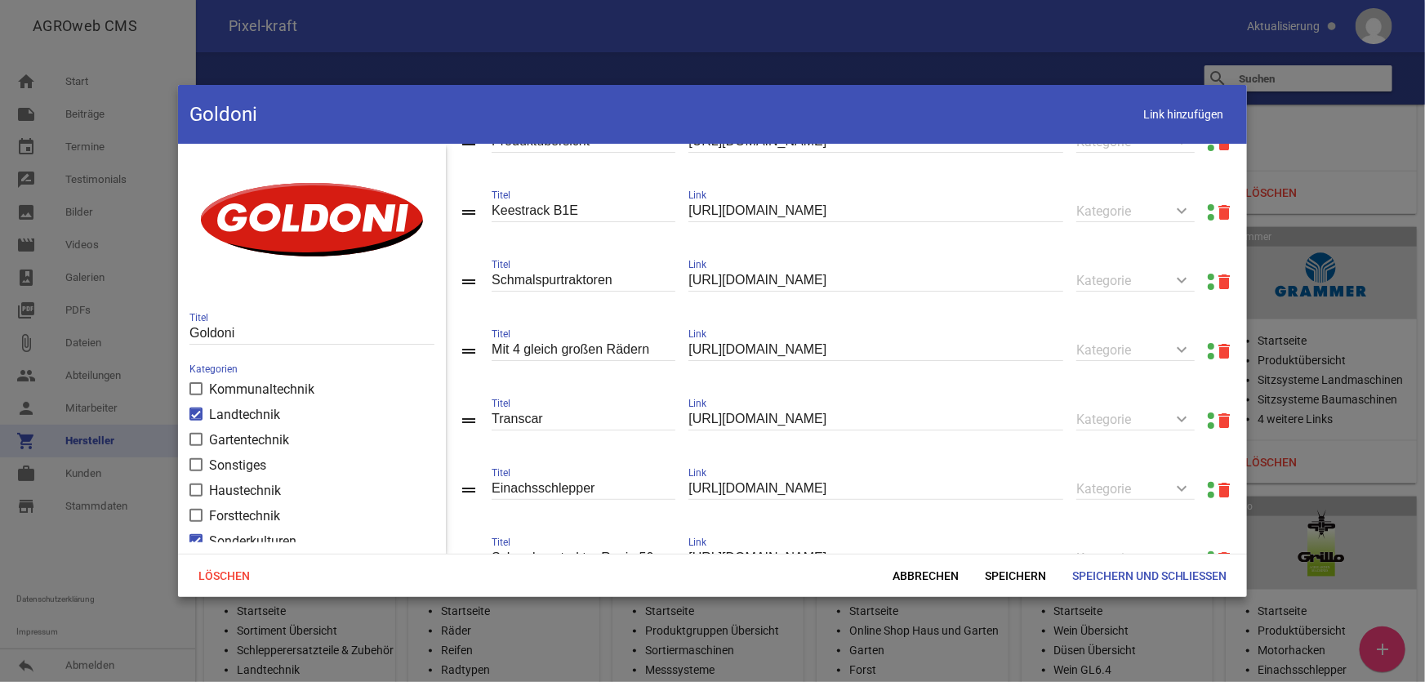
scroll to position [88, 0]
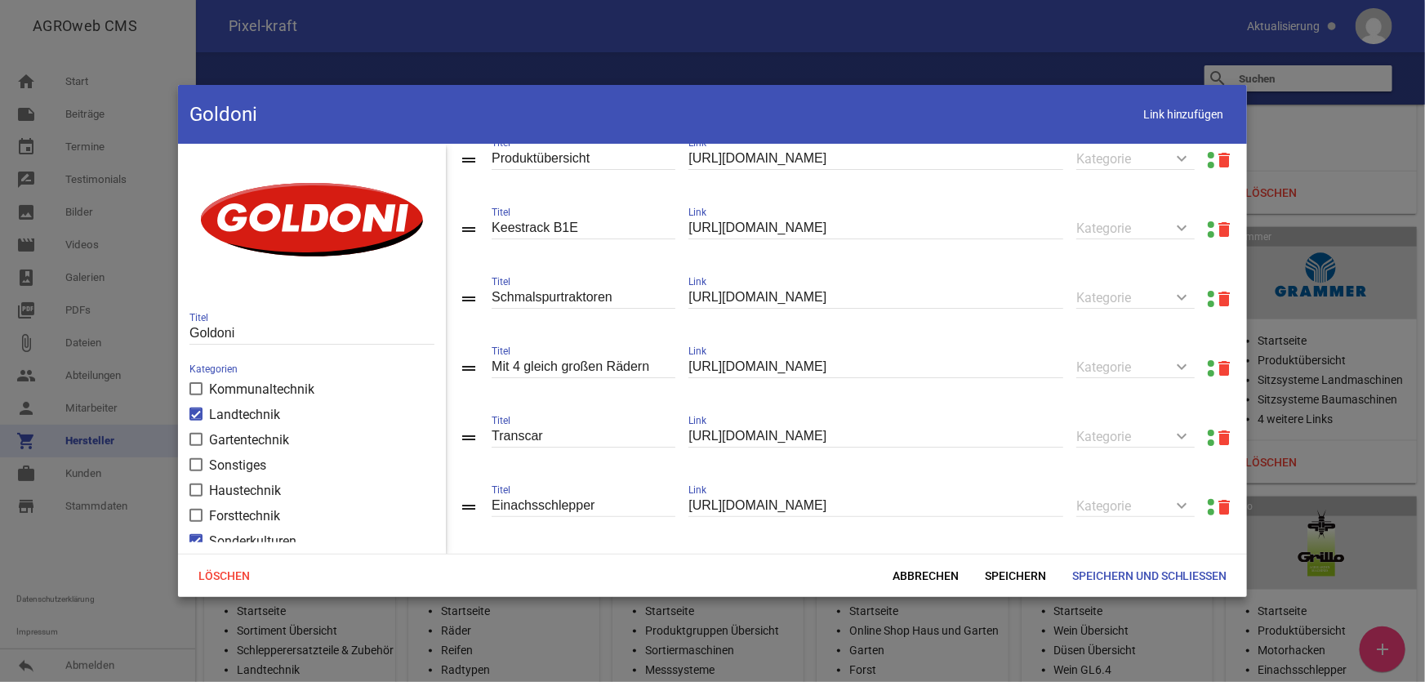
click at [1208, 295] on link at bounding box center [1211, 294] width 7 height 7
click at [935, 577] on span "Abbrechen" at bounding box center [926, 575] width 92 height 29
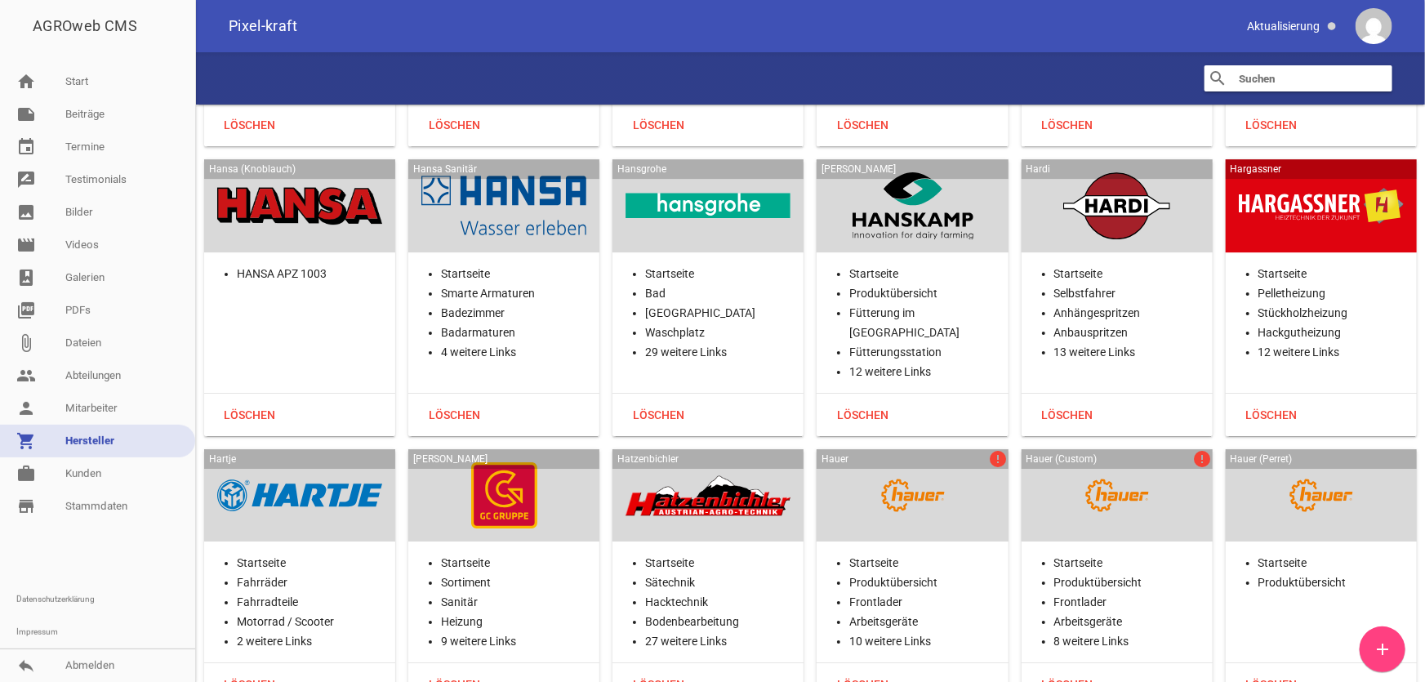
scroll to position [15295, 0]
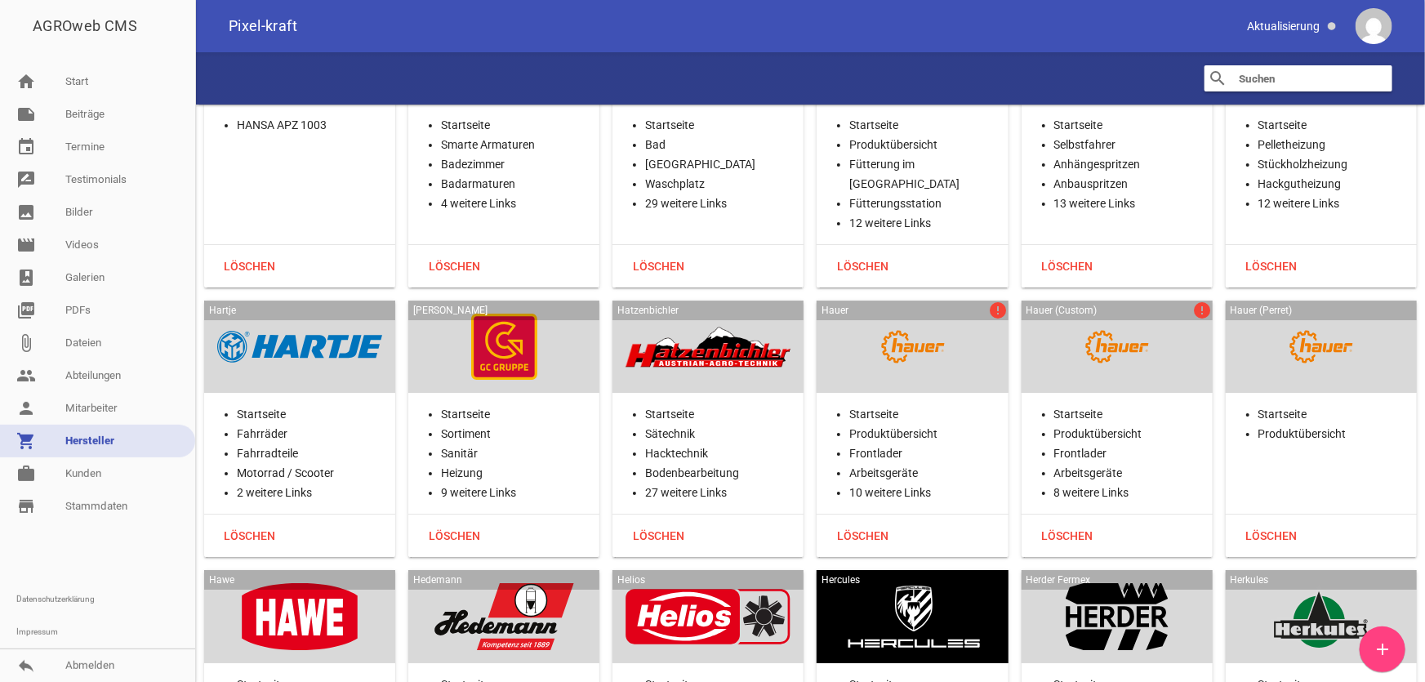
click at [902, 314] on div at bounding box center [912, 347] width 165 height 67
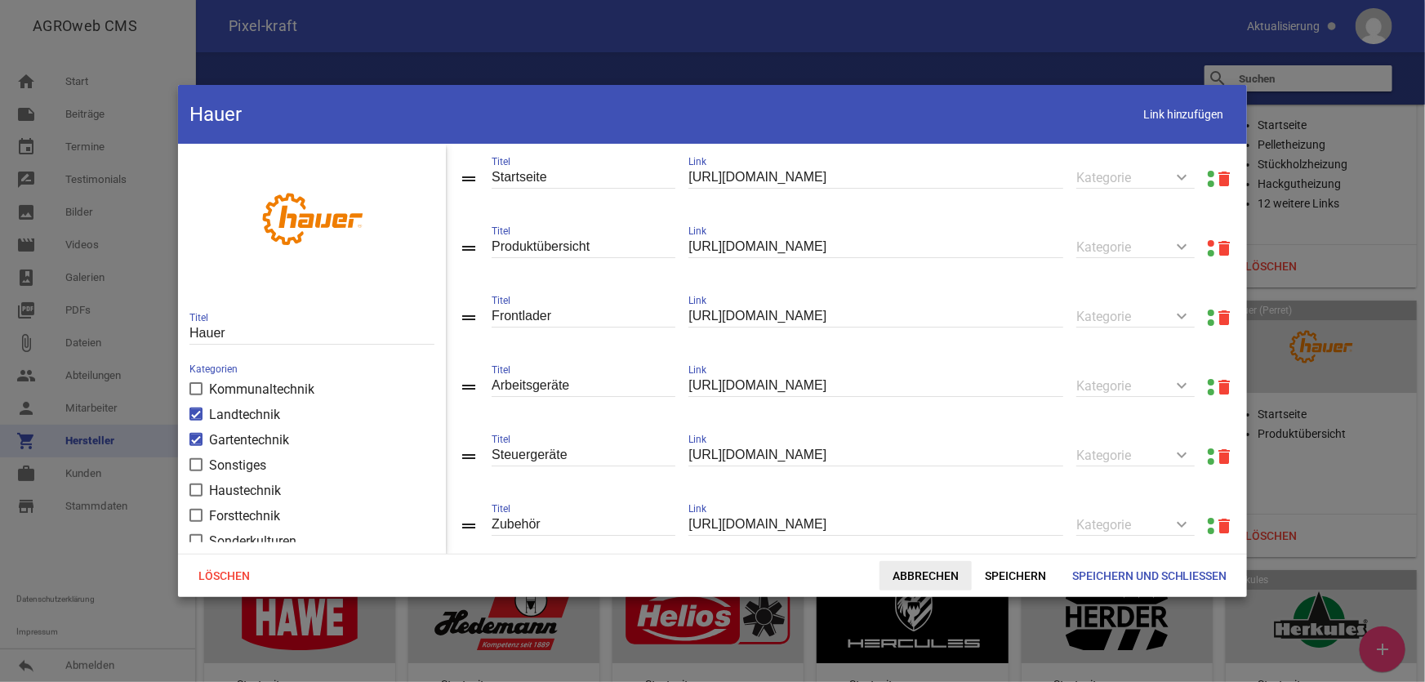
click at [890, 572] on span "Abbrechen" at bounding box center [926, 575] width 92 height 29
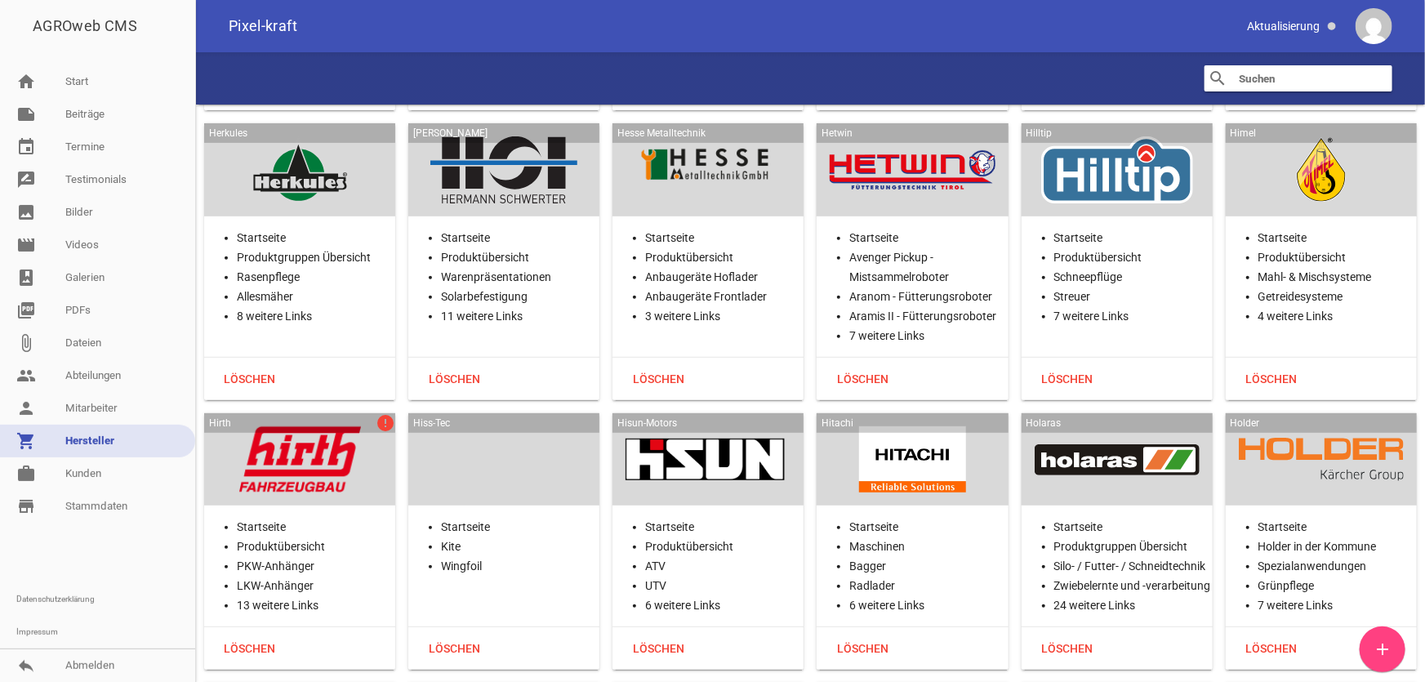
scroll to position [16037, 0]
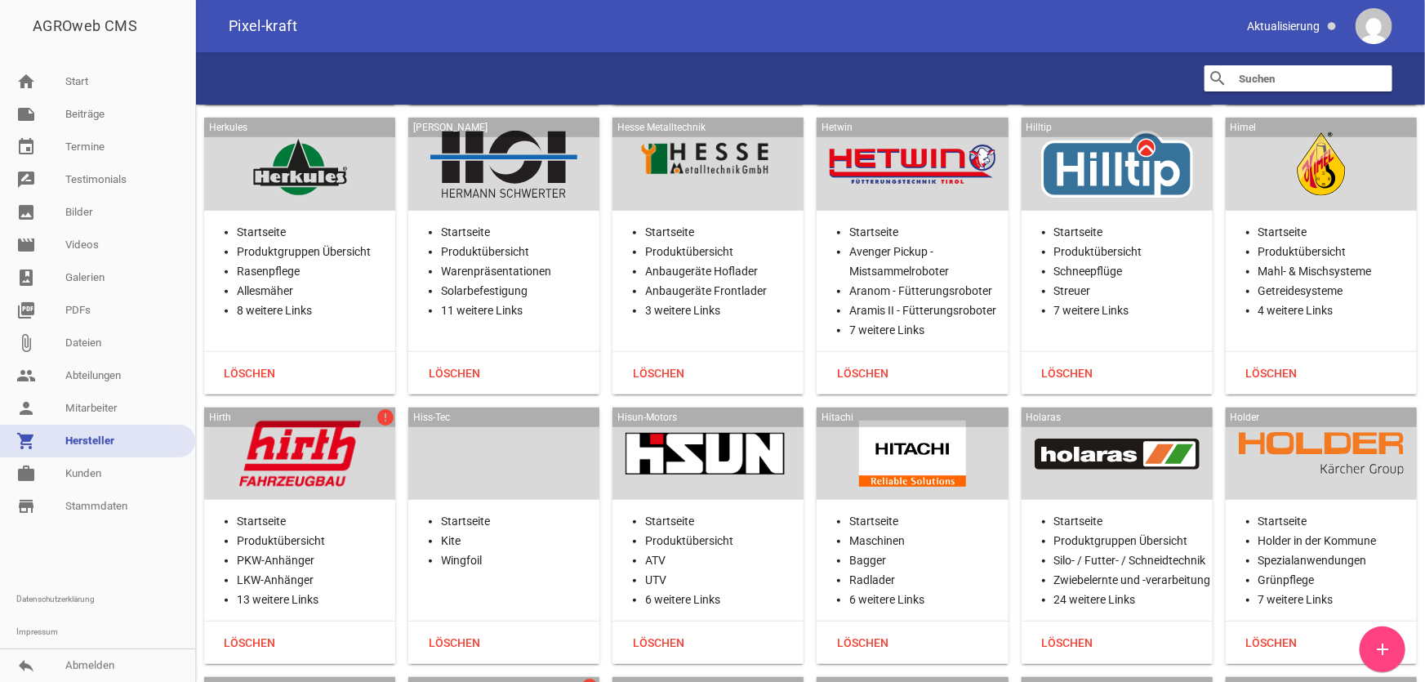
click at [350, 421] on div at bounding box center [299, 454] width 165 height 67
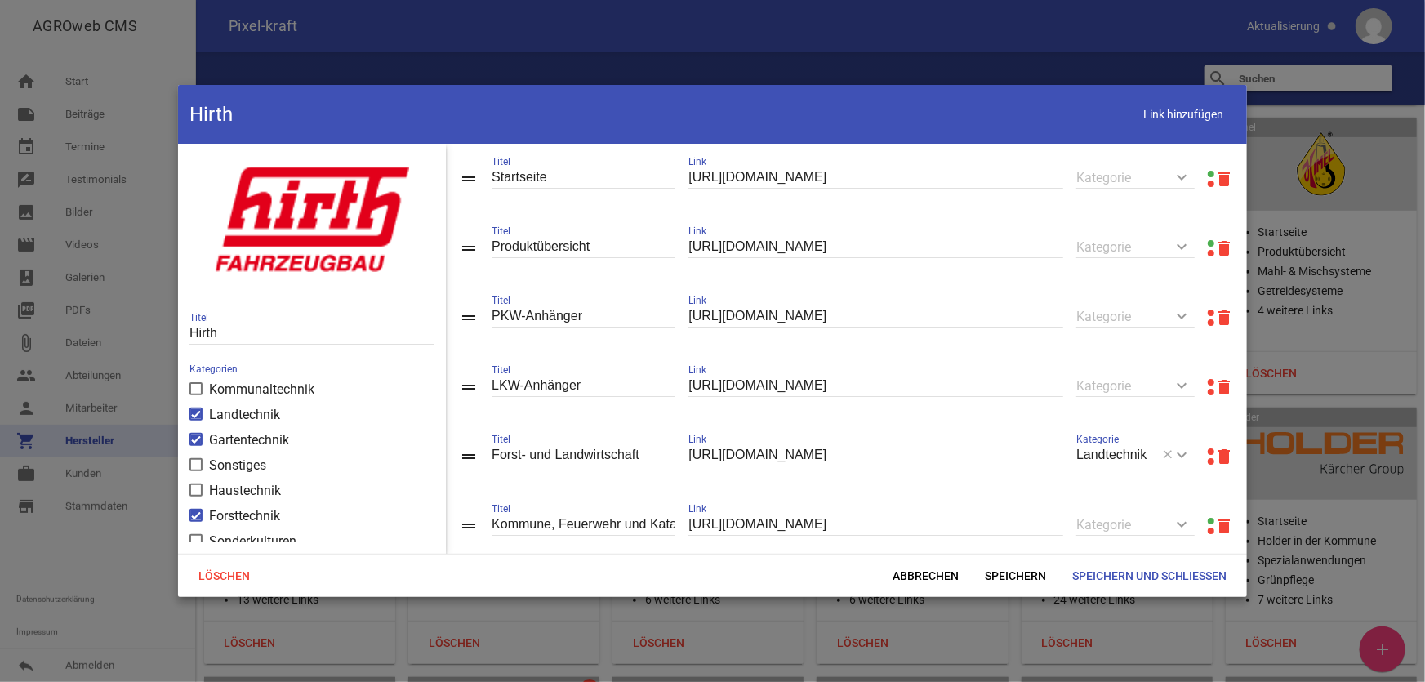
click at [1208, 314] on link at bounding box center [1211, 313] width 7 height 7
click at [944, 579] on span "Abbrechen" at bounding box center [926, 575] width 92 height 29
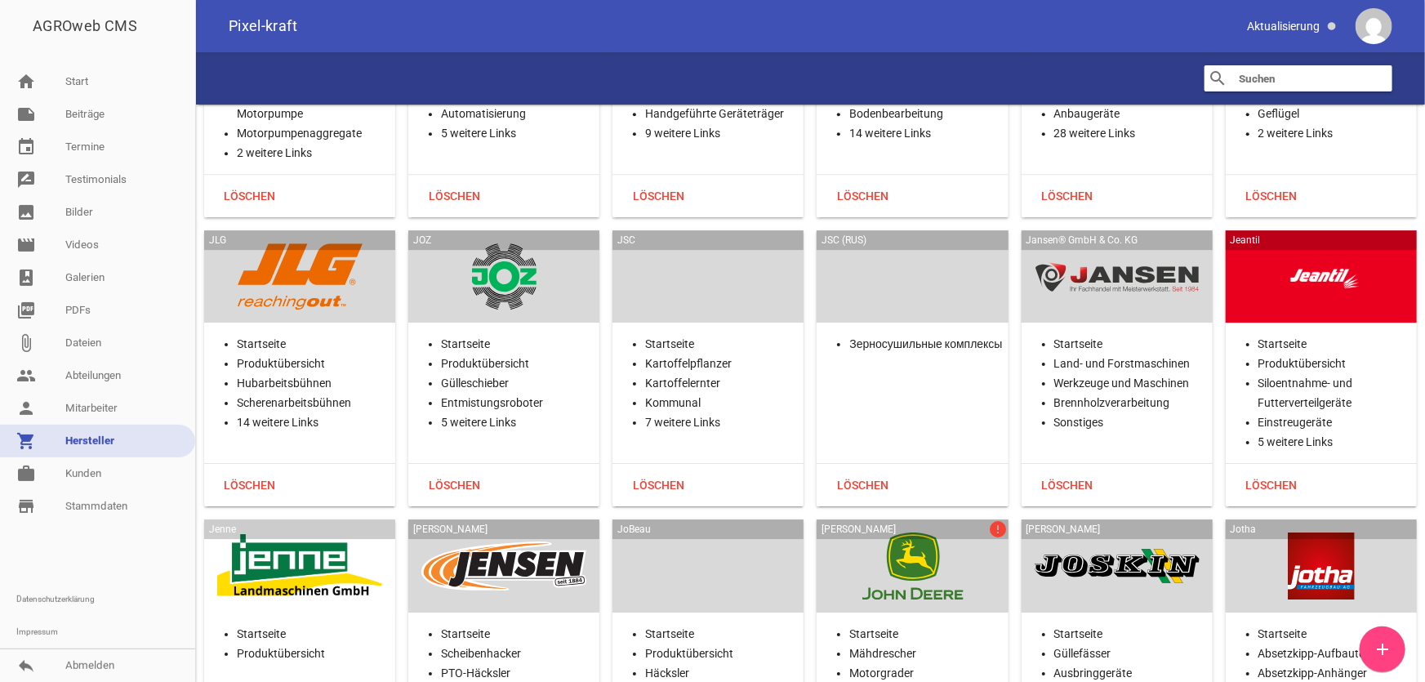
scroll to position [18338, 0]
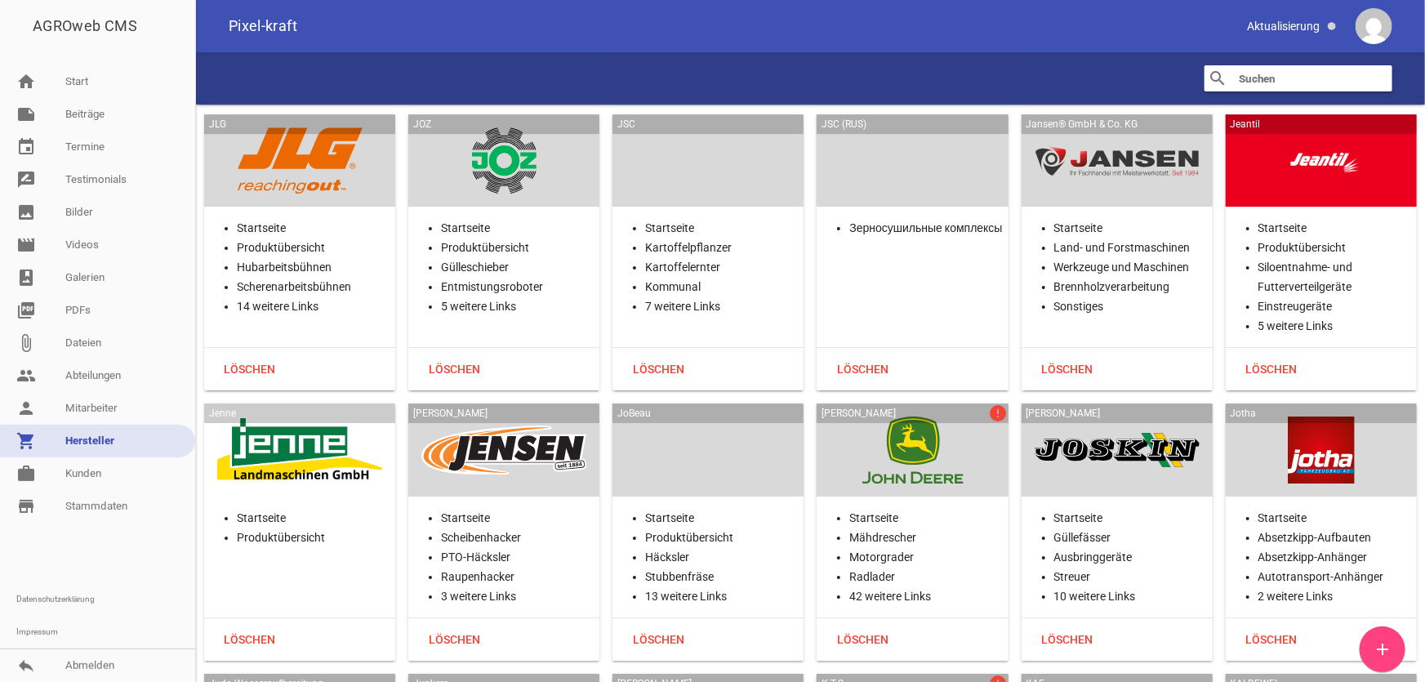
click at [974, 417] on div at bounding box center [912, 450] width 165 height 67
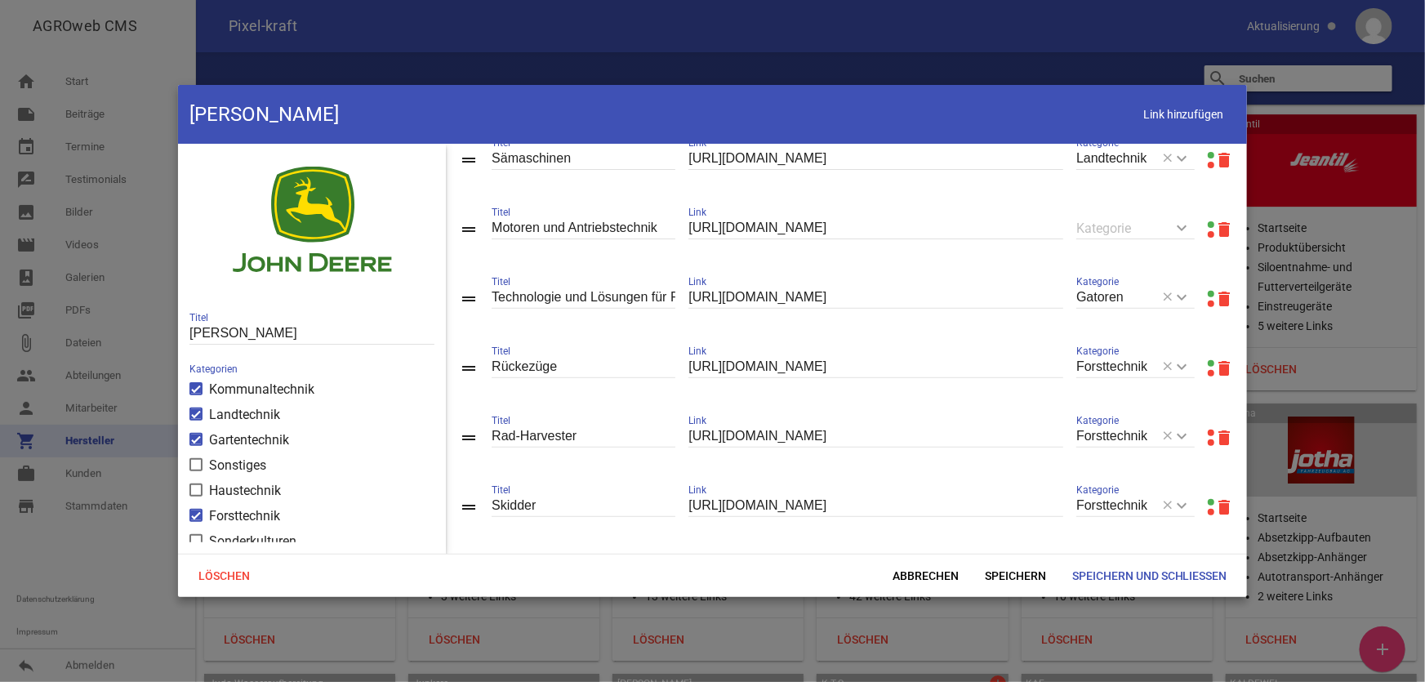
scroll to position [371, 0]
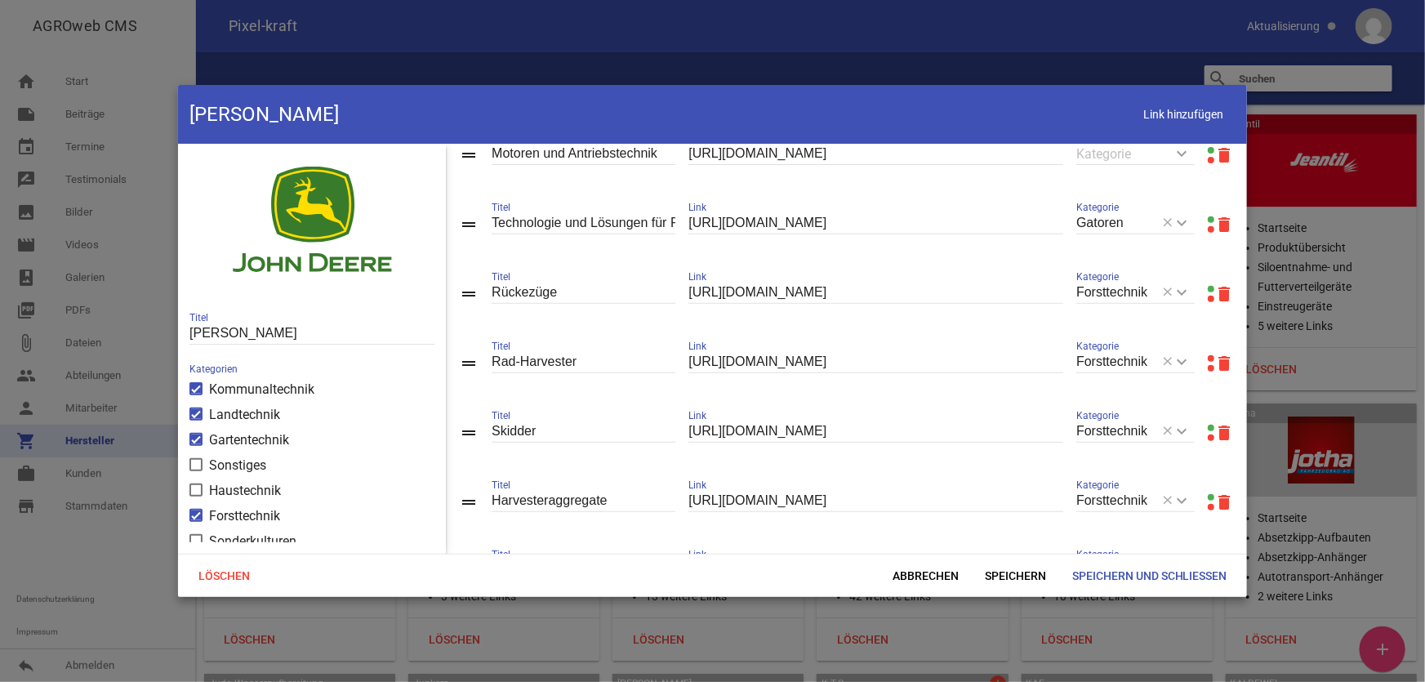
click at [1208, 361] on link at bounding box center [1211, 358] width 7 height 7
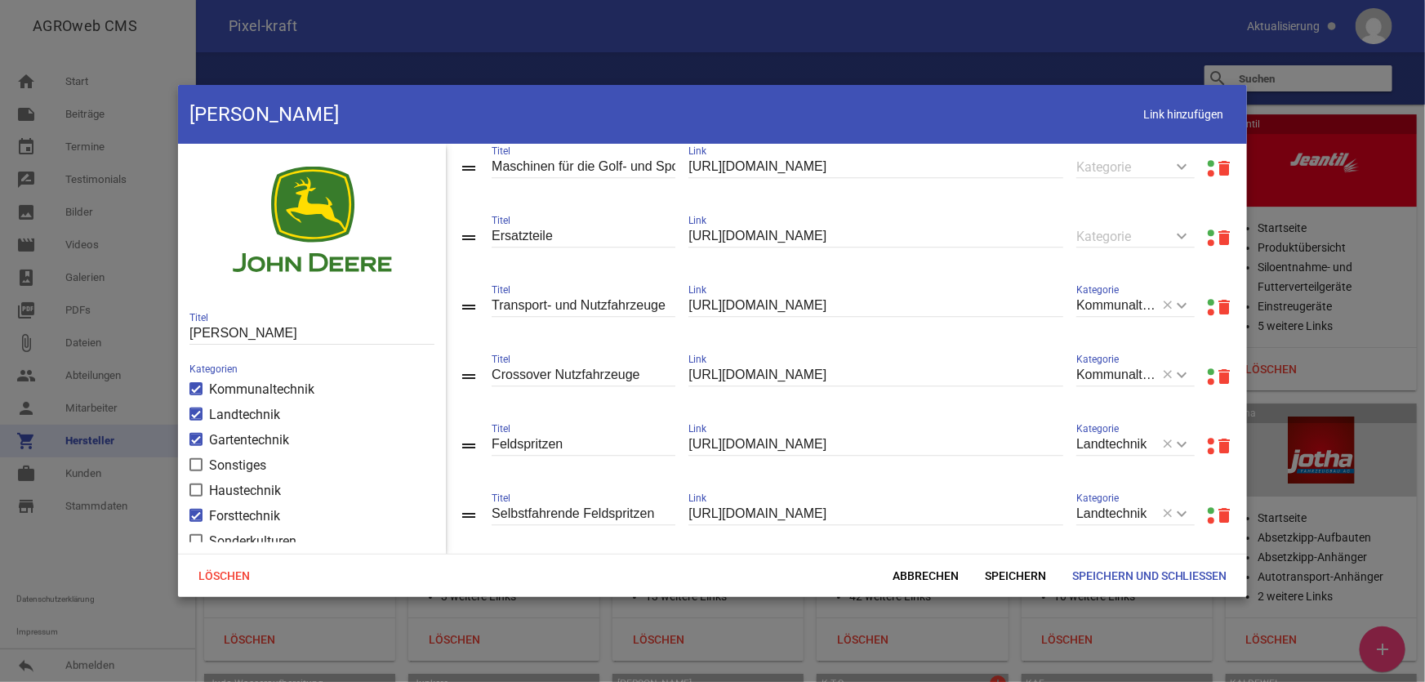
scroll to position [2524, 0]
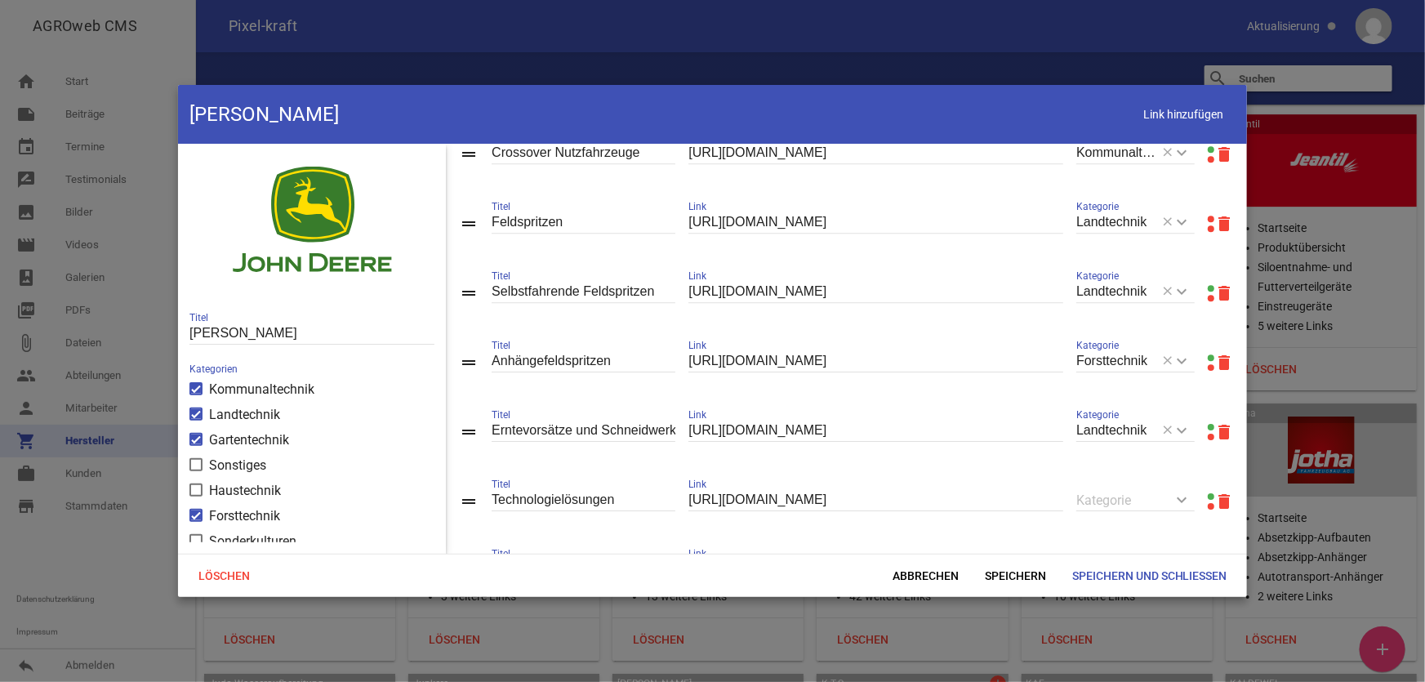
click at [1208, 222] on link at bounding box center [1211, 219] width 7 height 7
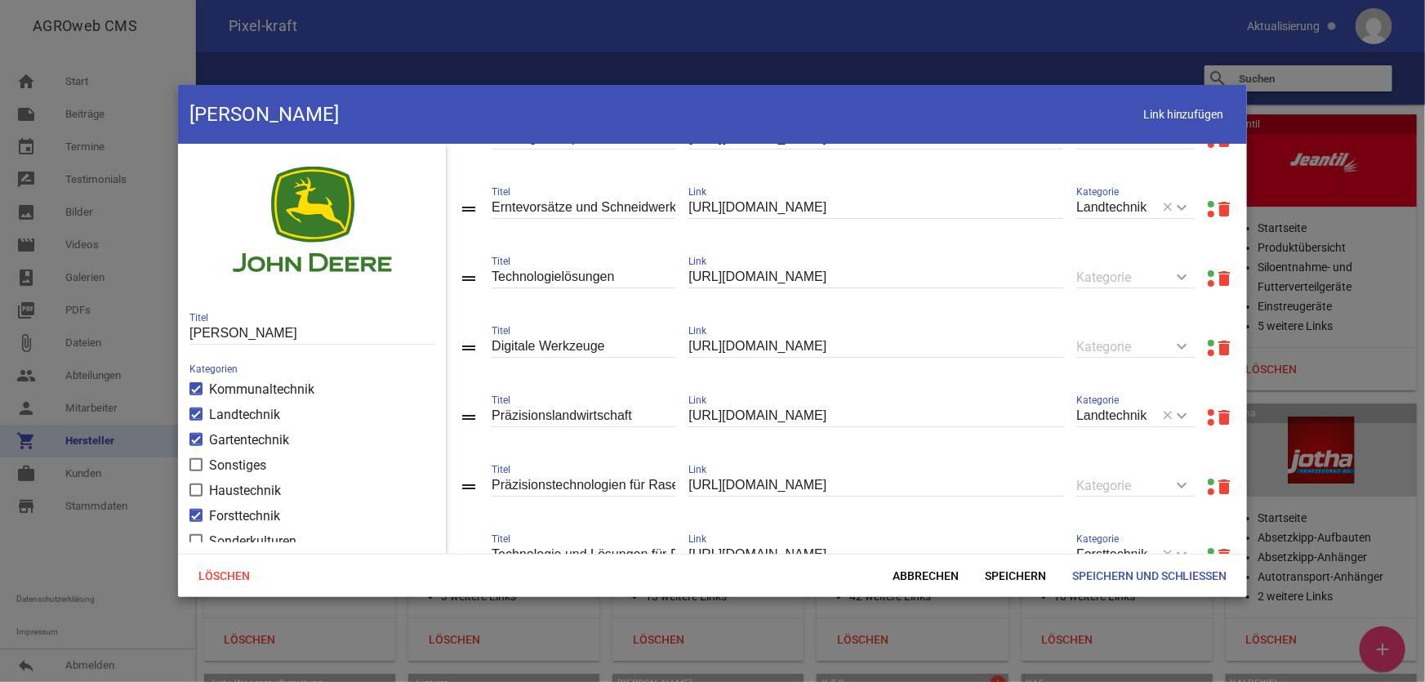
click at [1208, 416] on link at bounding box center [1211, 412] width 7 height 7
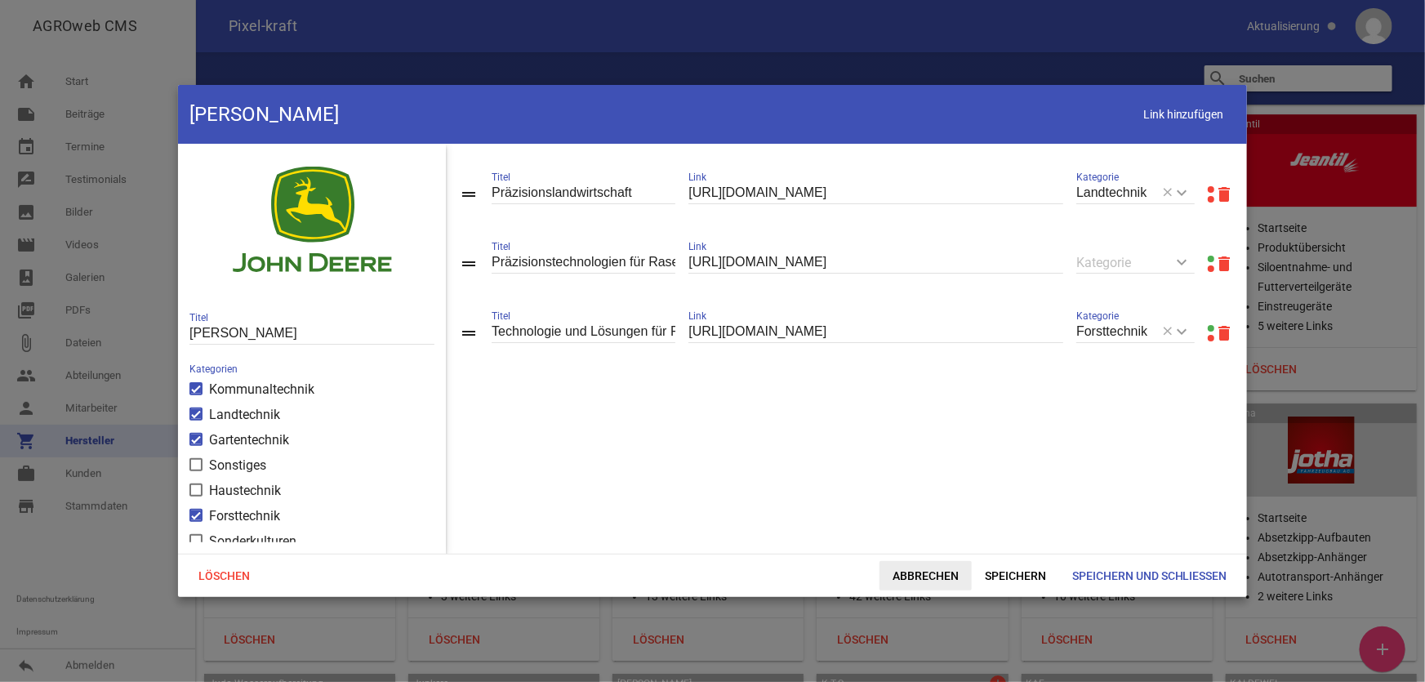
click at [916, 573] on span "Abbrechen" at bounding box center [926, 575] width 92 height 29
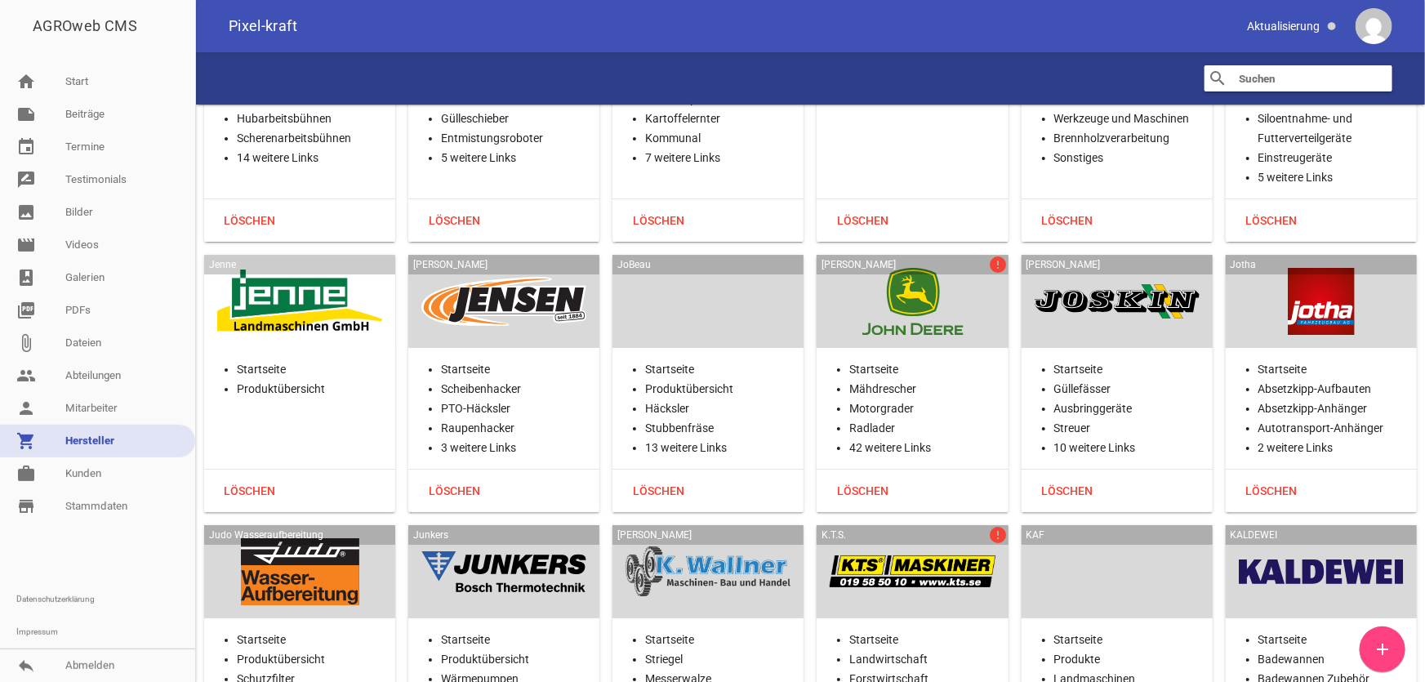
scroll to position [18710, 0]
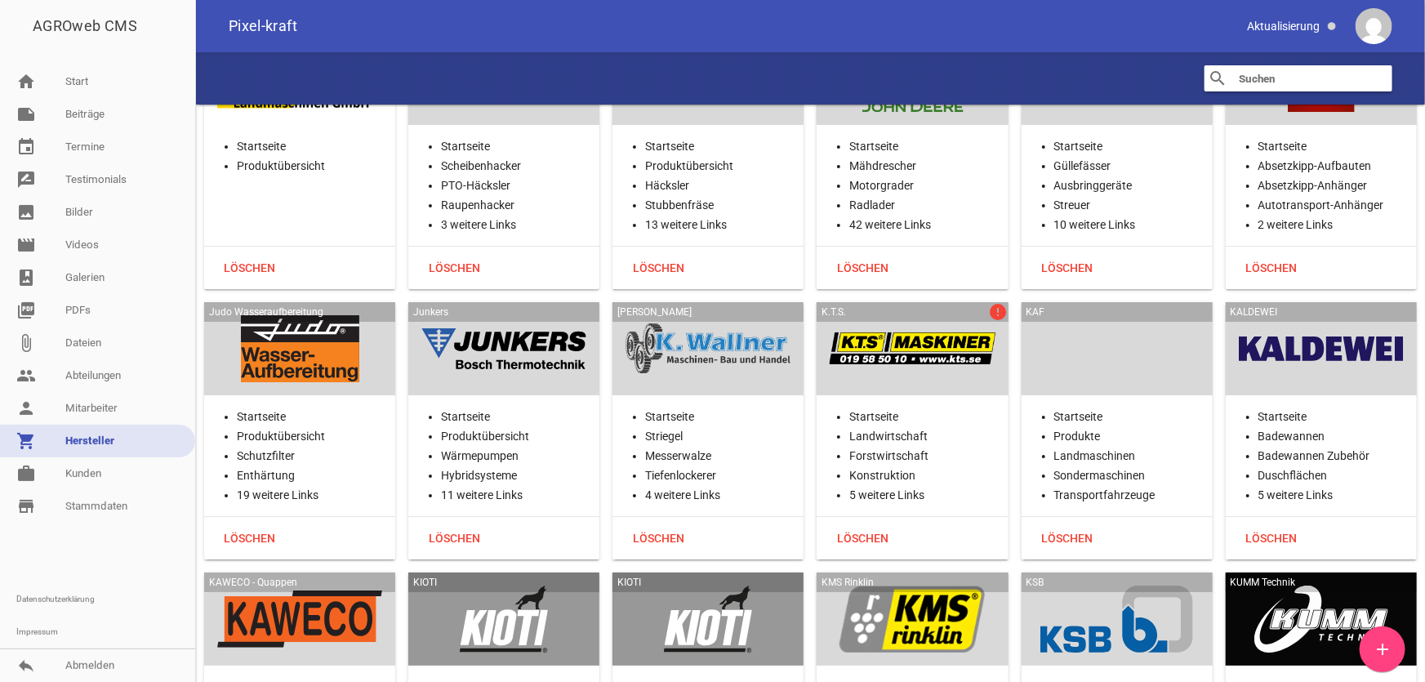
click at [919, 315] on div at bounding box center [912, 348] width 165 height 67
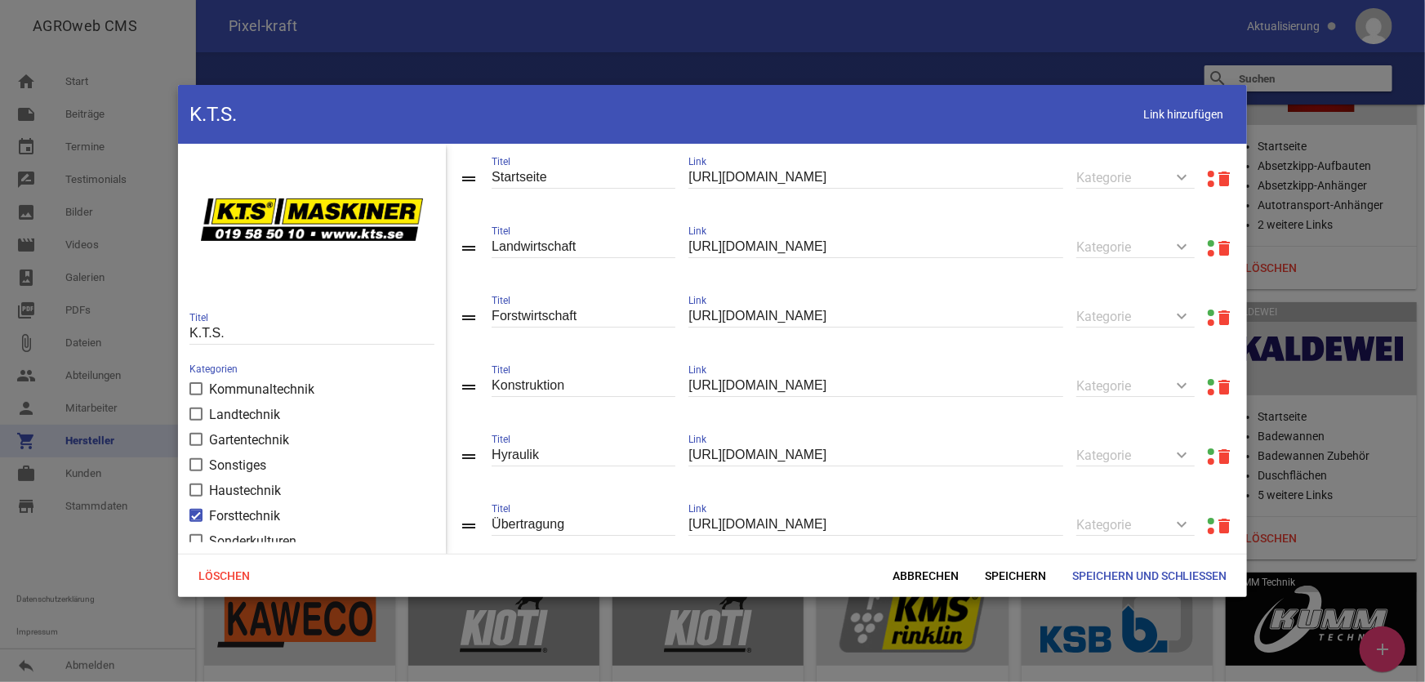
click at [1208, 174] on link at bounding box center [1211, 174] width 7 height 7
drag, startPoint x: 750, startPoint y: 190, endPoint x: 596, endPoint y: 195, distance: 153.6
click at [596, 195] on div "drag_handle Startseite Titel https://kts.se/en/ Link keyboard_arrow_down Katego…" at bounding box center [846, 178] width 801 height 69
paste input "text"
type input "https://kts.se/"
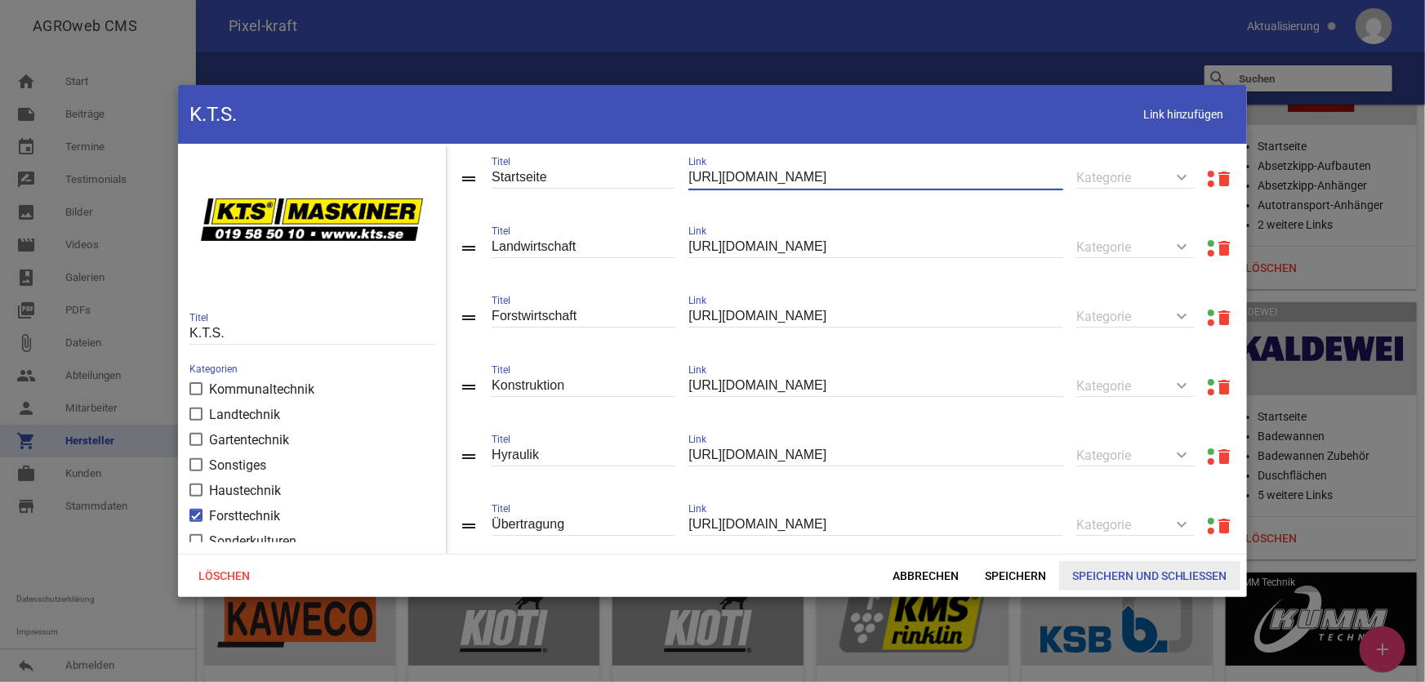
click at [1140, 569] on span "Speichern und Schließen" at bounding box center [1149, 575] width 181 height 29
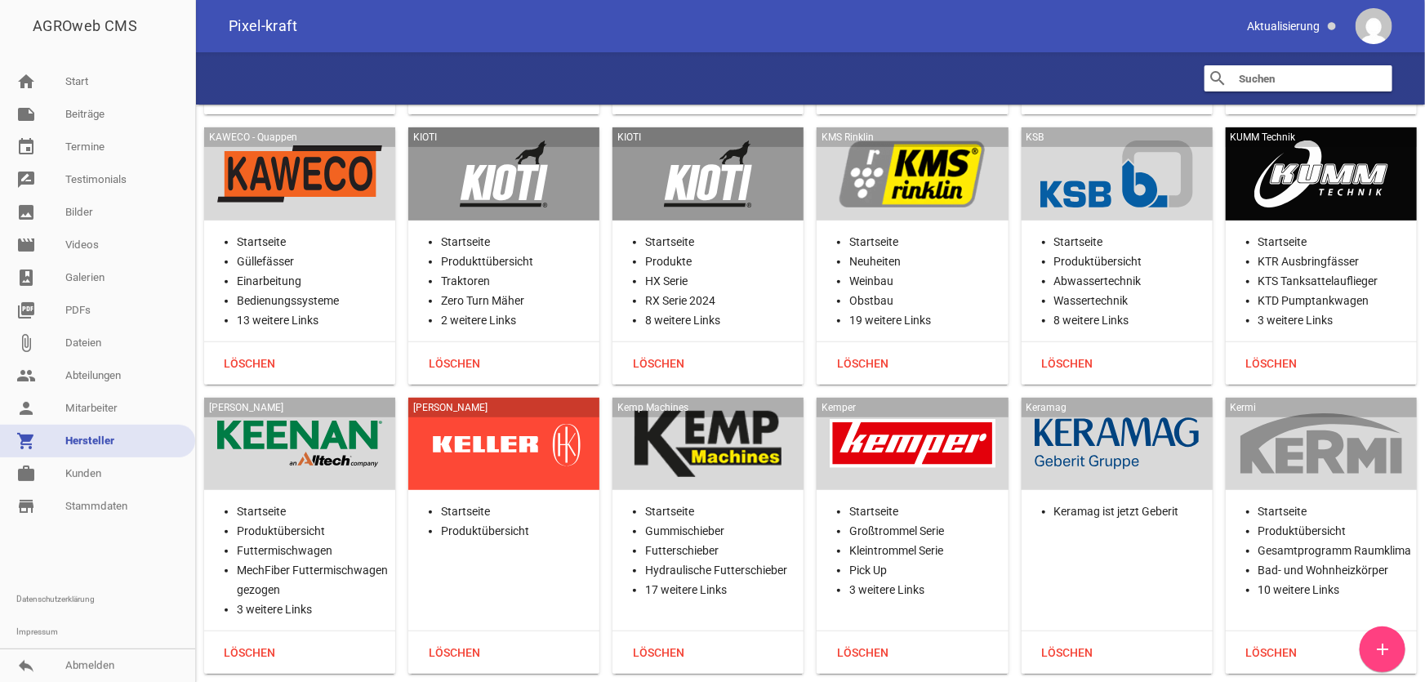
scroll to position [19304, 0]
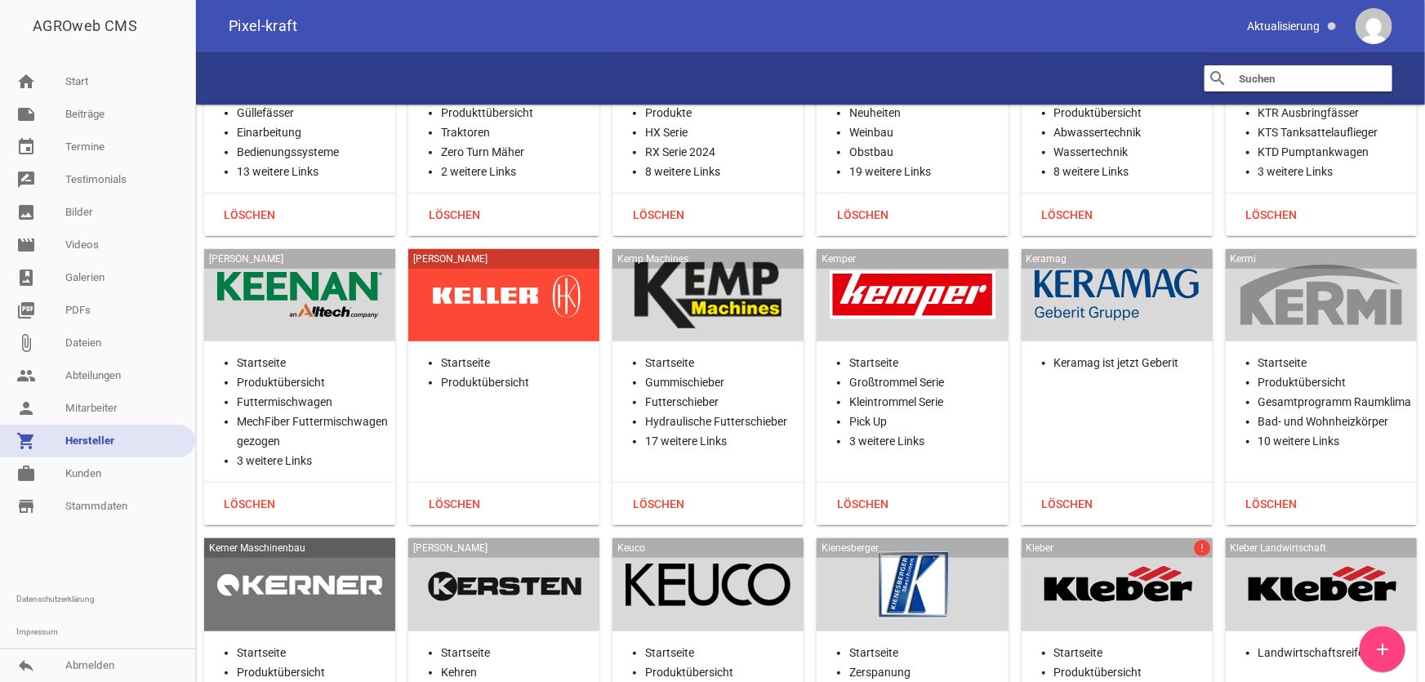
click at [1171, 551] on div at bounding box center [1117, 584] width 165 height 67
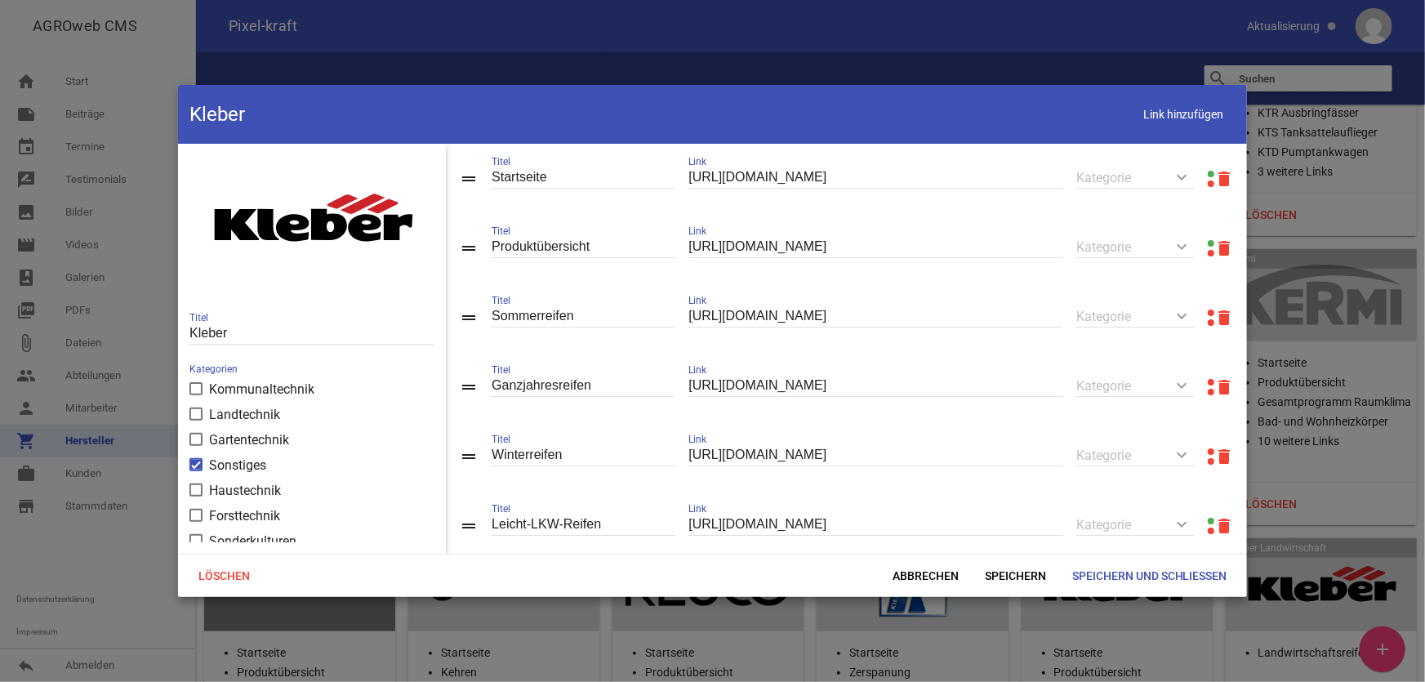
click at [1208, 313] on link at bounding box center [1211, 313] width 7 height 7
click at [926, 578] on span "Abbrechen" at bounding box center [926, 575] width 92 height 29
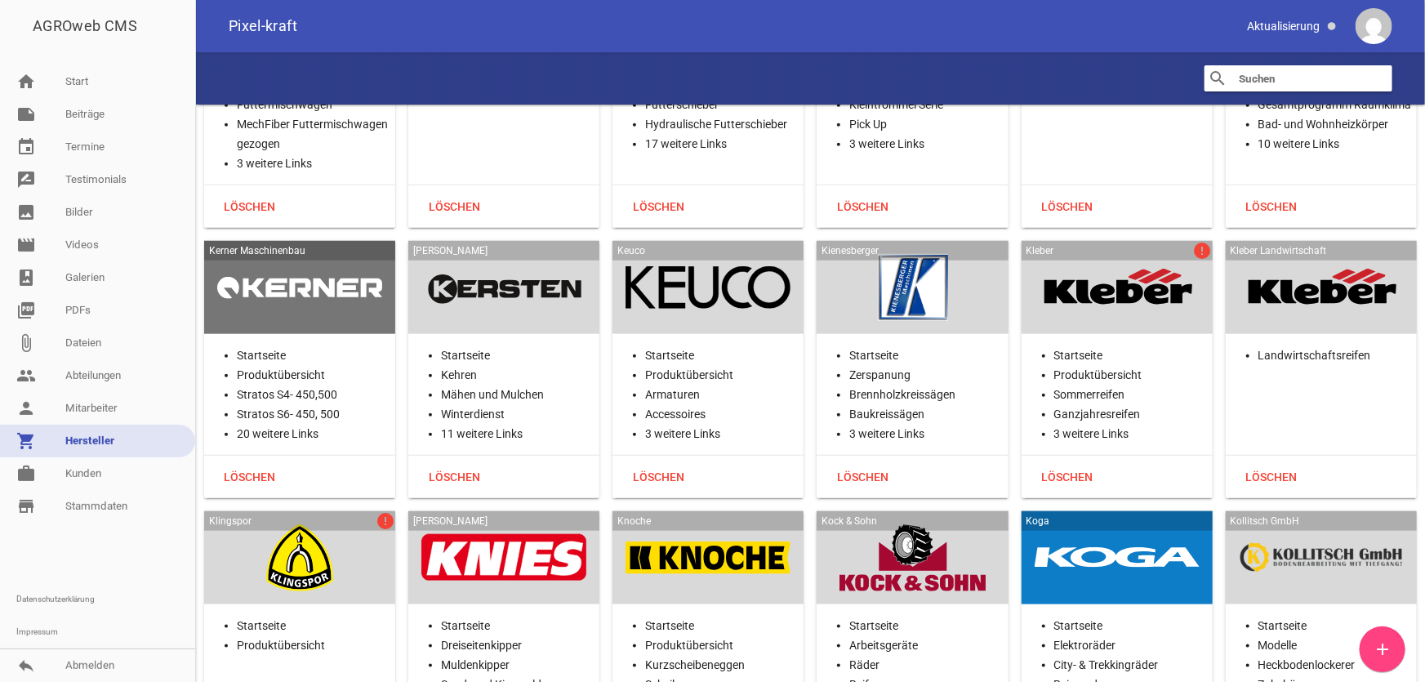
scroll to position [19823, 0]
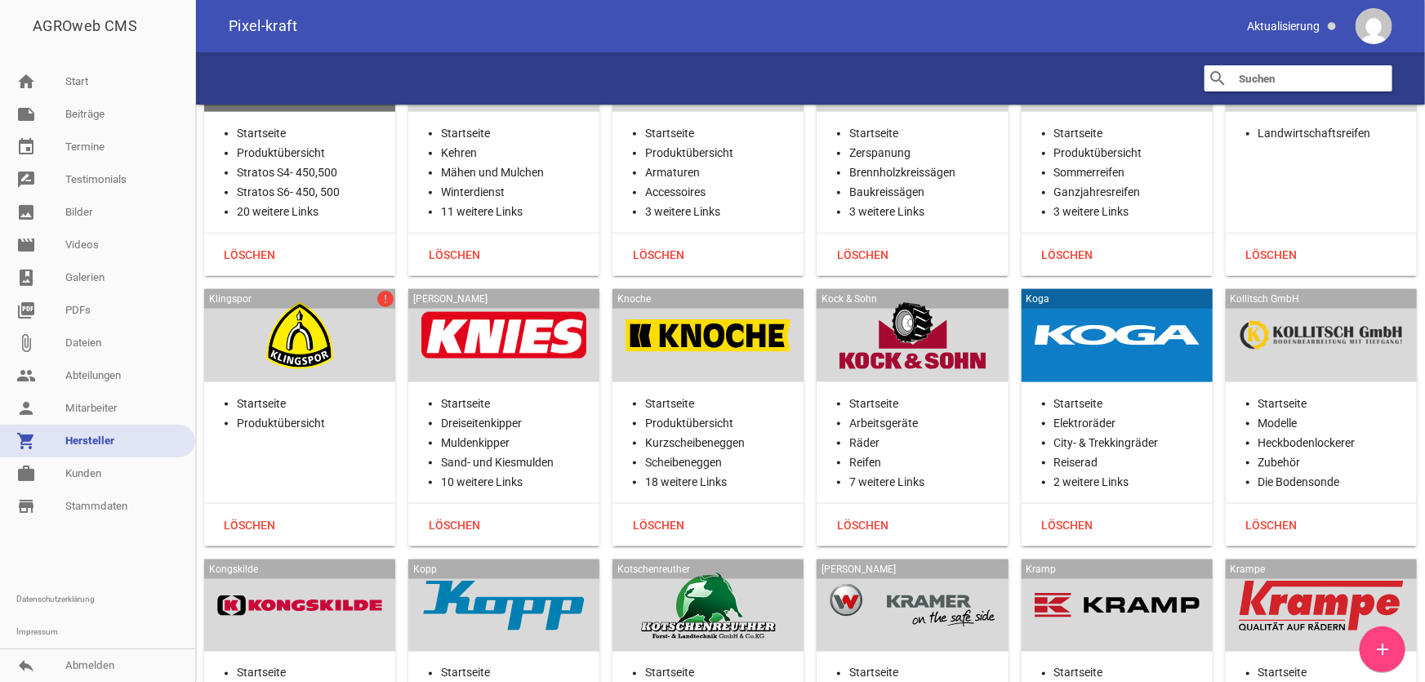
click at [294, 292] on div "Klingspor error" at bounding box center [299, 335] width 191 height 93
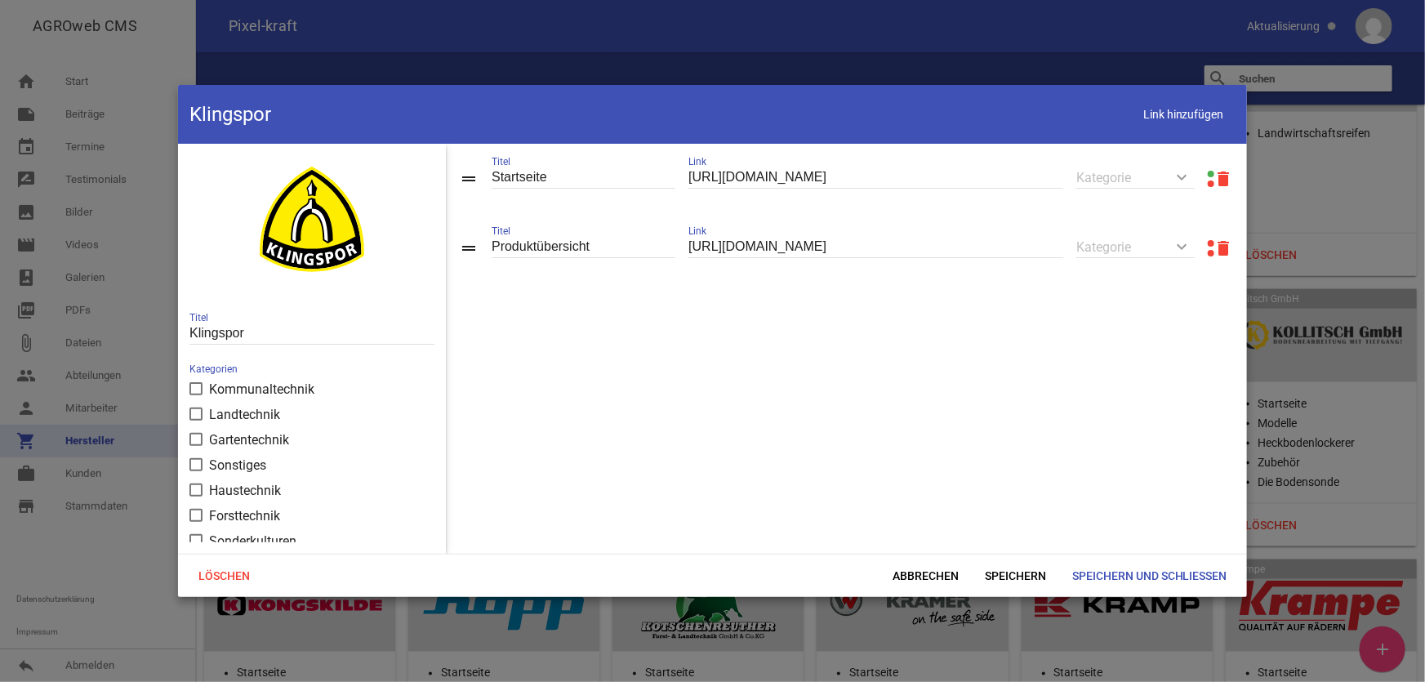
click at [1208, 242] on link at bounding box center [1211, 243] width 7 height 7
click at [915, 578] on span "Abbrechen" at bounding box center [926, 575] width 92 height 29
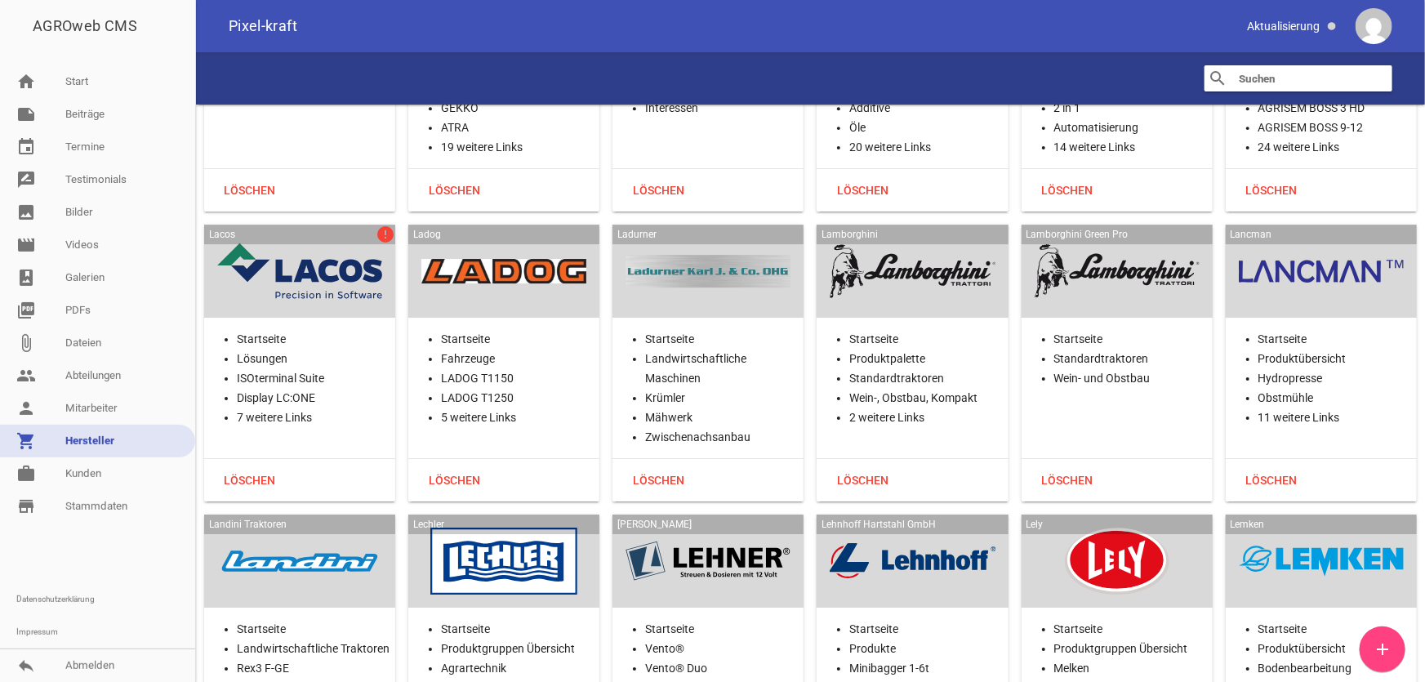
scroll to position [21531, 0]
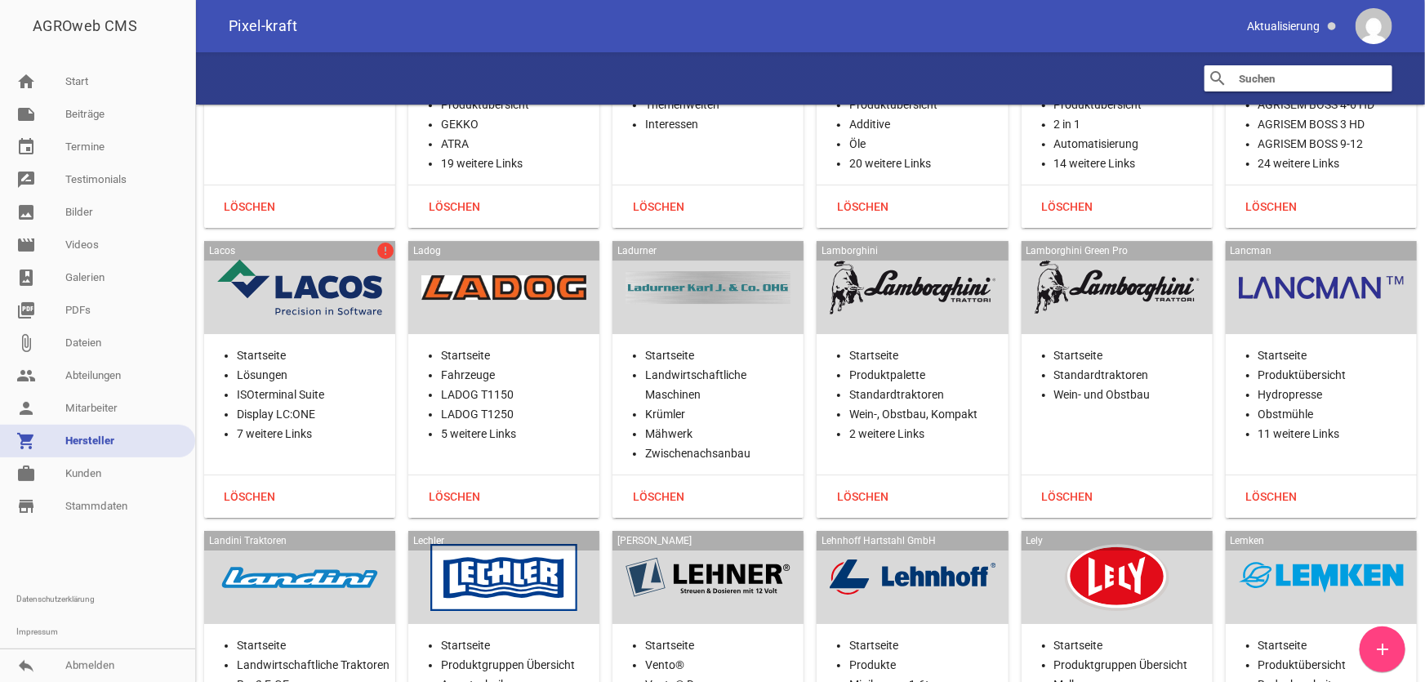
click at [332, 243] on div "Lacos error" at bounding box center [299, 287] width 191 height 93
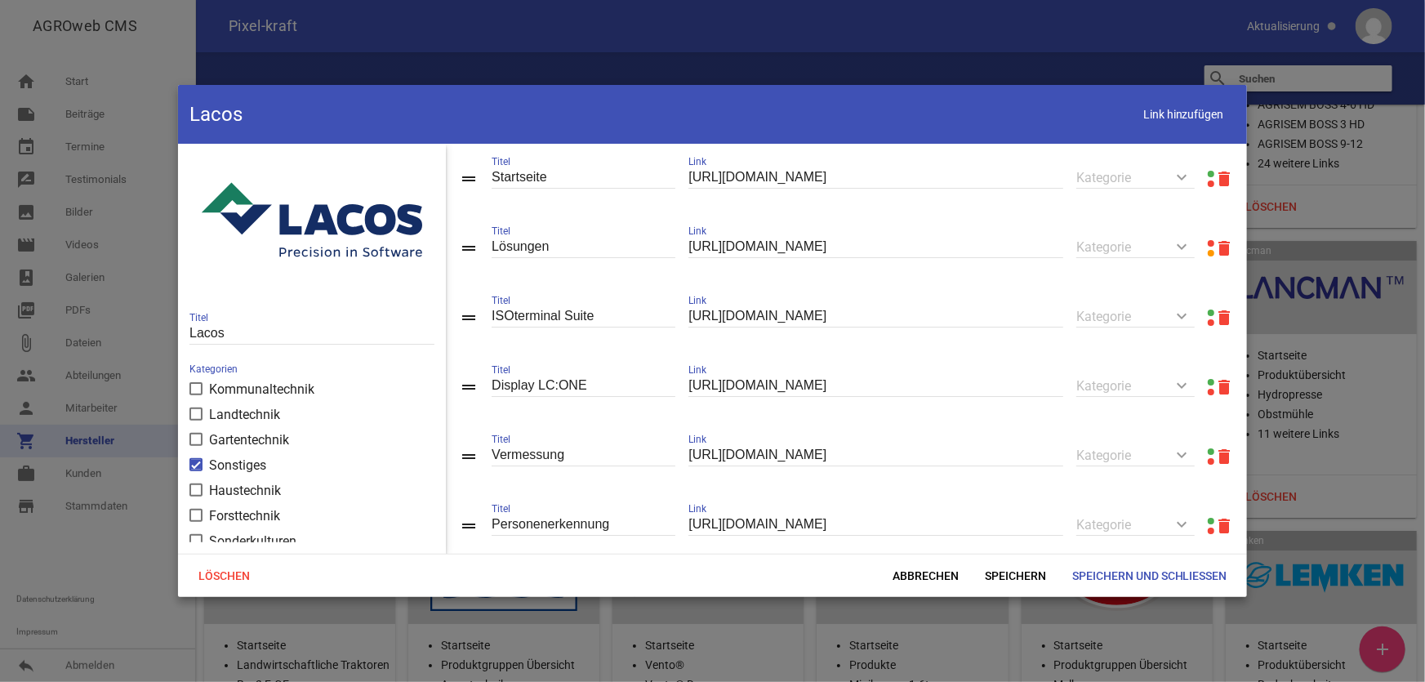
click at [1208, 244] on link at bounding box center [1211, 243] width 7 height 7
drag, startPoint x: 867, startPoint y: 249, endPoint x: 604, endPoint y: 248, distance: 263.0
click at [604, 248] on div "drag_handle Lösungen Titel https://www.lacos.eu/loesungen/ Link keyboard_arrow_…" at bounding box center [846, 247] width 801 height 69
paste input "produkte"
type input "https://www.lacos.eu/produkte"
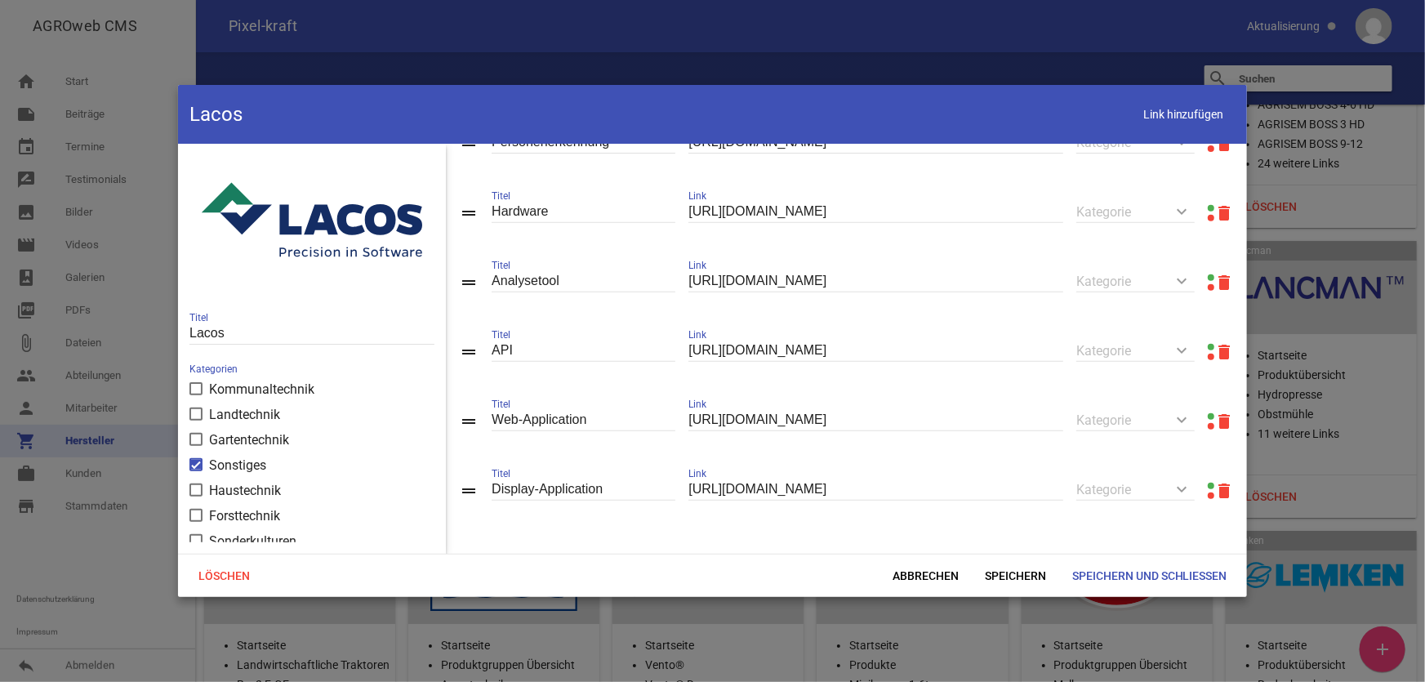
scroll to position [390, 0]
type input "Produkte"
click at [1123, 573] on span "Speichern und Schließen" at bounding box center [1149, 575] width 181 height 29
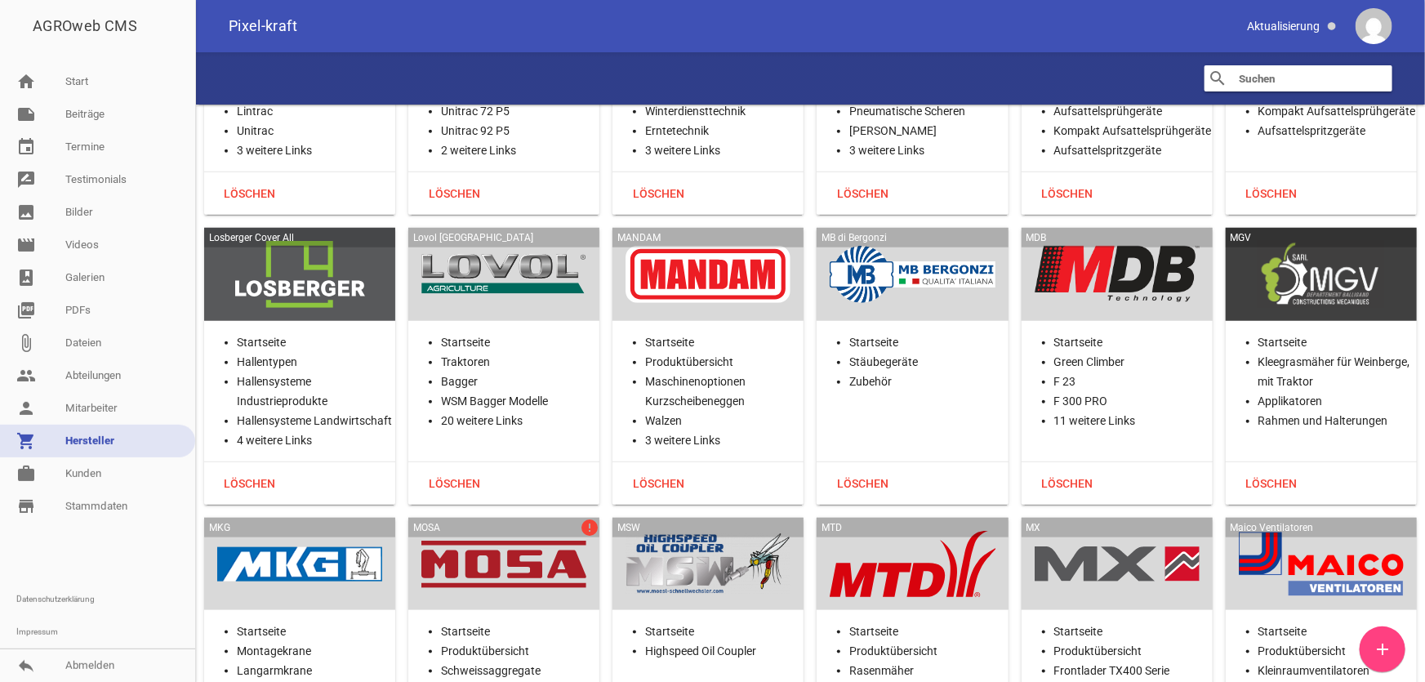
scroll to position [22645, 0]
click at [502, 530] on div at bounding box center [503, 563] width 165 height 67
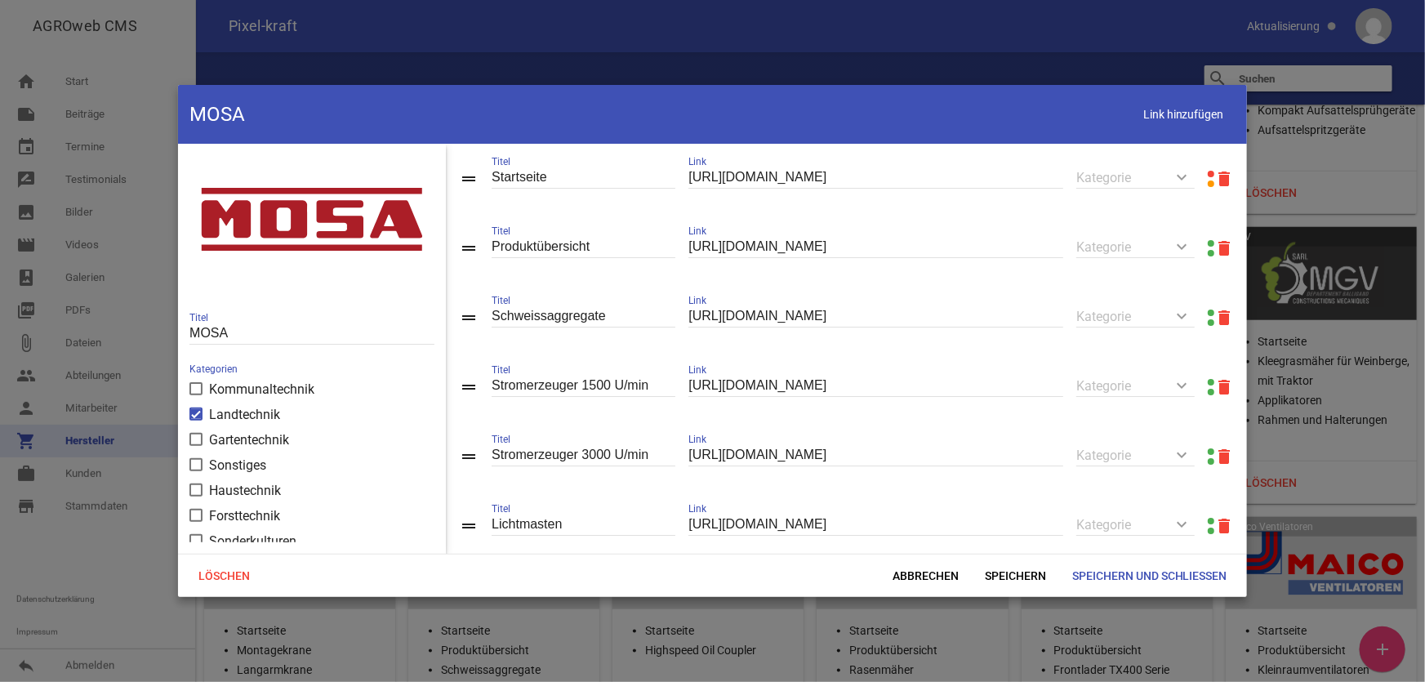
click at [1208, 172] on link at bounding box center [1211, 174] width 7 height 7
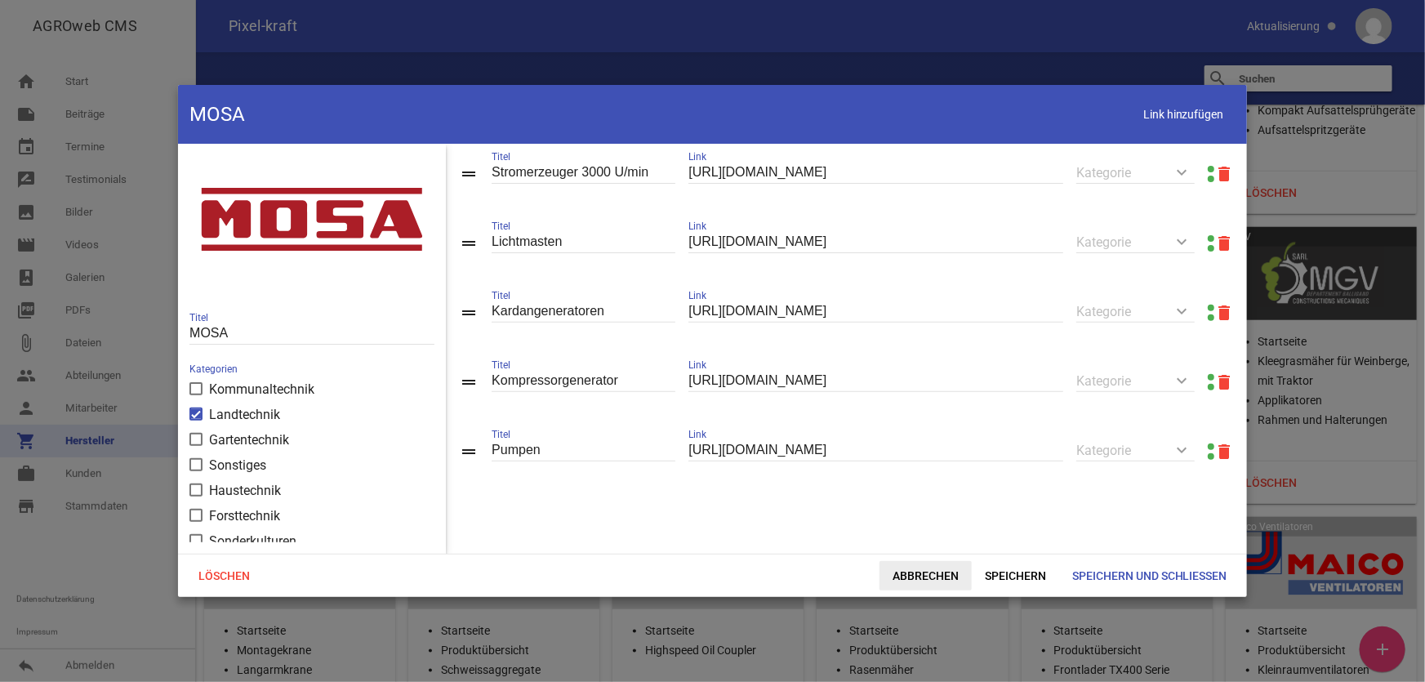
click at [913, 582] on span "Abbrechen" at bounding box center [926, 575] width 92 height 29
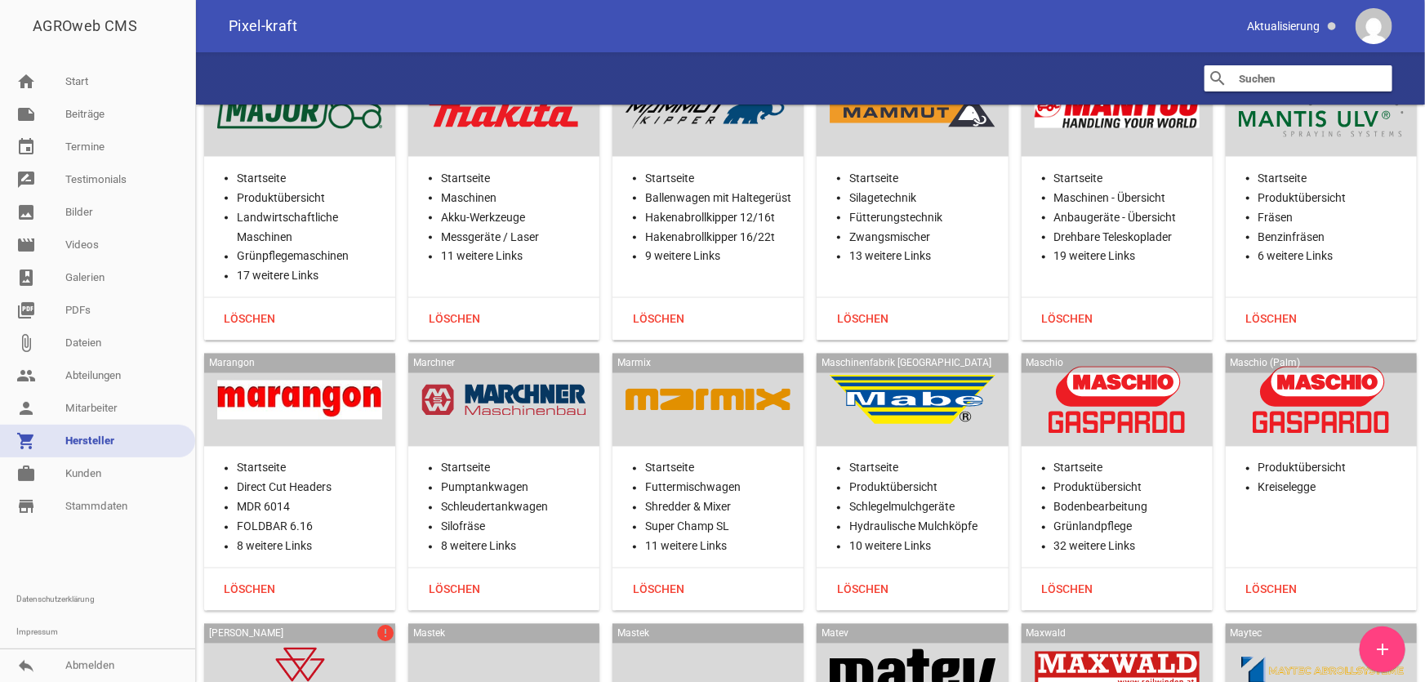
scroll to position [23536, 0]
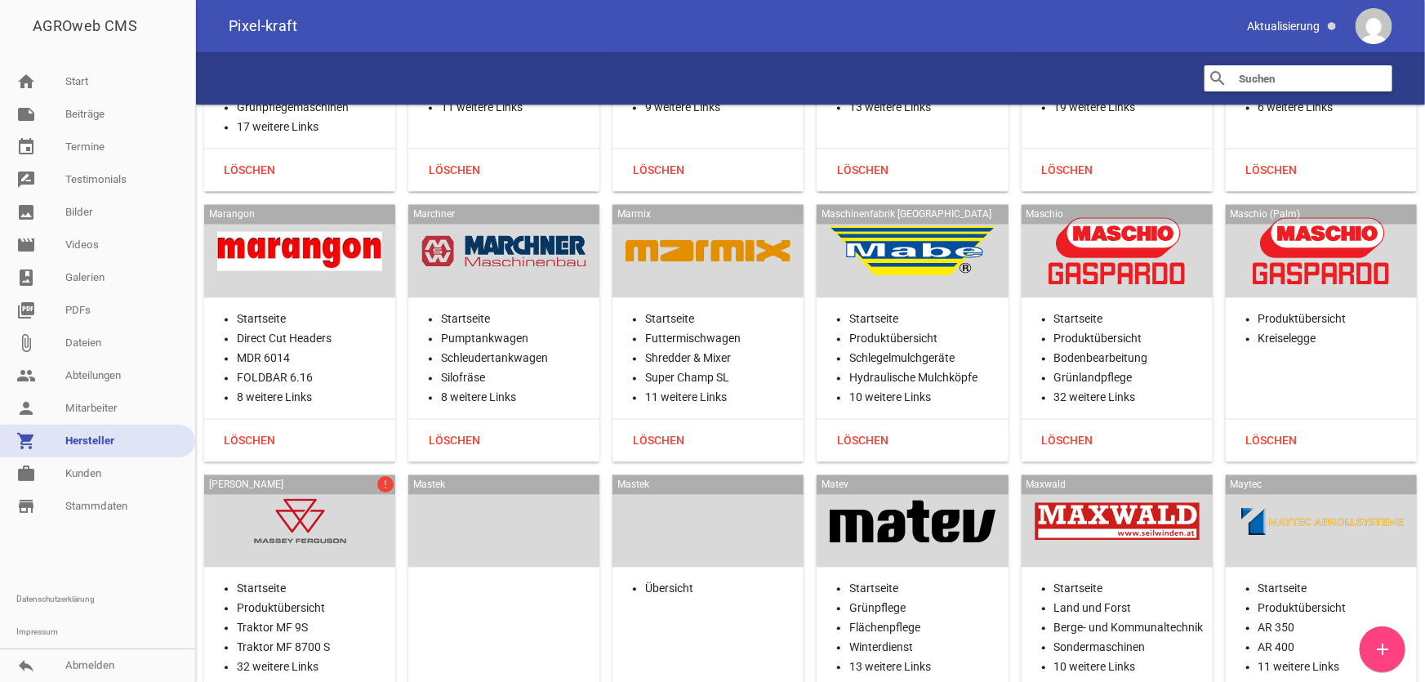
click at [345, 488] on div at bounding box center [299, 521] width 165 height 67
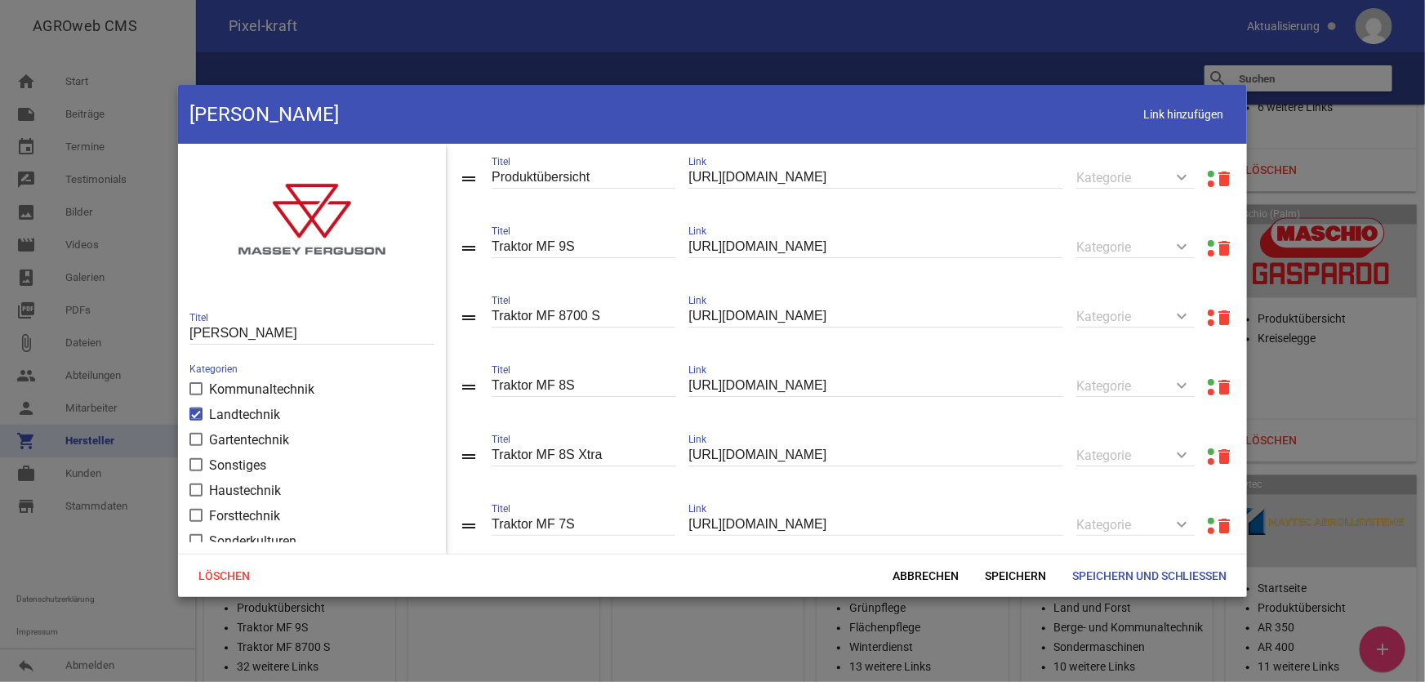
scroll to position [74, 0]
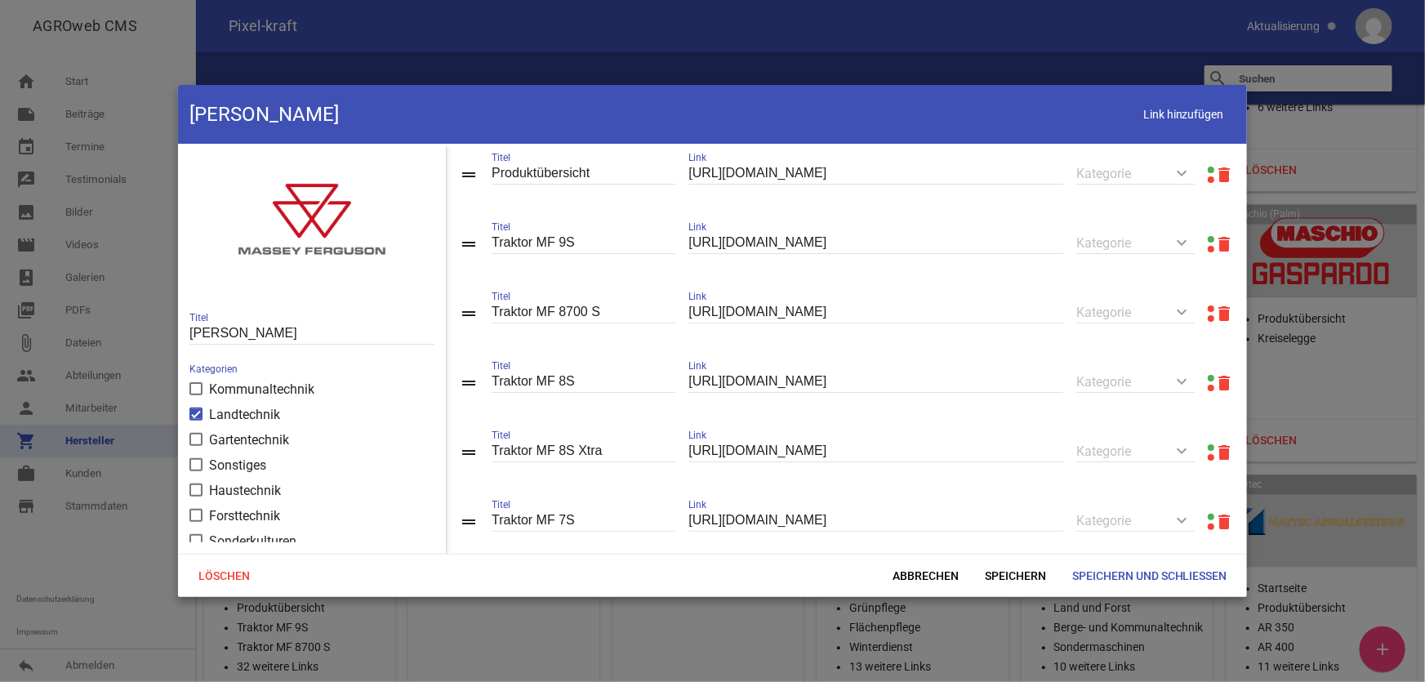
click at [1208, 310] on link at bounding box center [1211, 308] width 7 height 7
click at [1219, 318] on icon "delete" at bounding box center [1224, 314] width 20 height 20
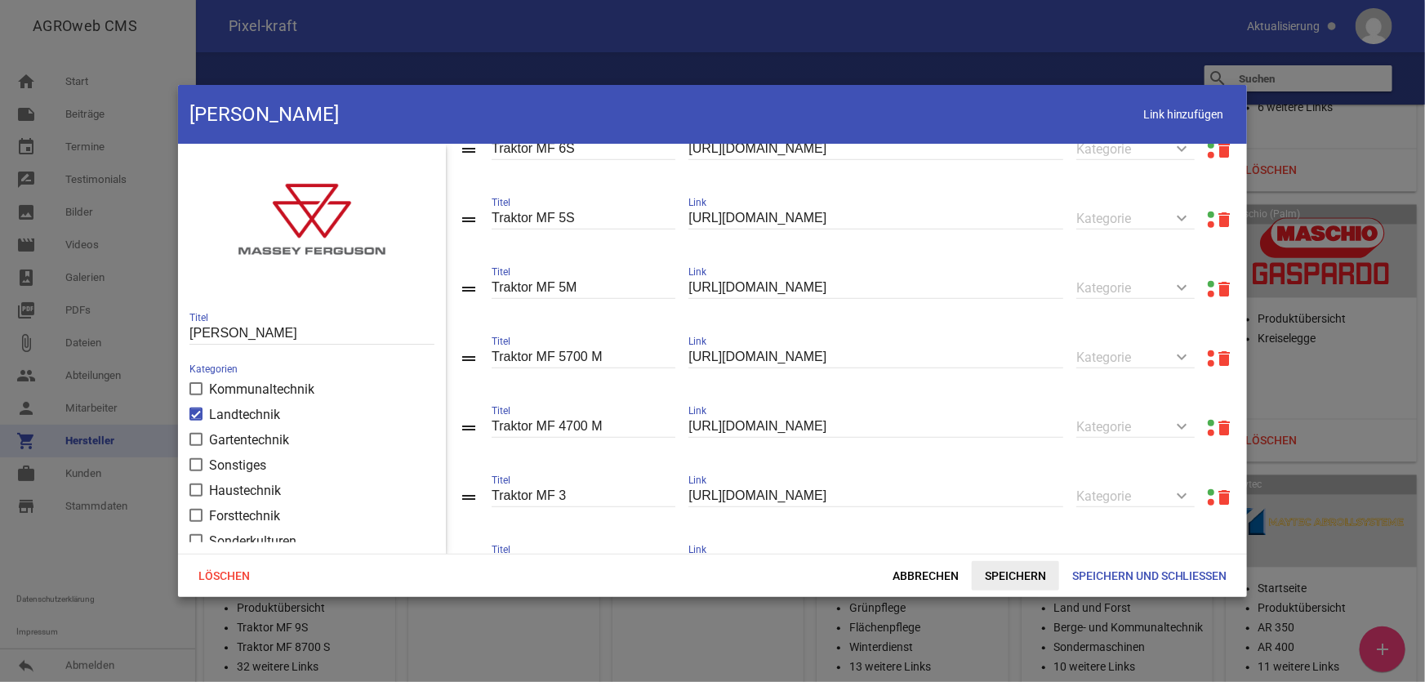
click at [1026, 573] on span "Speichern" at bounding box center [1015, 575] width 87 height 29
click at [1208, 357] on link at bounding box center [1211, 353] width 7 height 7
click at [1216, 367] on icon "delete" at bounding box center [1224, 359] width 20 height 20
click at [1023, 577] on span "Speichern" at bounding box center [1015, 575] width 87 height 29
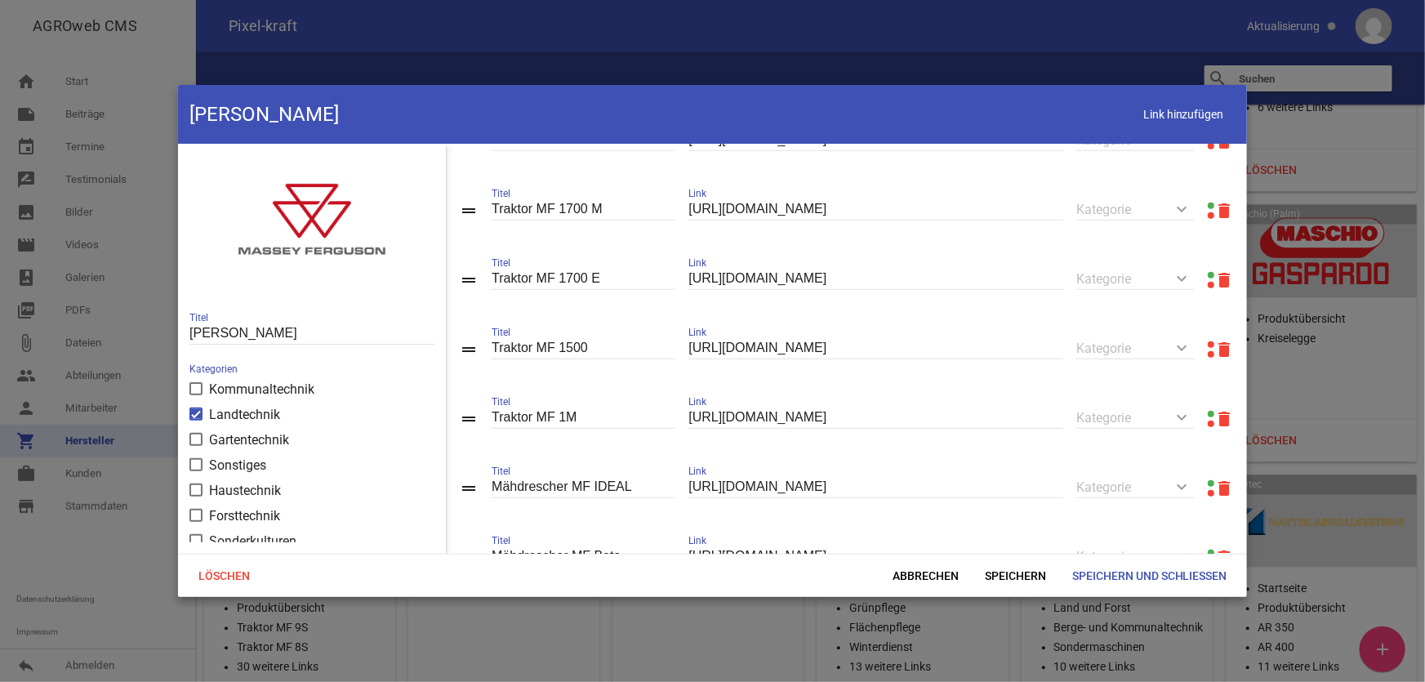
scroll to position [742, 0]
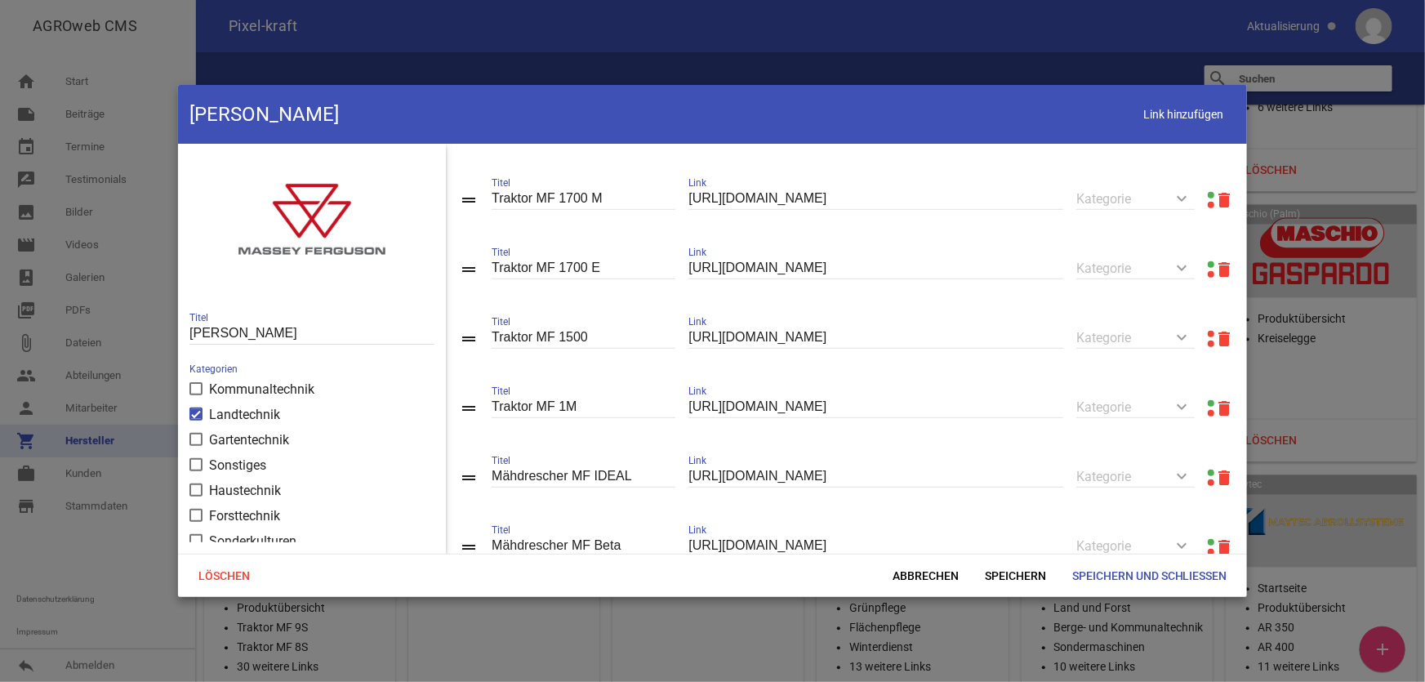
click at [1208, 337] on link at bounding box center [1211, 334] width 7 height 7
click at [1220, 349] on icon "delete" at bounding box center [1224, 339] width 20 height 20
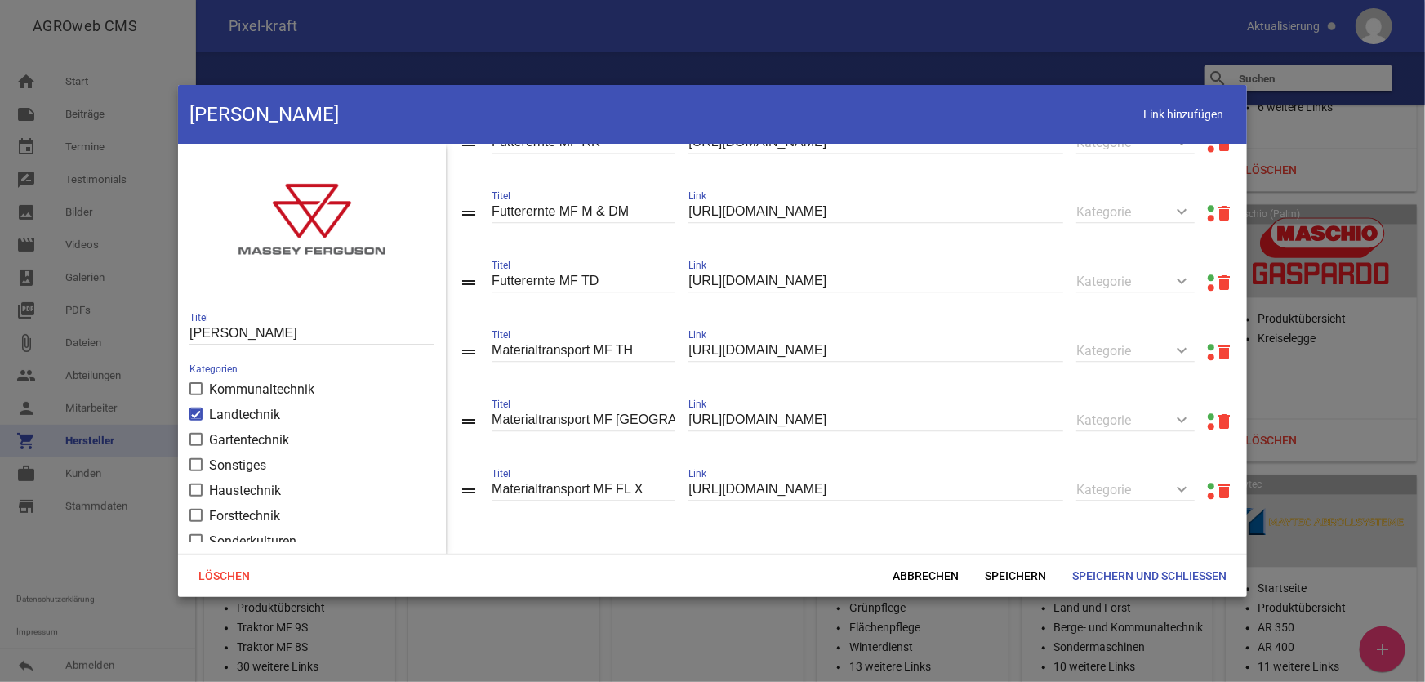
scroll to position [1935, 0]
click at [1130, 575] on span "Speichern und Schließen" at bounding box center [1149, 575] width 181 height 29
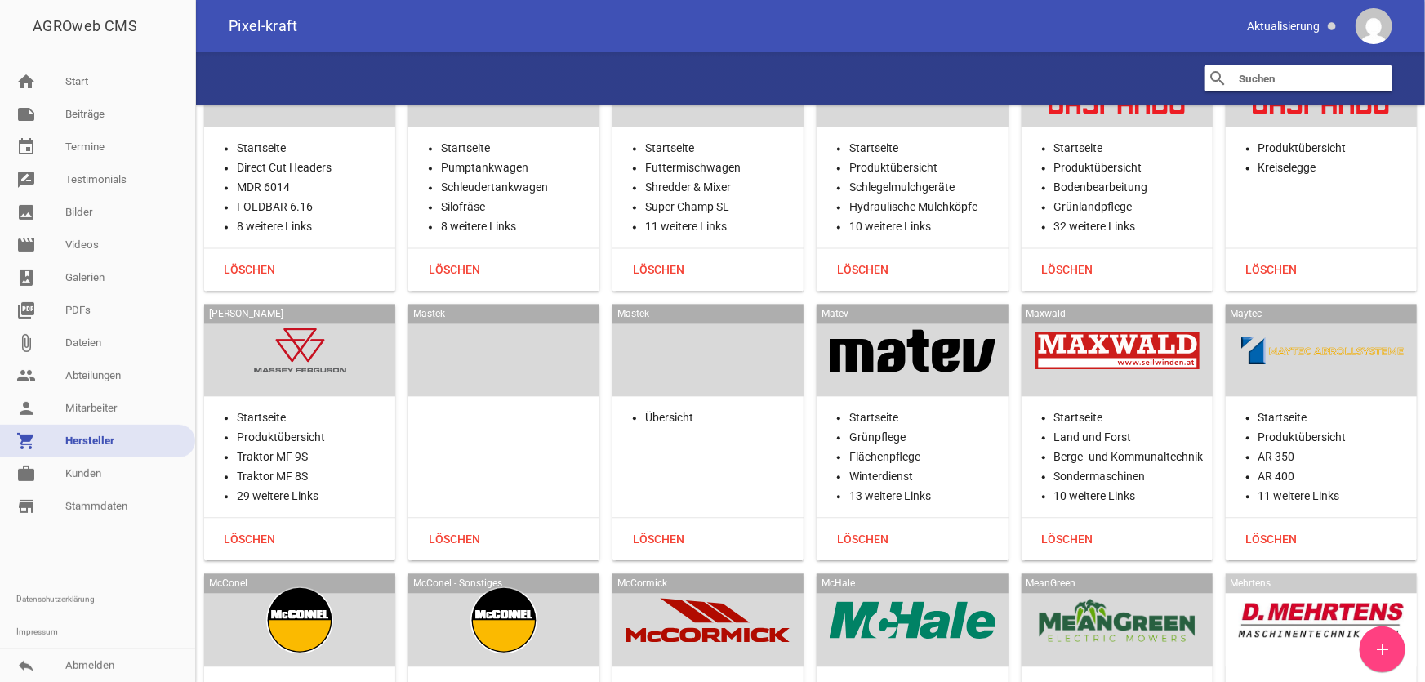
scroll to position [23758, 0]
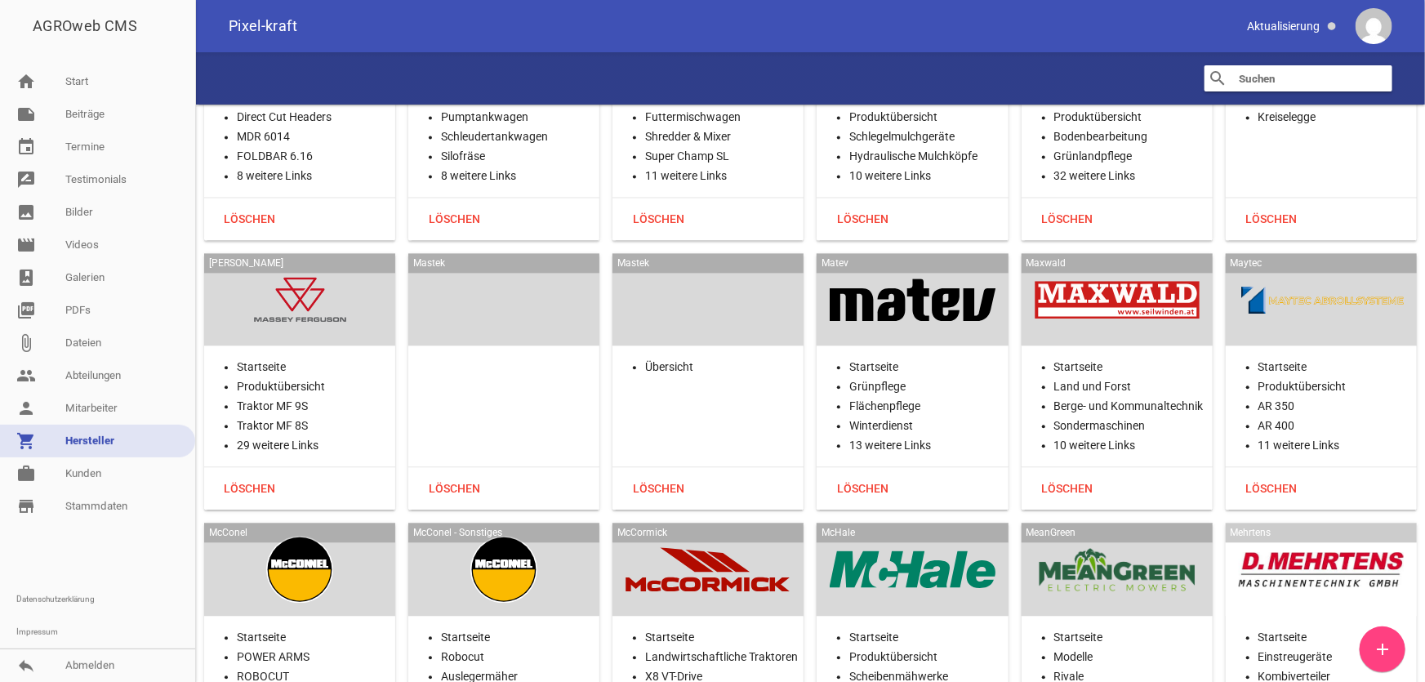
click at [695, 266] on div at bounding box center [708, 299] width 165 height 67
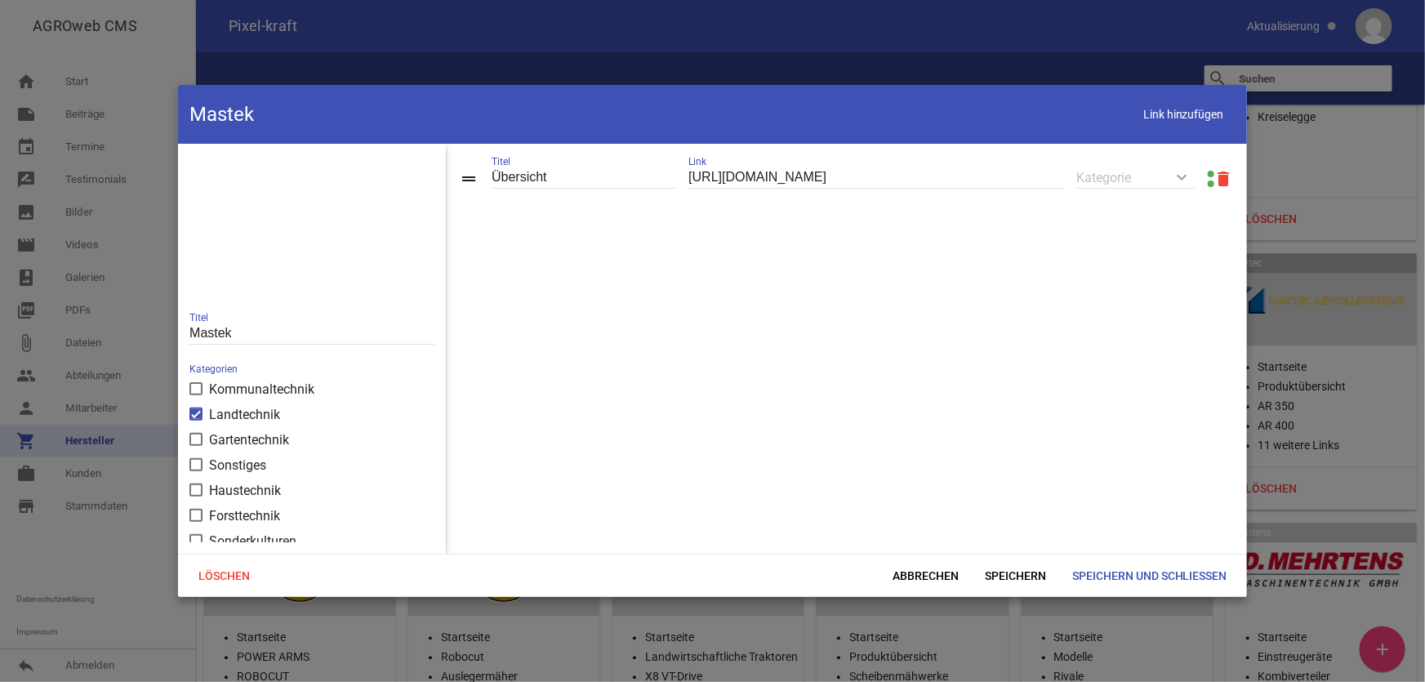
click at [1208, 172] on link at bounding box center [1211, 174] width 7 height 7
click at [905, 574] on span "Abbrechen" at bounding box center [926, 575] width 92 height 29
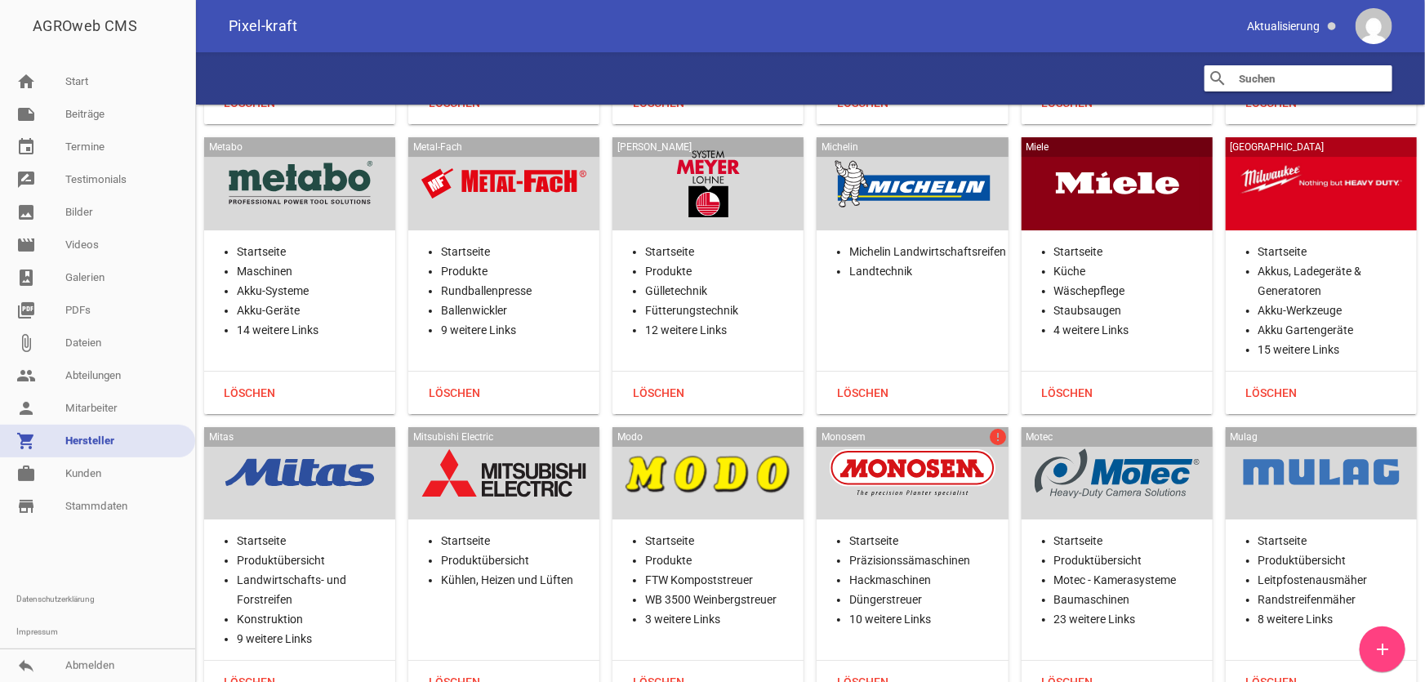
scroll to position [24946, 0]
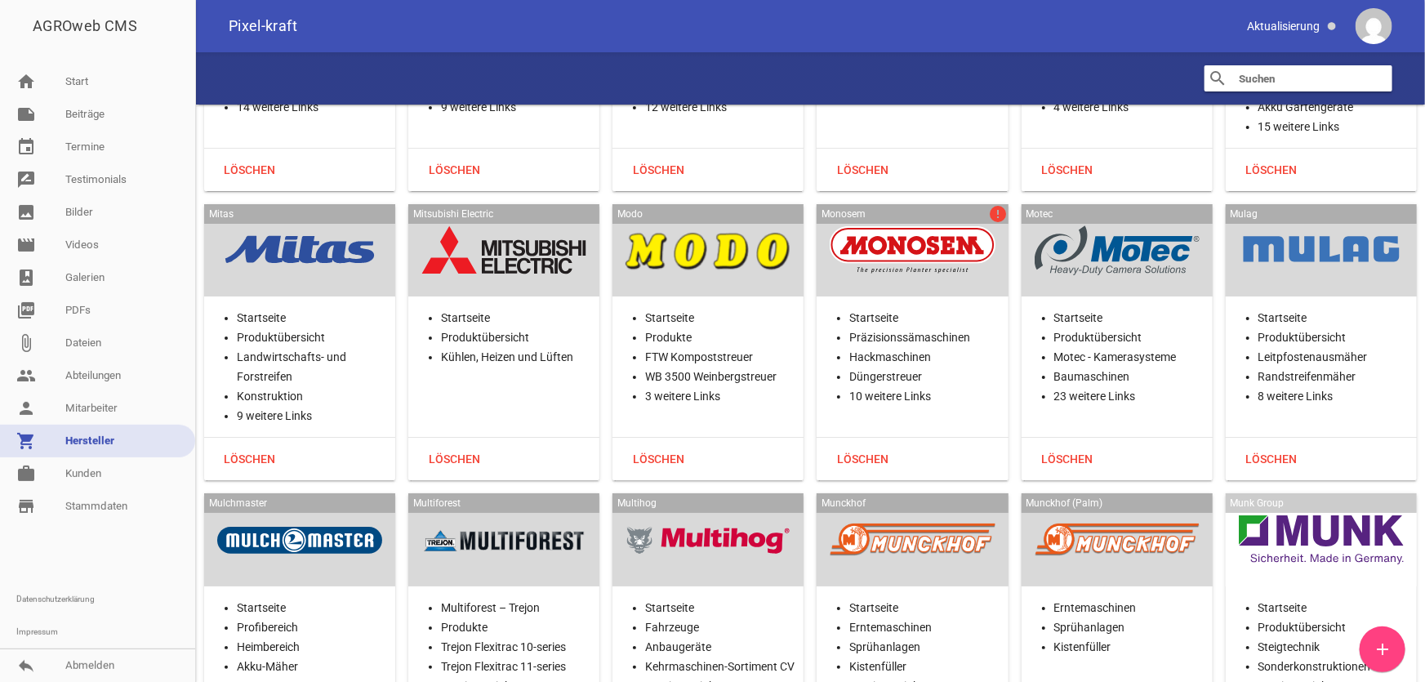
click at [977, 217] on div at bounding box center [912, 250] width 165 height 67
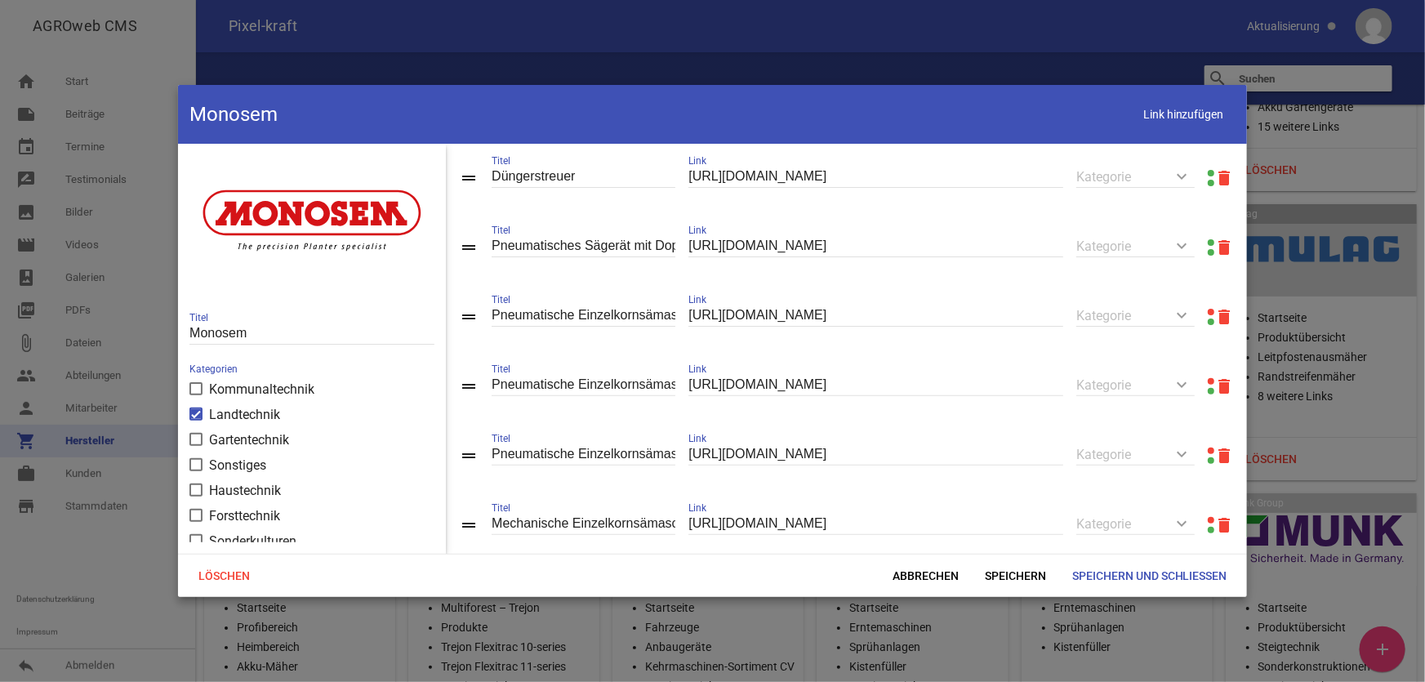
scroll to position [222, 0]
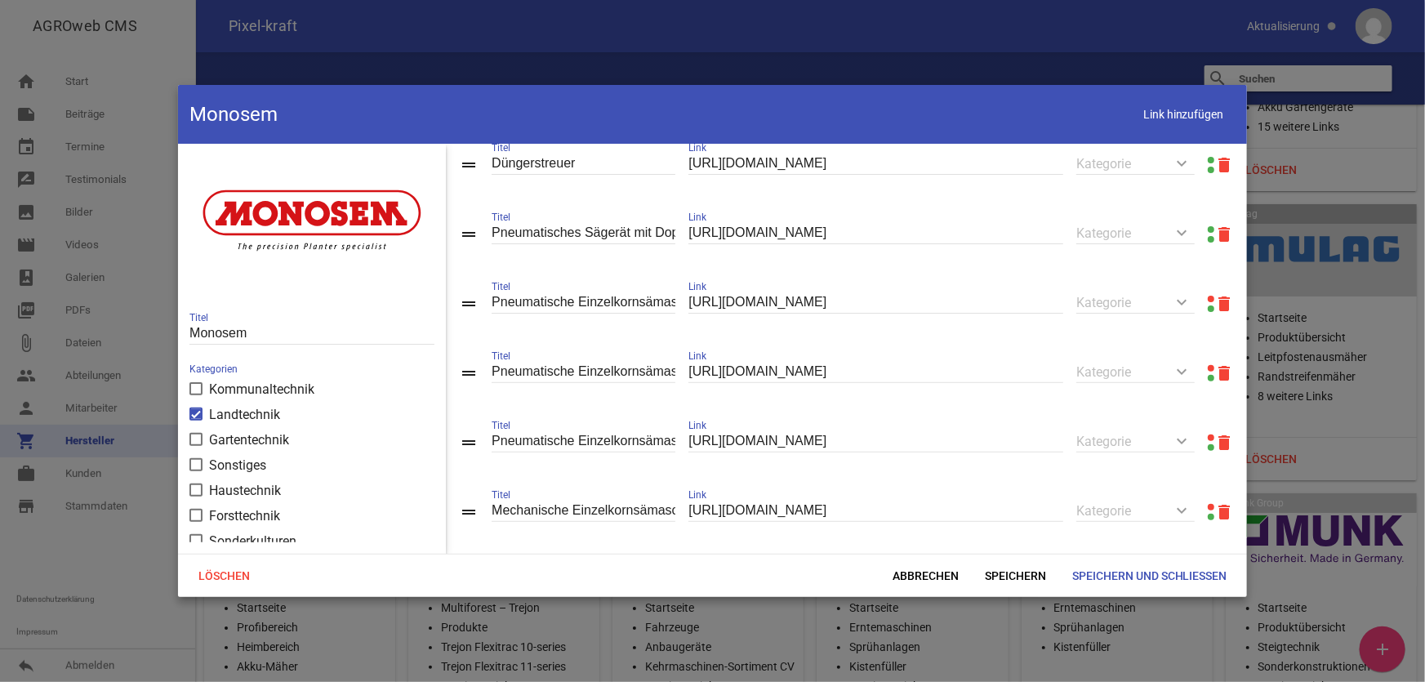
click at [1208, 302] on link at bounding box center [1211, 299] width 7 height 7
click at [1208, 372] on link at bounding box center [1211, 368] width 7 height 7
click at [1208, 440] on link at bounding box center [1211, 437] width 7 height 7
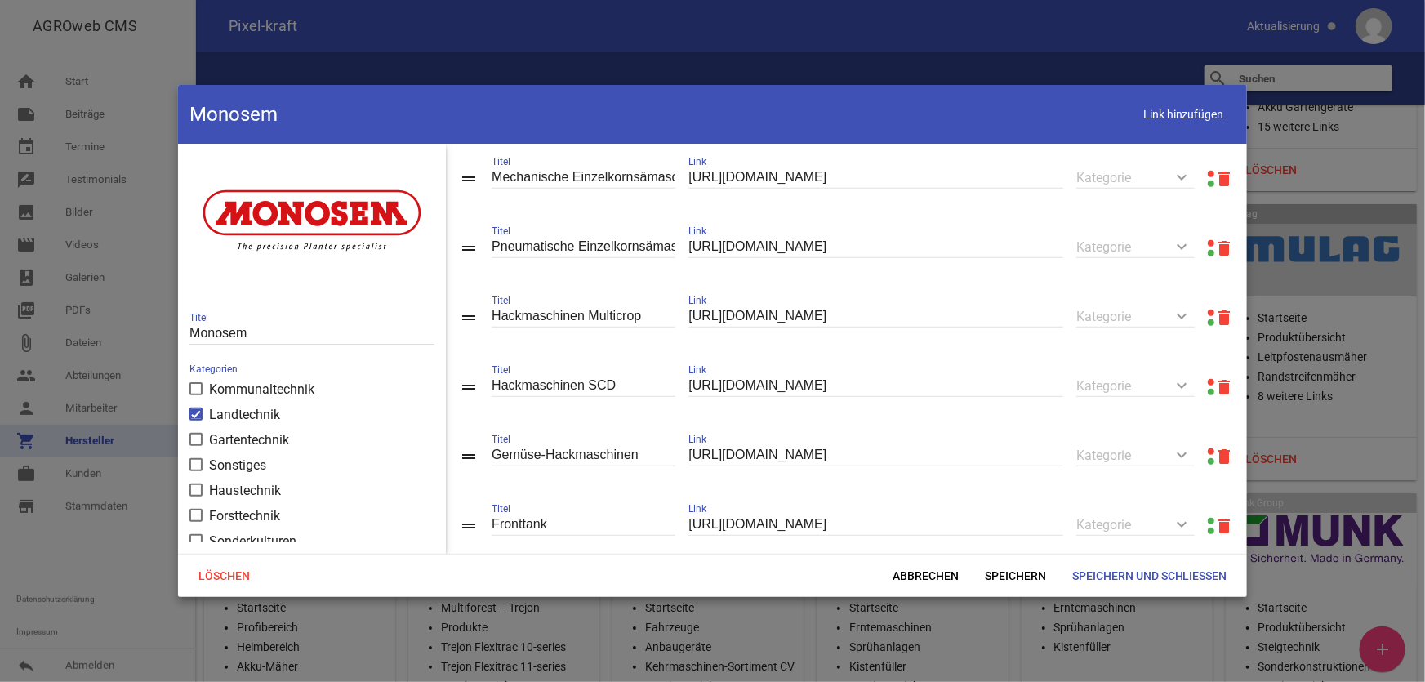
scroll to position [600, 0]
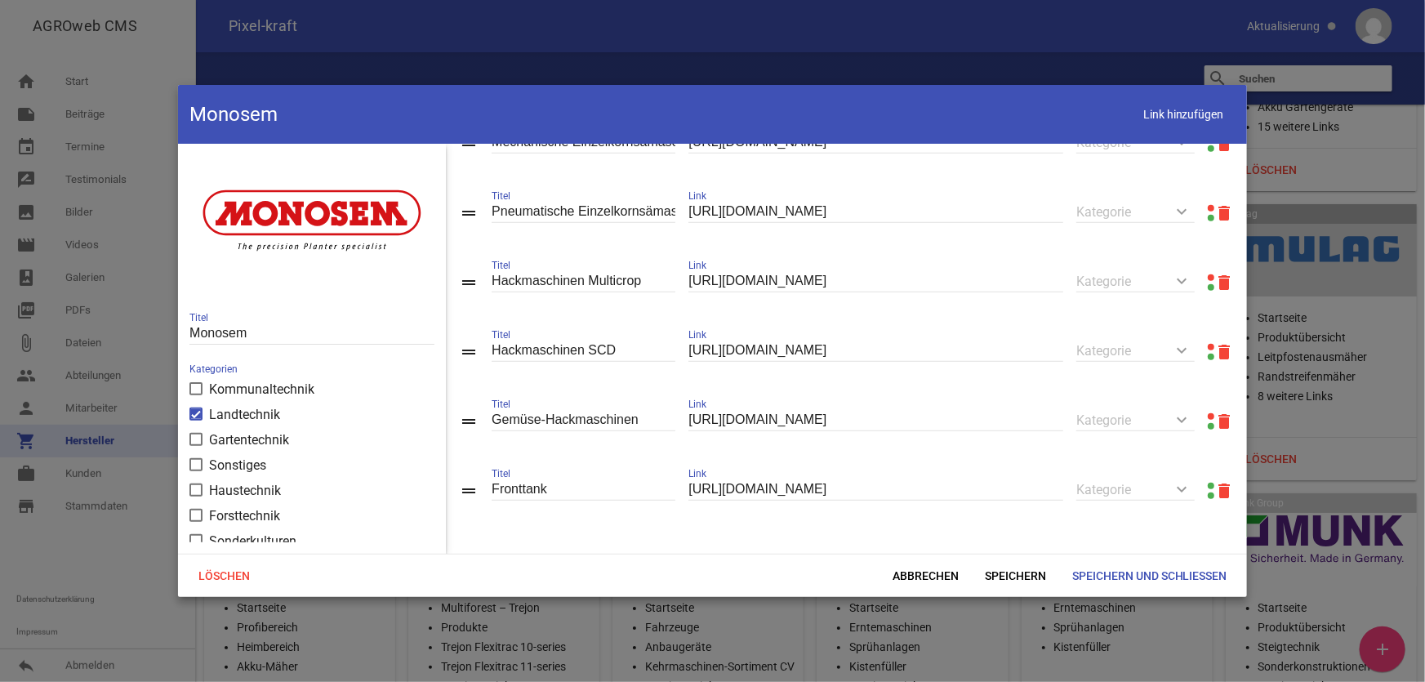
click at [1208, 413] on link at bounding box center [1211, 416] width 7 height 7
click at [927, 572] on span "Abbrechen" at bounding box center [926, 575] width 92 height 29
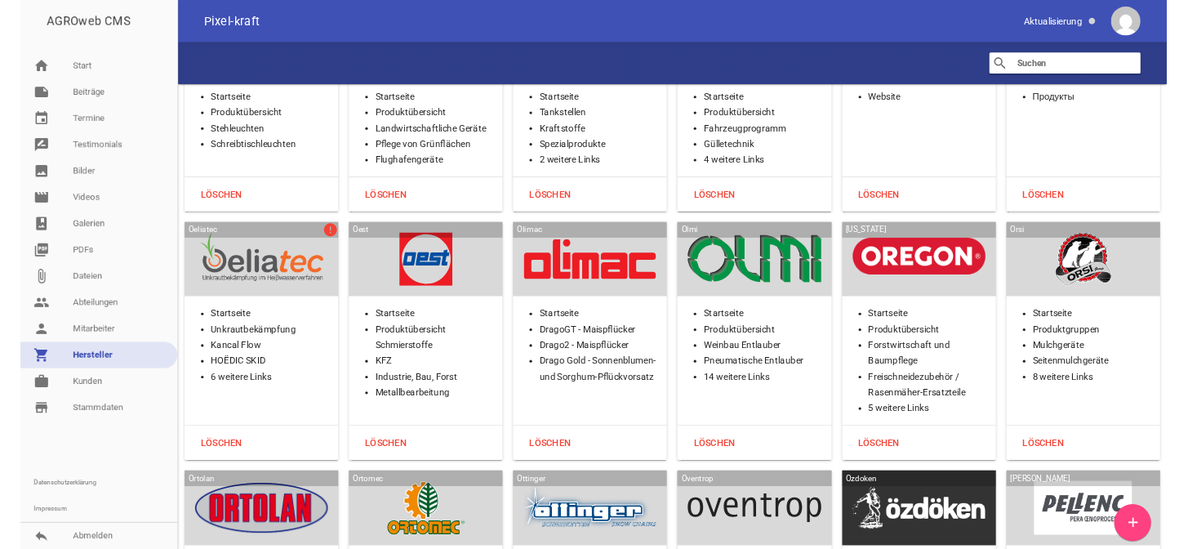
scroll to position [26877, 0]
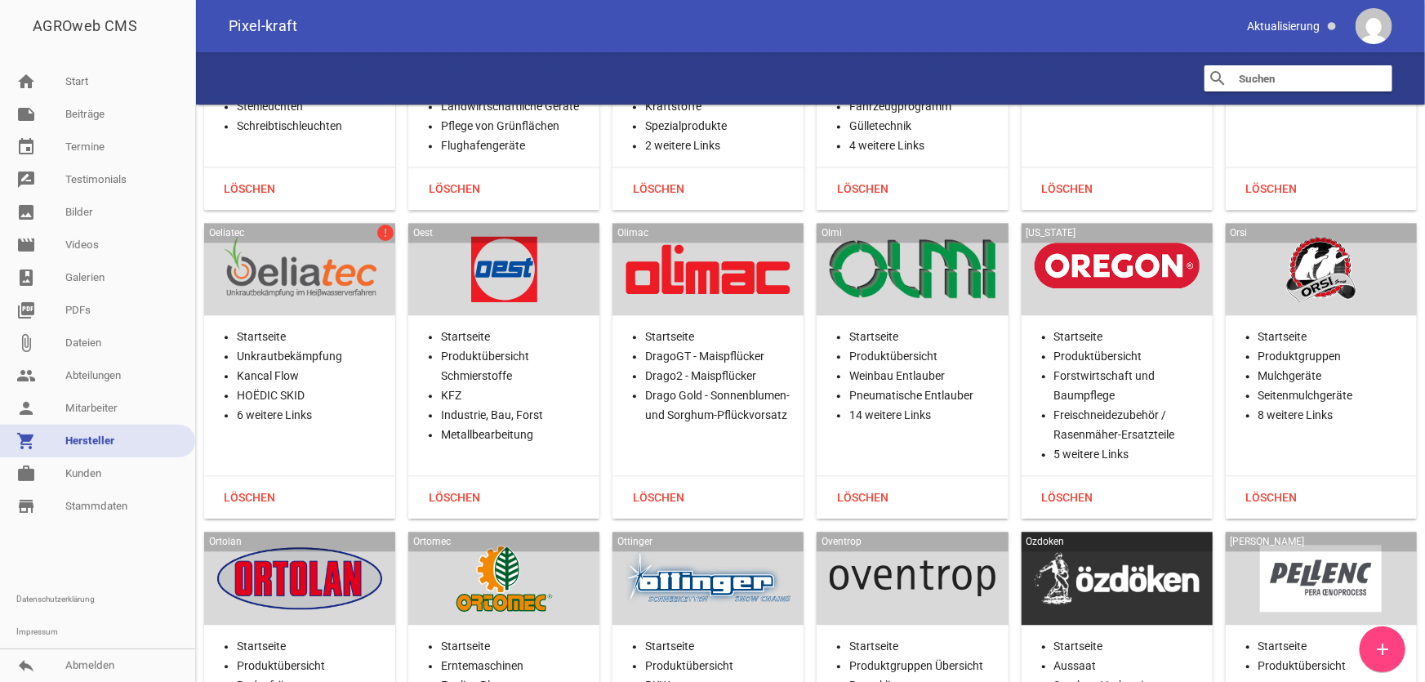
click at [309, 236] on div at bounding box center [299, 269] width 165 height 67
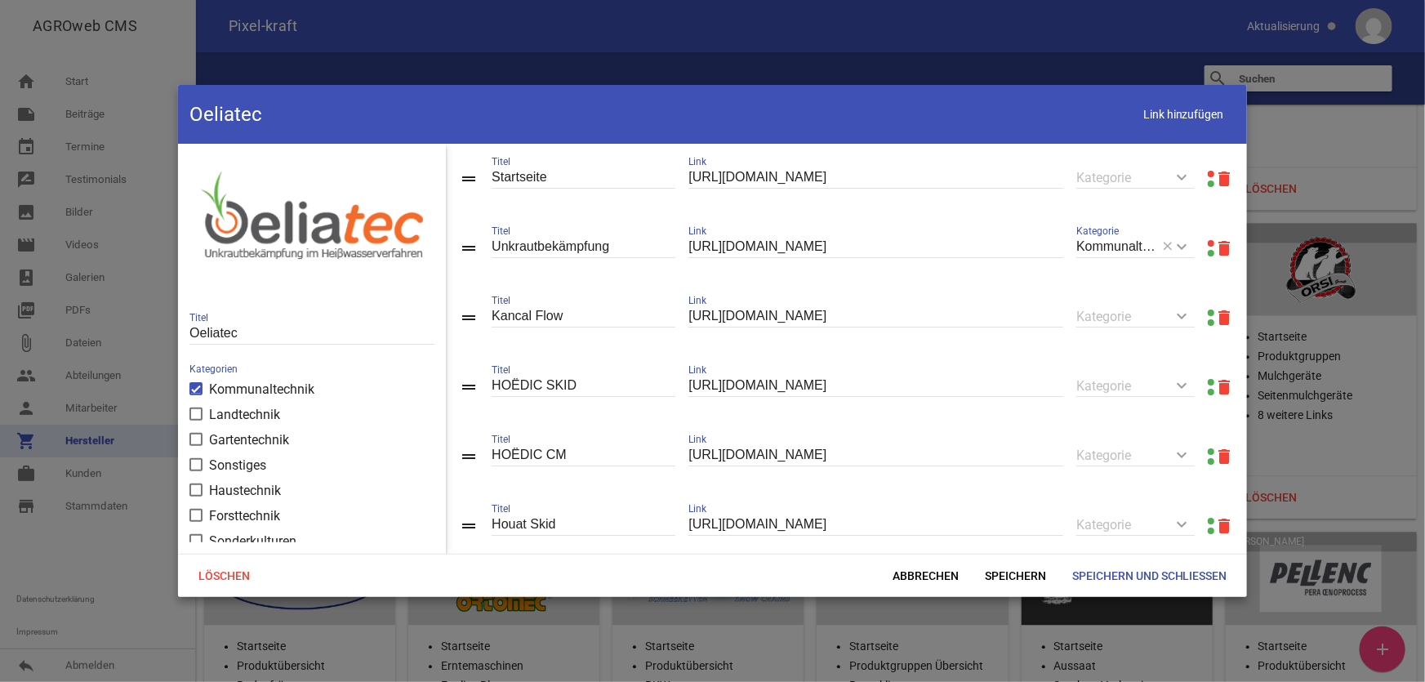
click at [1208, 173] on link at bounding box center [1211, 174] width 7 height 7
click at [1208, 243] on link at bounding box center [1211, 243] width 7 height 7
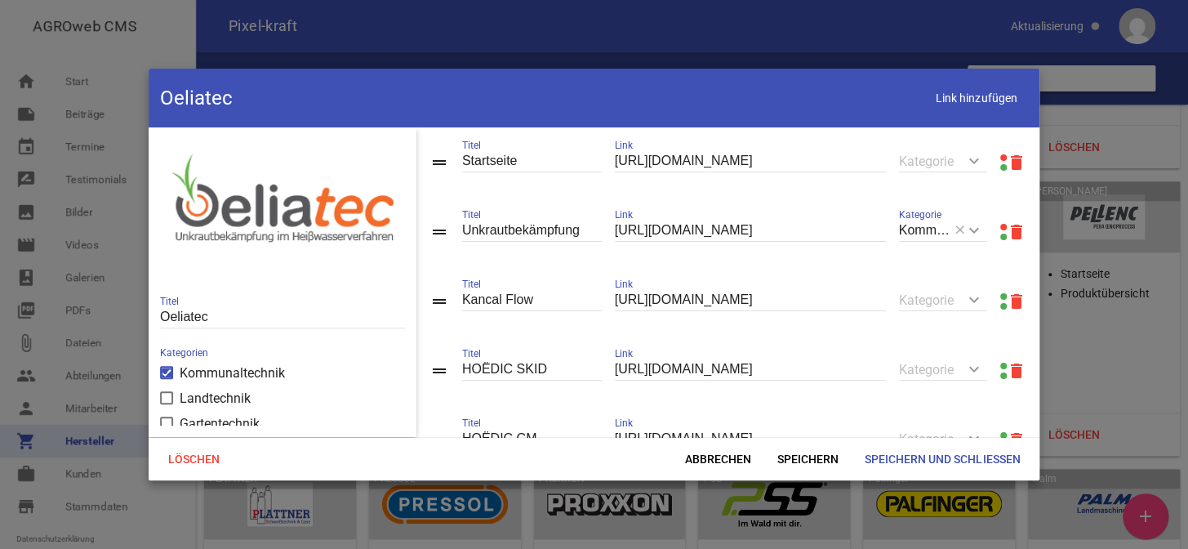
scroll to position [26582, 0]
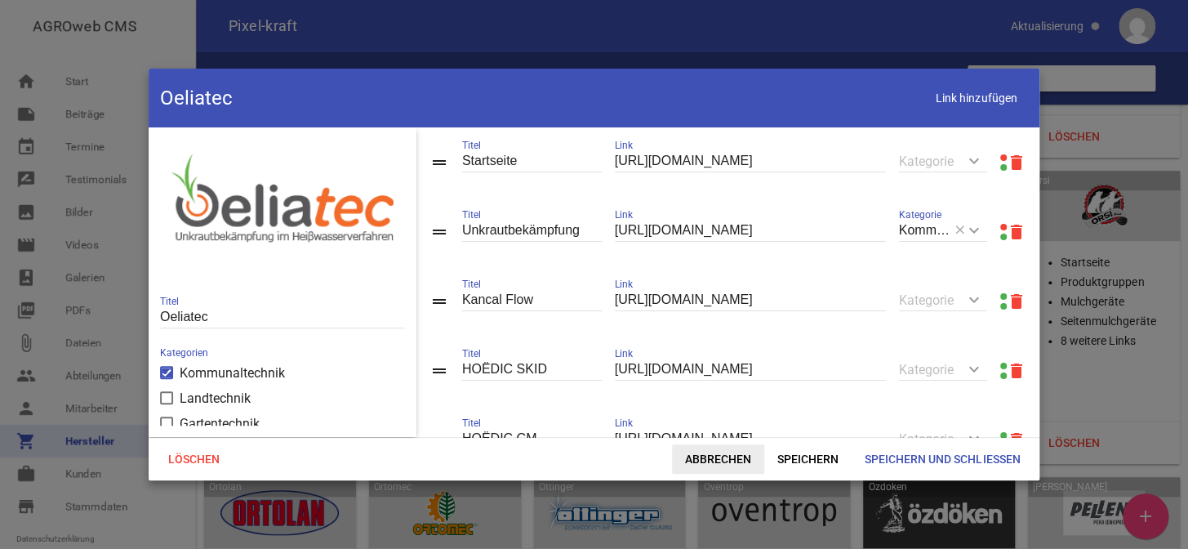
click at [703, 456] on span "Abbrechen" at bounding box center [718, 458] width 92 height 29
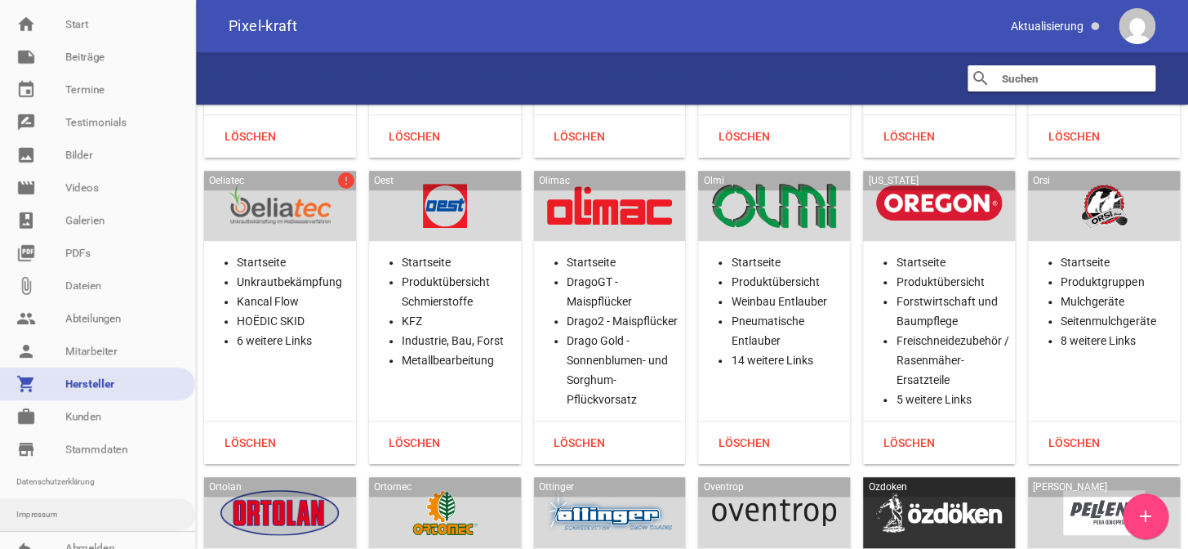
scroll to position [73, 0]
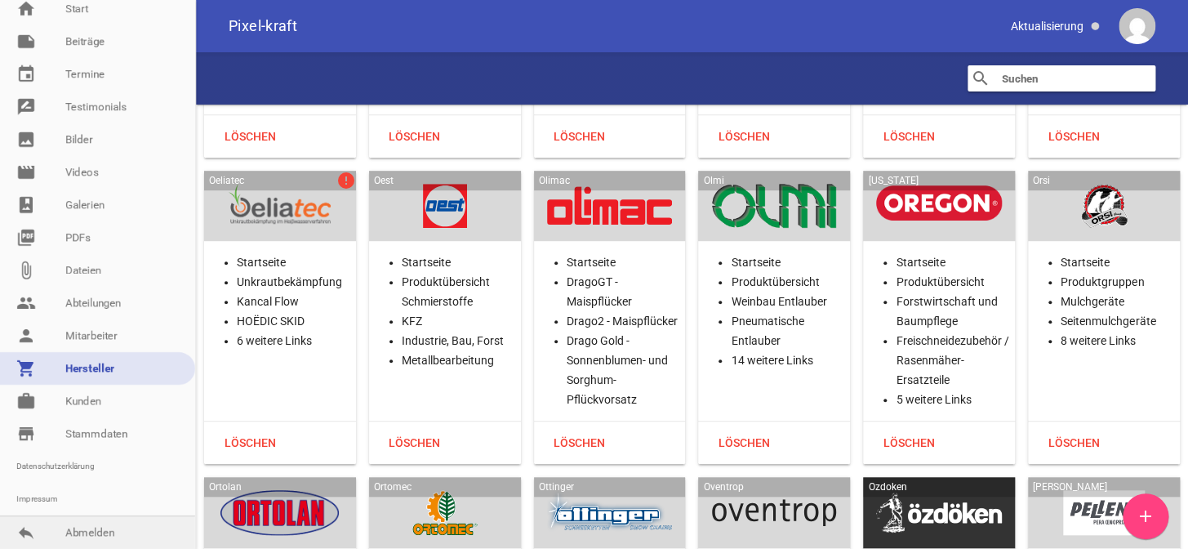
click at [96, 532] on link "reply Abmelden" at bounding box center [97, 532] width 195 height 33
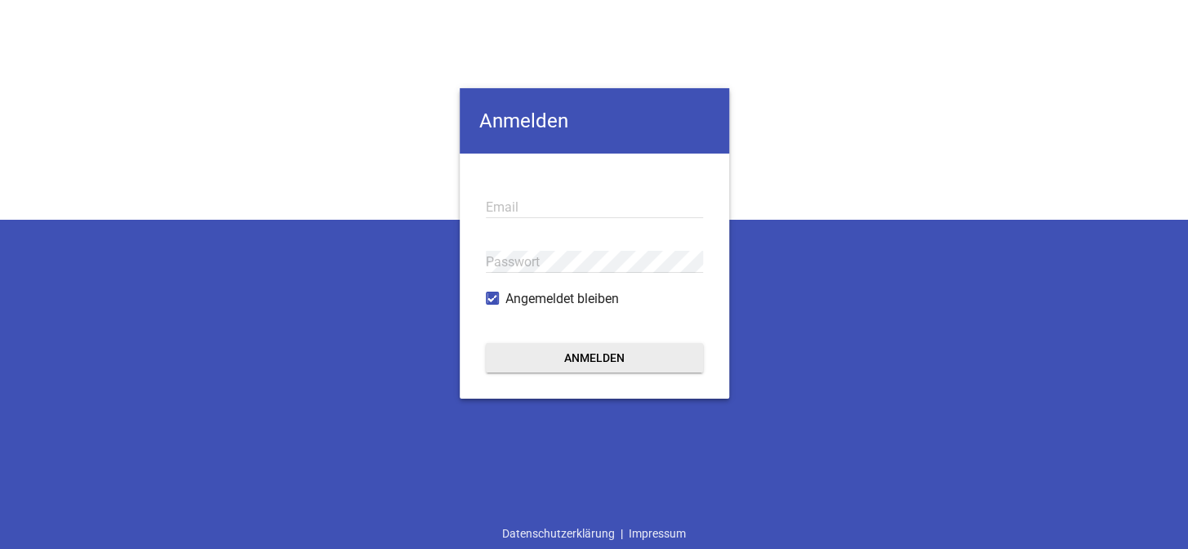
type input "info@pixel-kraft.de"
